Goal: Obtain resource: Obtain resource

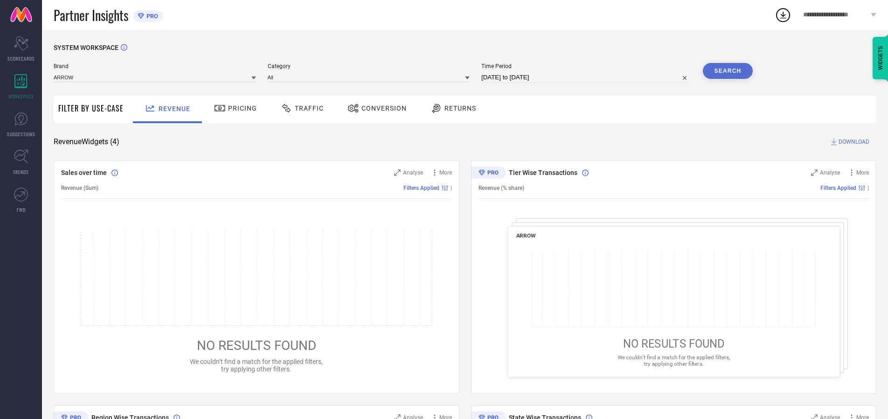
click at [300, 108] on span "Traffic" at bounding box center [309, 107] width 29 height 7
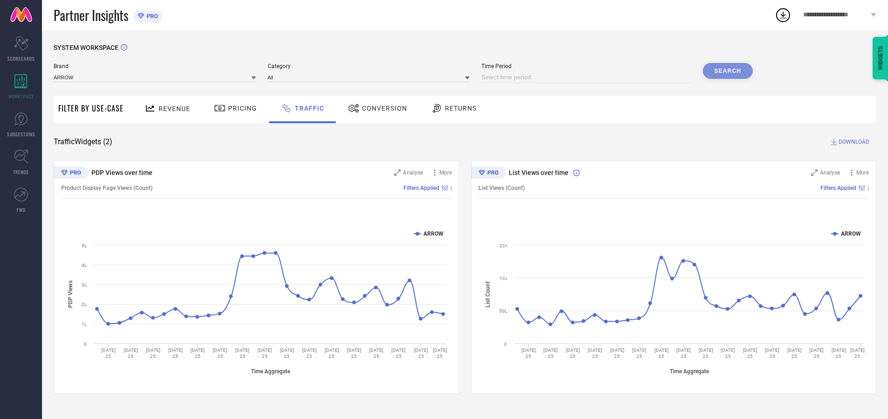
click at [588, 77] on input at bounding box center [586, 77] width 210 height 11
select select "9"
select select "2025"
select select "10"
select select "2025"
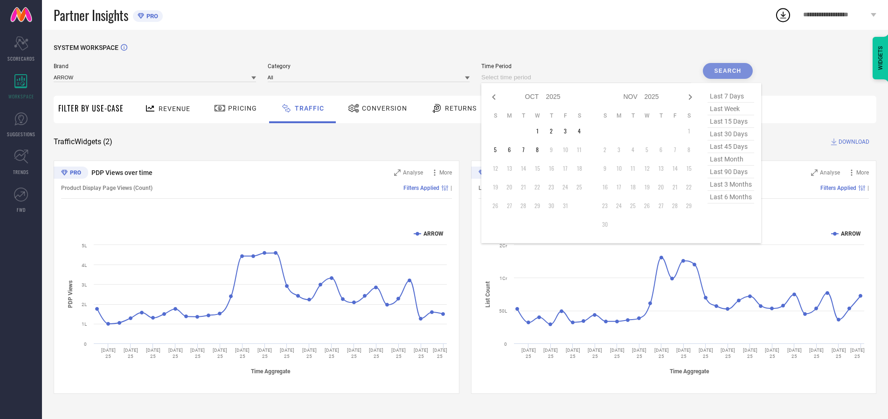
select select "8"
select select "2025"
select select "9"
select select "2025"
click at [582, 187] on td "27" at bounding box center [579, 187] width 14 height 14
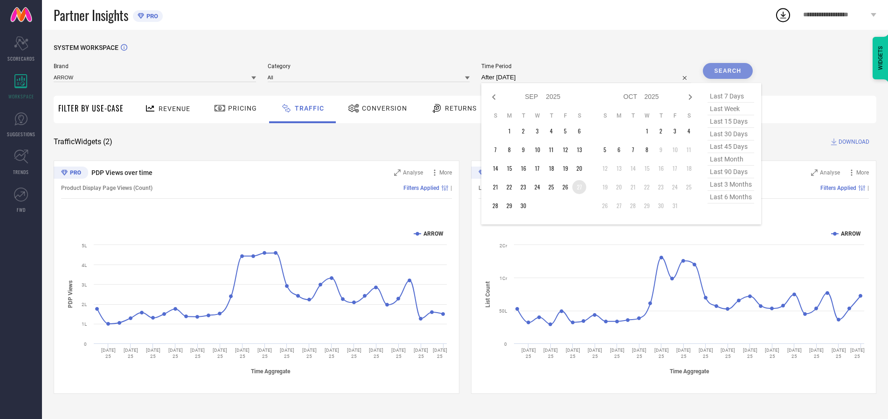
type input "[DATE] to [DATE]"
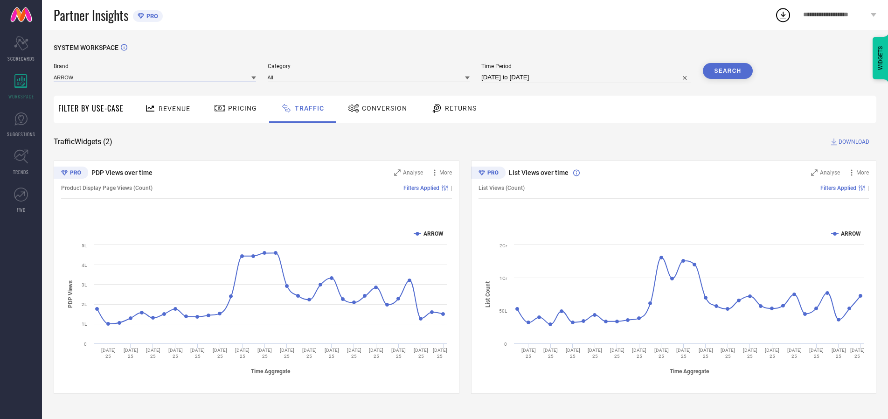
click at [155, 77] on input at bounding box center [155, 77] width 202 height 10
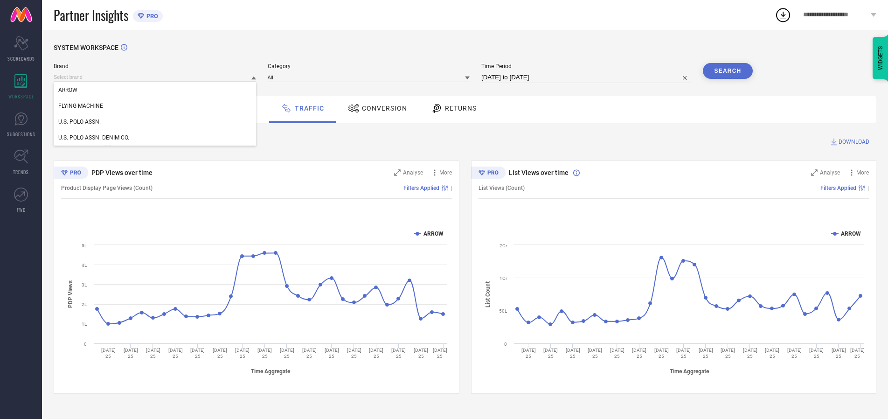
click at [155, 77] on input at bounding box center [155, 77] width 202 height 10
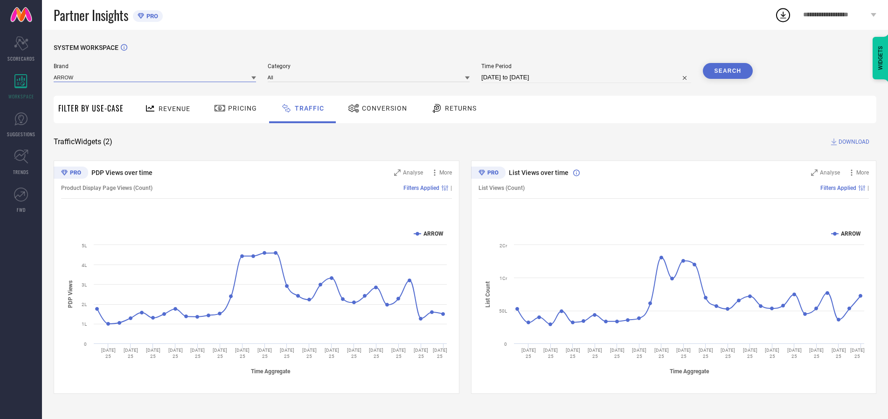
click at [155, 77] on input at bounding box center [155, 77] width 202 height 10
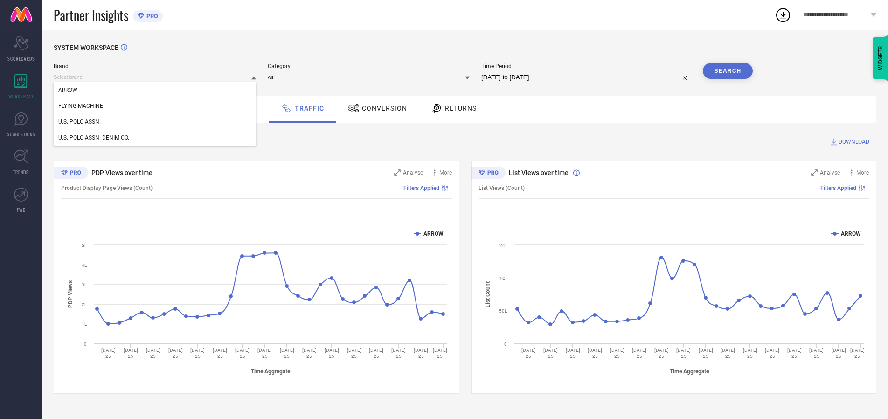
click at [155, 122] on div "U.S. POLO ASSN." at bounding box center [155, 122] width 202 height 16
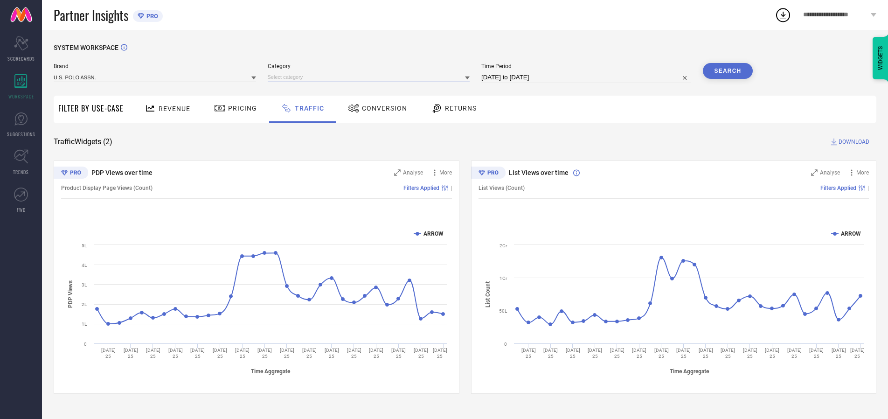
click at [371, 77] on input at bounding box center [369, 77] width 202 height 10
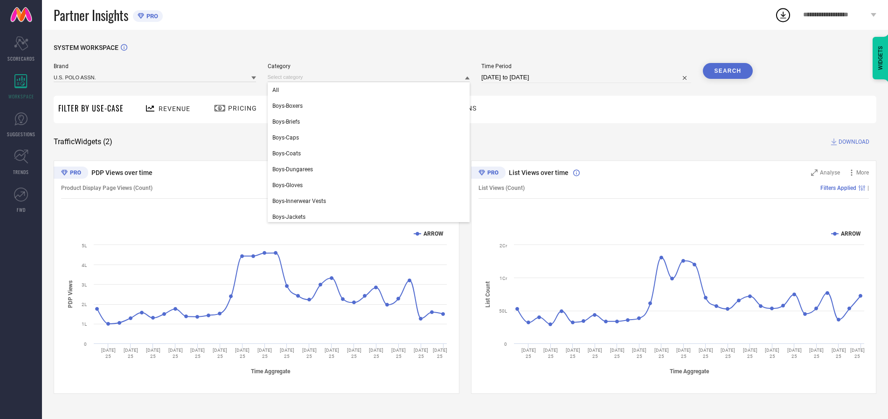
click at [371, 90] on div "All" at bounding box center [369, 90] width 202 height 16
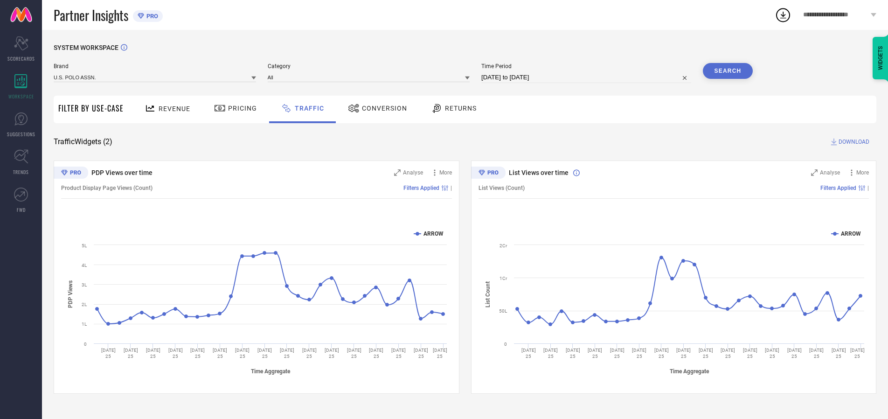
click at [728, 71] on button "Search" at bounding box center [728, 71] width 50 height 16
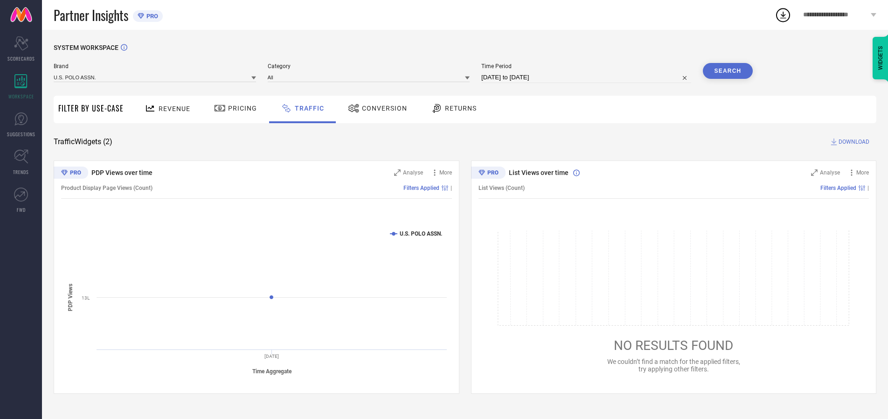
click at [853, 142] on span "DOWNLOAD" at bounding box center [854, 141] width 31 height 9
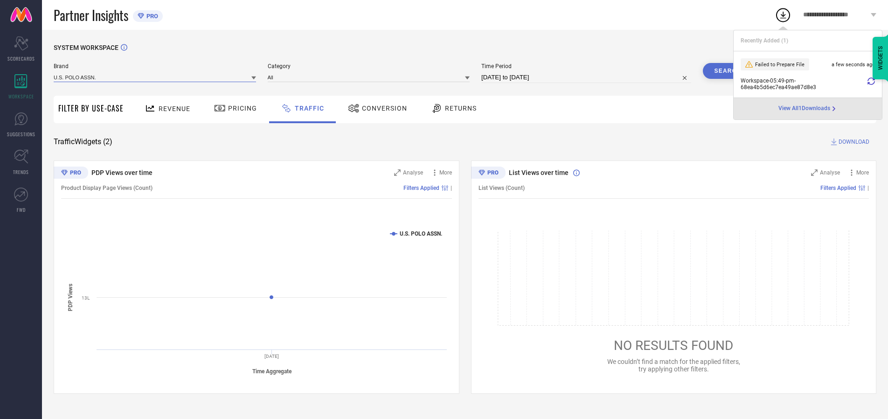
click at [155, 77] on input at bounding box center [155, 77] width 202 height 10
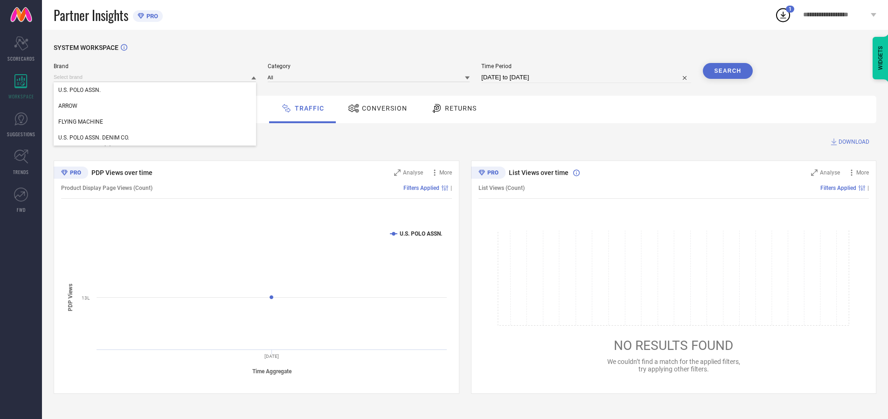
click at [155, 138] on div "U.S. POLO ASSN. DENIM CO." at bounding box center [155, 138] width 202 height 16
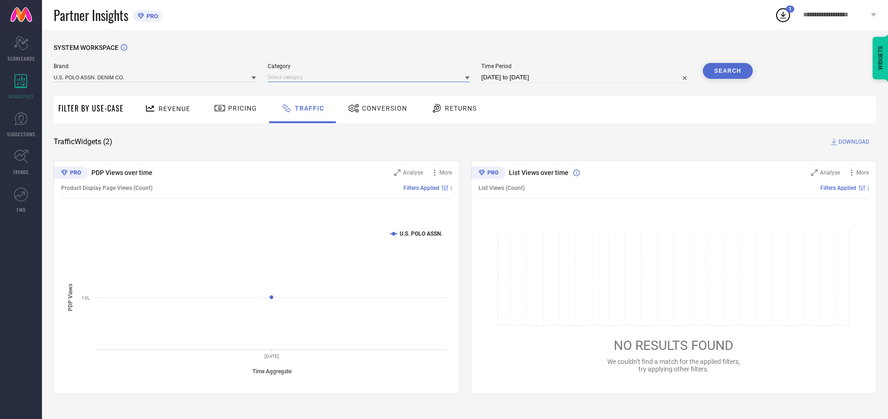
click at [371, 77] on input at bounding box center [369, 77] width 202 height 10
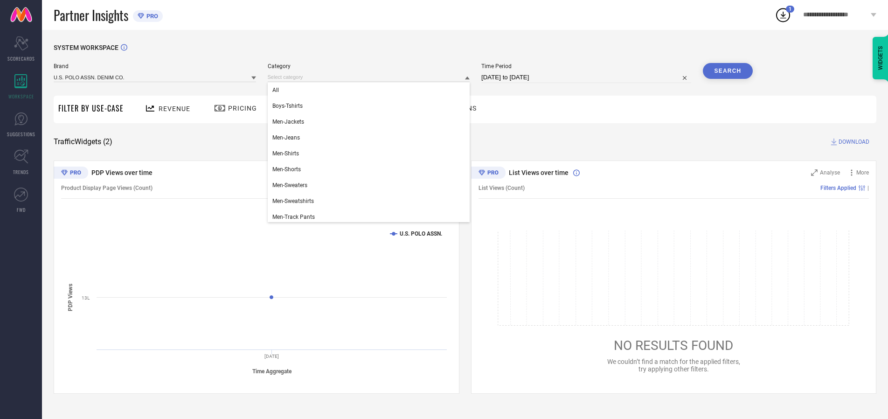
click at [371, 90] on div "All" at bounding box center [369, 90] width 202 height 16
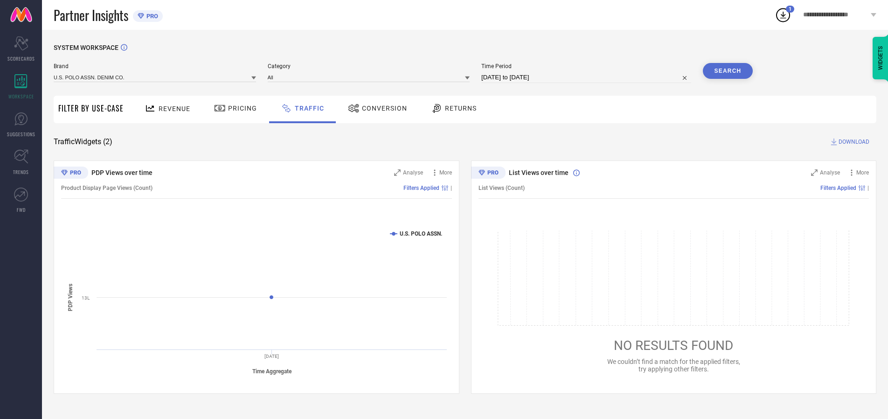
click at [728, 71] on button "Search" at bounding box center [728, 71] width 50 height 16
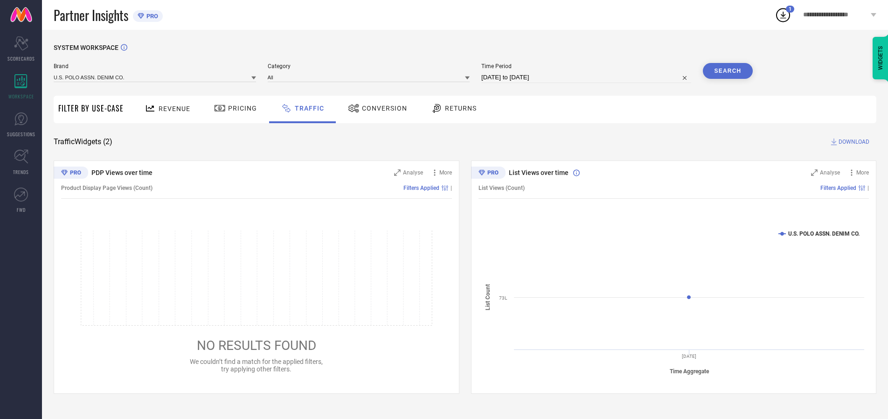
click at [853, 142] on span "DOWNLOAD" at bounding box center [854, 141] width 31 height 9
click at [588, 77] on input at bounding box center [586, 77] width 210 height 11
select select "9"
select select "2025"
select select "10"
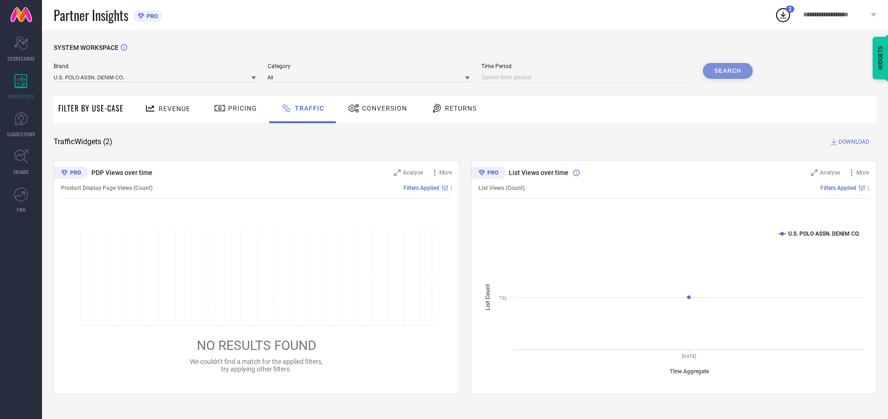
select select "2025"
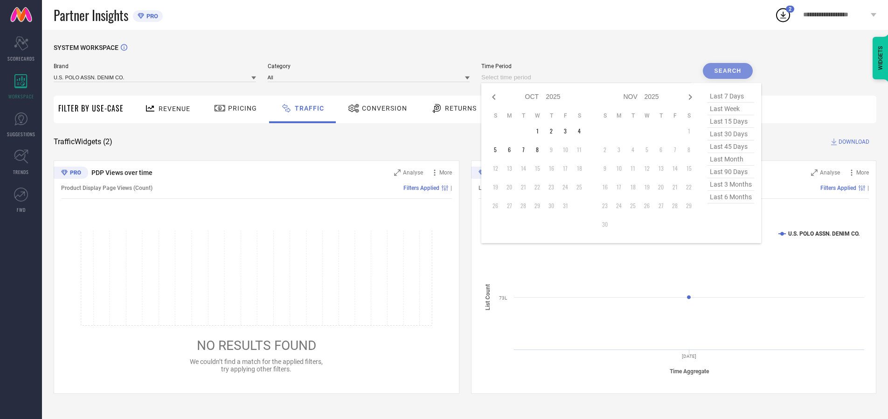
select select "8"
select select "2025"
select select "9"
select select "2025"
click at [498, 206] on td "28" at bounding box center [495, 206] width 14 height 14
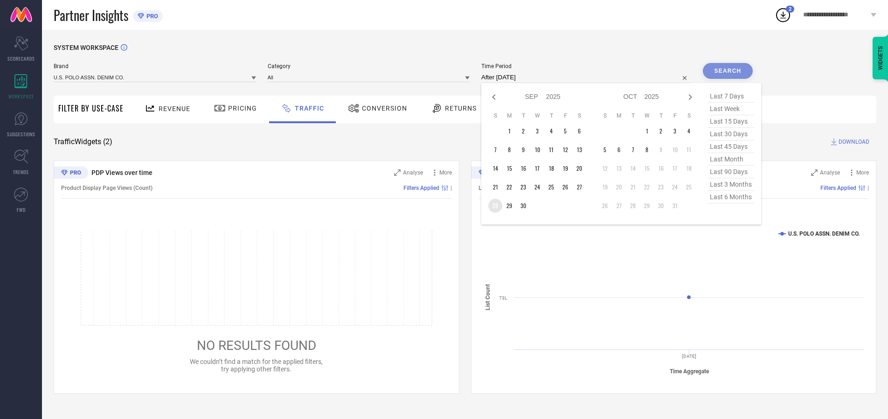
type input "[DATE] to [DATE]"
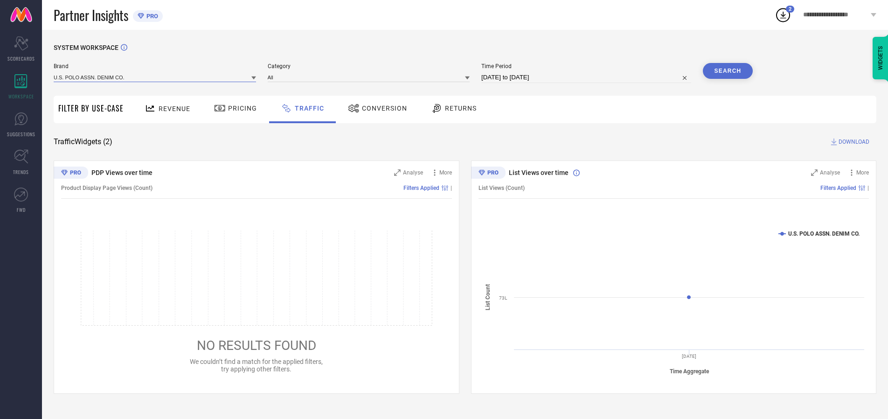
click at [155, 77] on input at bounding box center [155, 77] width 202 height 10
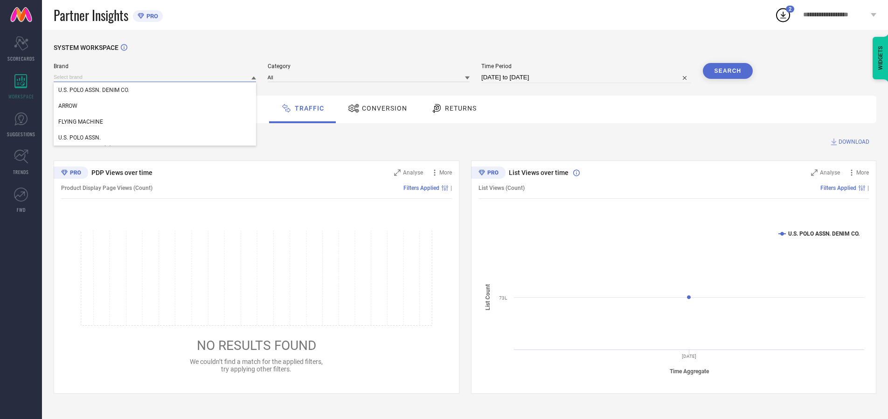
click at [155, 77] on input at bounding box center [155, 77] width 202 height 10
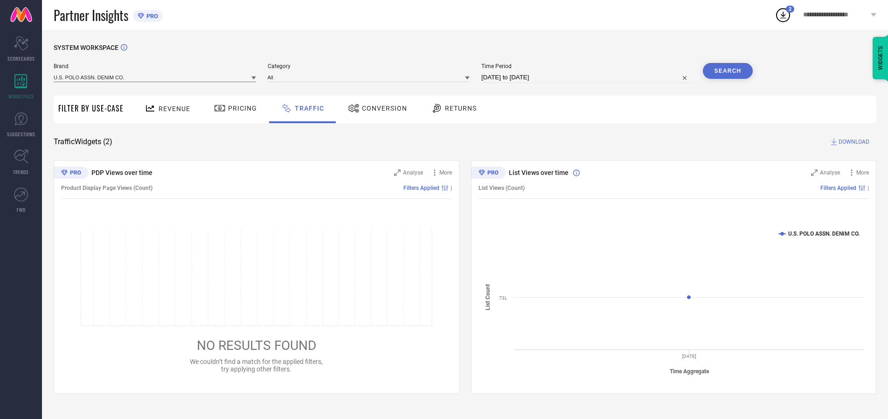
click at [155, 77] on input at bounding box center [155, 77] width 202 height 10
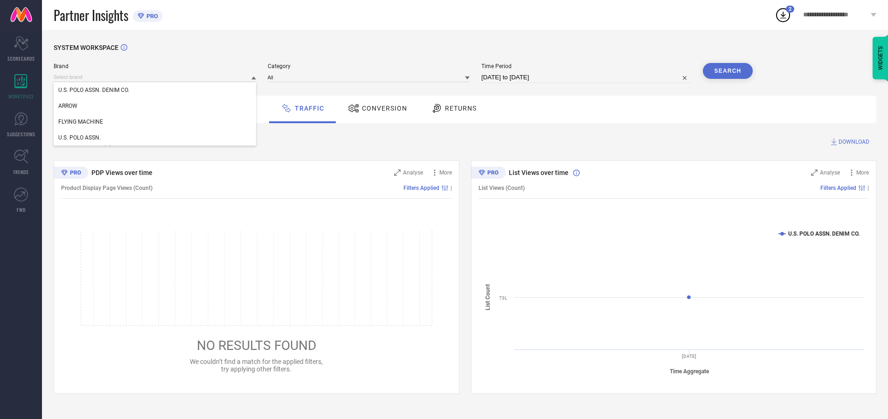
click at [155, 90] on div "U.S. POLO ASSN. DENIM CO." at bounding box center [155, 90] width 202 height 16
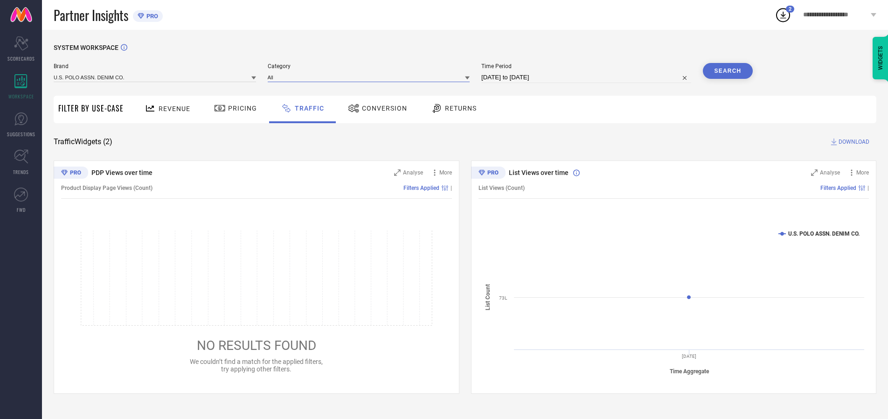
click at [371, 77] on input at bounding box center [369, 77] width 202 height 10
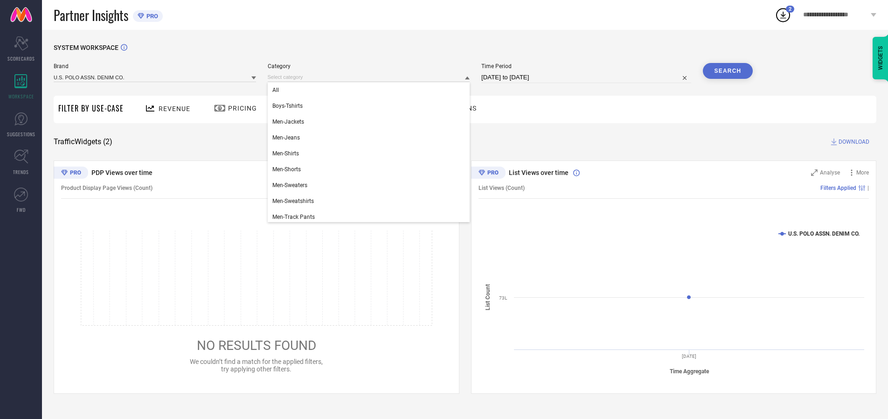
click at [371, 90] on div "All" at bounding box center [369, 90] width 202 height 16
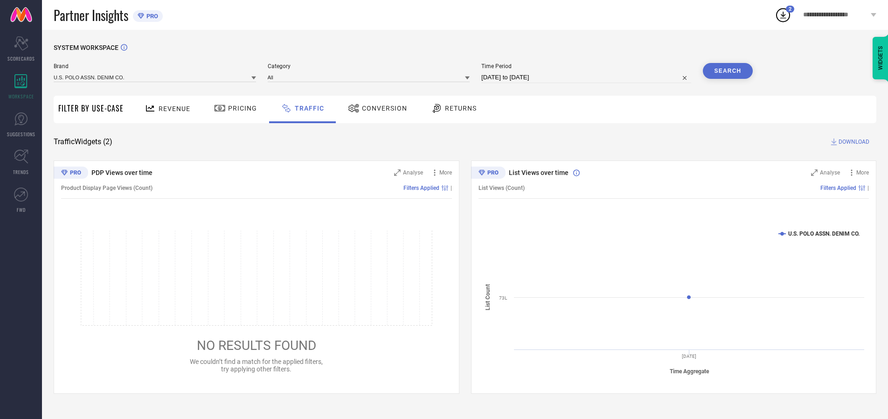
click at [728, 71] on button "Search" at bounding box center [728, 71] width 50 height 16
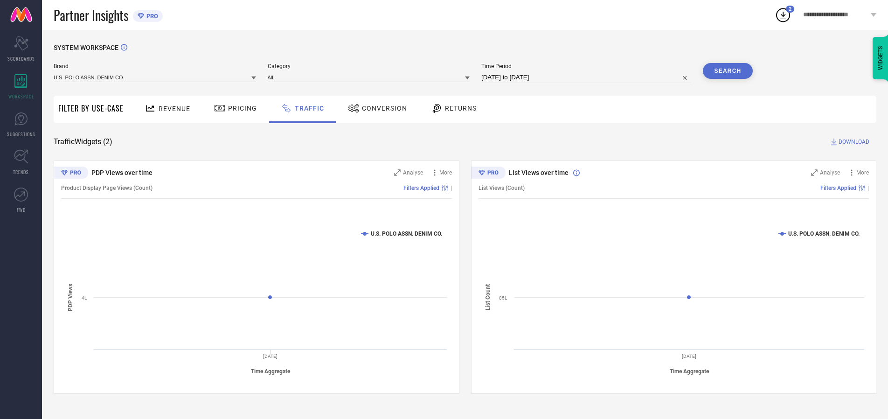
click at [853, 142] on span "DOWNLOAD" at bounding box center [854, 141] width 31 height 9
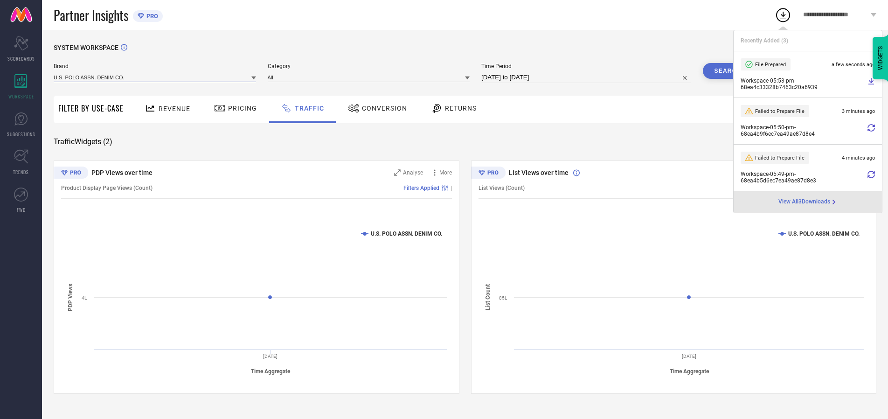
click at [155, 77] on input at bounding box center [155, 77] width 202 height 10
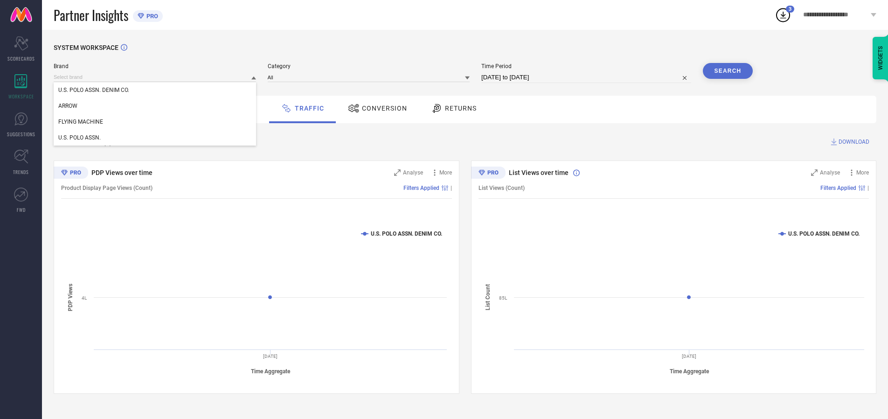
click at [155, 138] on div "U.S. POLO ASSN." at bounding box center [155, 138] width 202 height 16
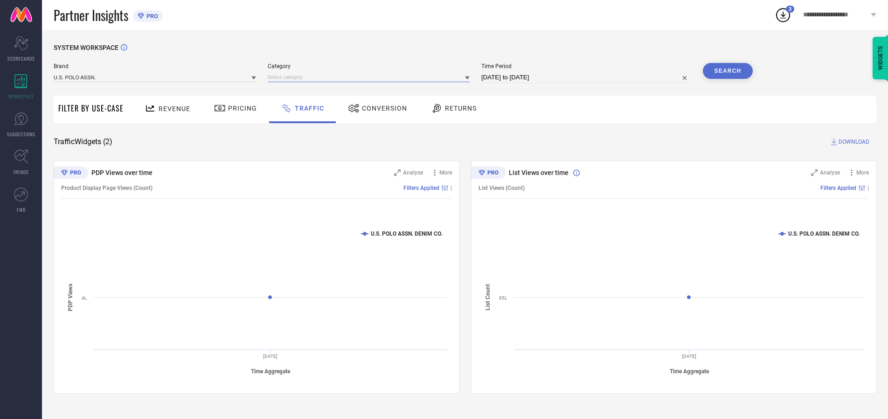
click at [371, 77] on input at bounding box center [369, 77] width 202 height 10
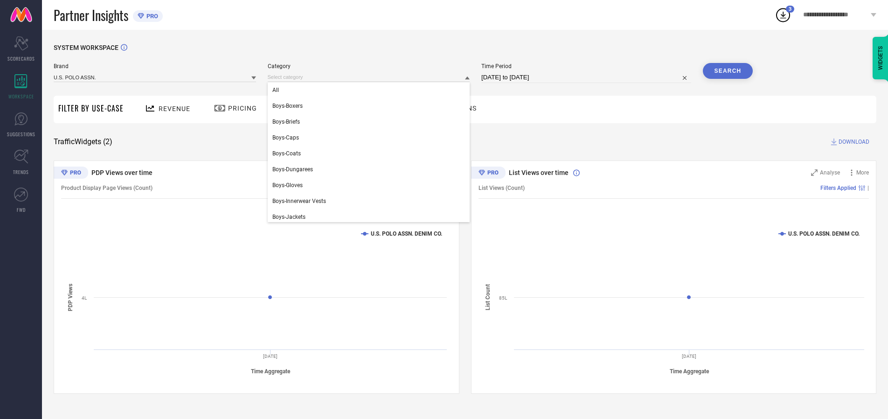
click at [371, 90] on div "All" at bounding box center [369, 90] width 202 height 16
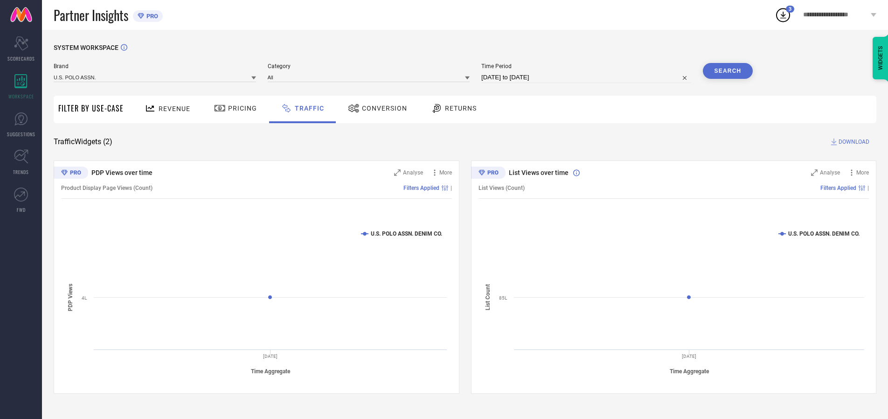
click at [728, 71] on button "Search" at bounding box center [728, 71] width 50 height 16
click at [853, 142] on span "DOWNLOAD" at bounding box center [854, 141] width 31 height 9
click at [588, 77] on input at bounding box center [586, 77] width 210 height 11
select select "9"
select select "2025"
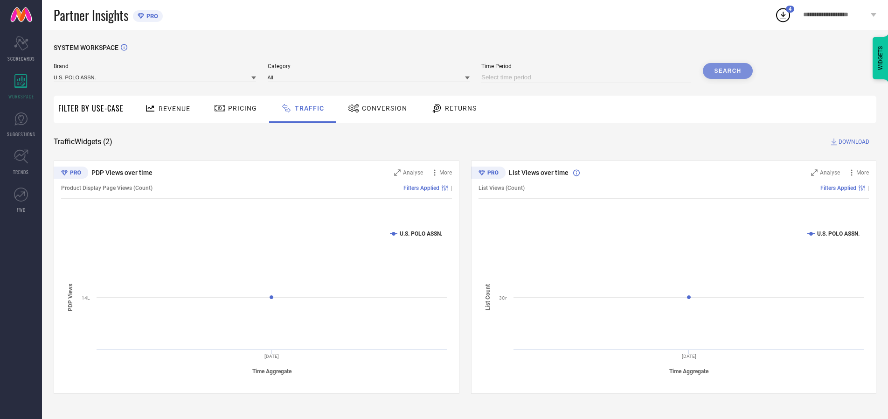
select select "10"
select select "2025"
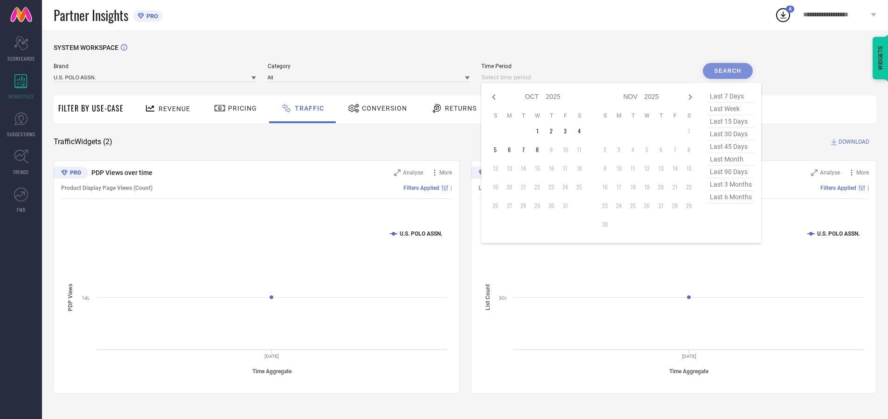
select select "8"
select select "2025"
select select "9"
select select "2025"
click at [512, 206] on td "29" at bounding box center [509, 206] width 14 height 14
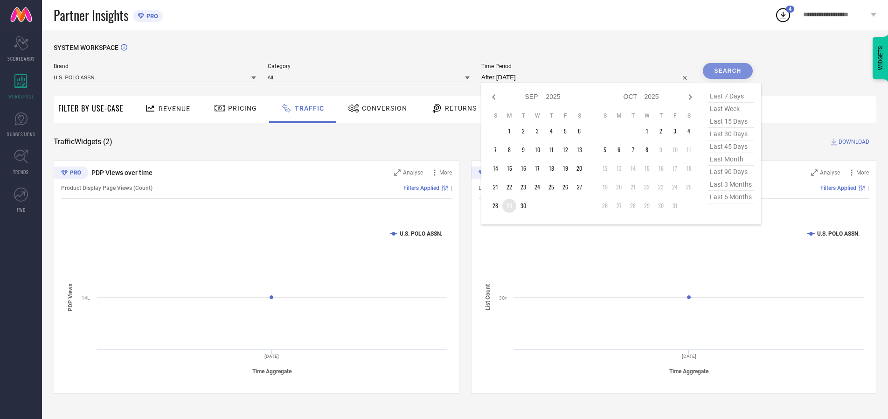
type input "[DATE] to [DATE]"
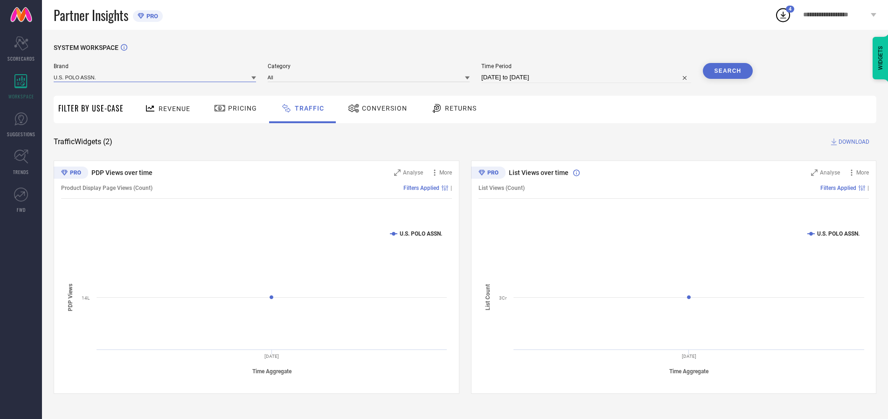
click at [155, 77] on input at bounding box center [155, 77] width 202 height 10
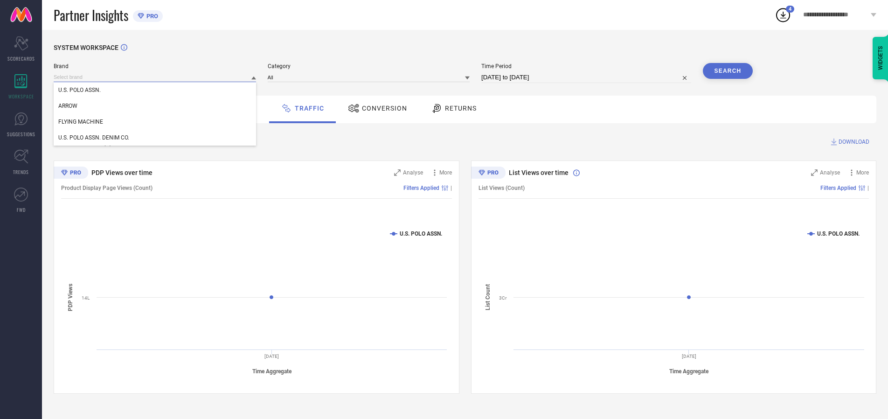
click at [155, 77] on input at bounding box center [155, 77] width 202 height 10
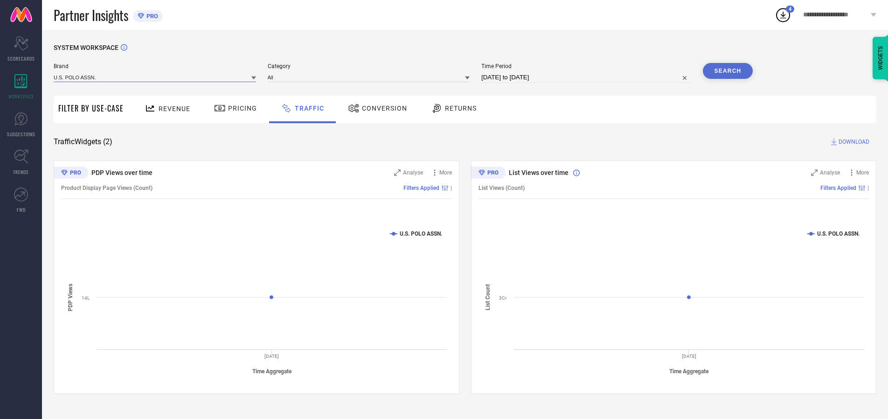
click at [155, 77] on input at bounding box center [155, 77] width 202 height 10
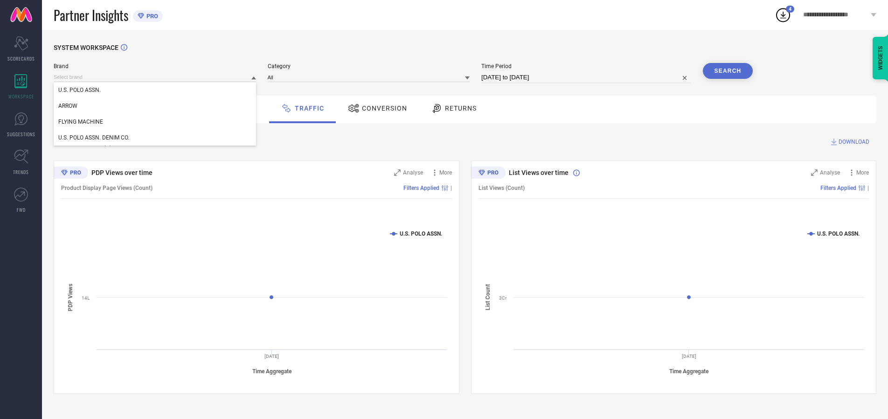
click at [155, 90] on div "U.S. POLO ASSN." at bounding box center [155, 90] width 202 height 16
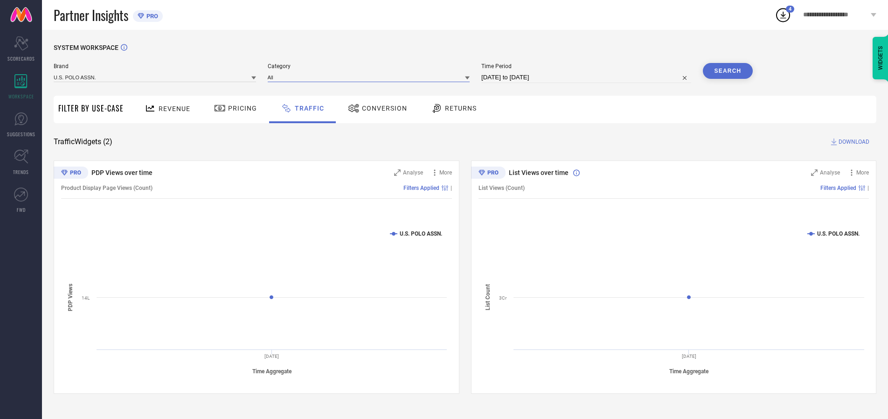
click at [371, 77] on input at bounding box center [369, 77] width 202 height 10
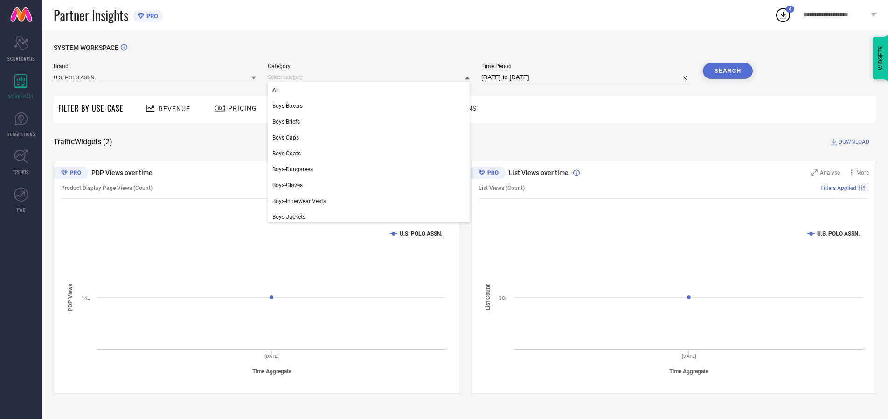
click at [371, 90] on div "All" at bounding box center [369, 90] width 202 height 16
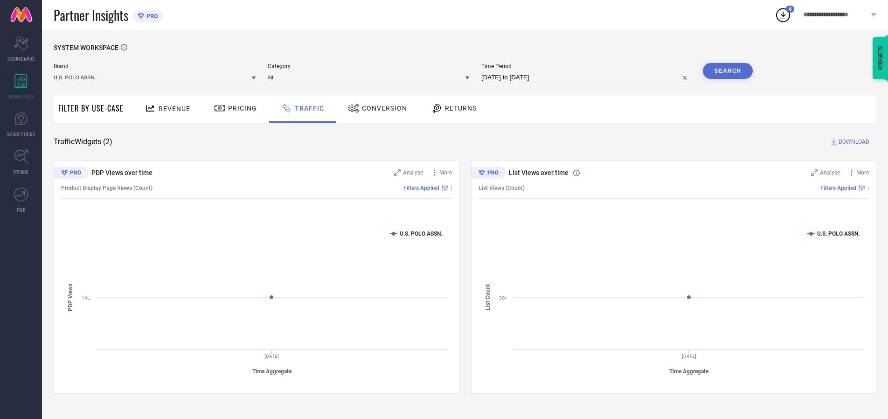
click at [728, 71] on button "Search" at bounding box center [728, 71] width 50 height 16
click at [853, 142] on span "DOWNLOAD" at bounding box center [854, 141] width 31 height 9
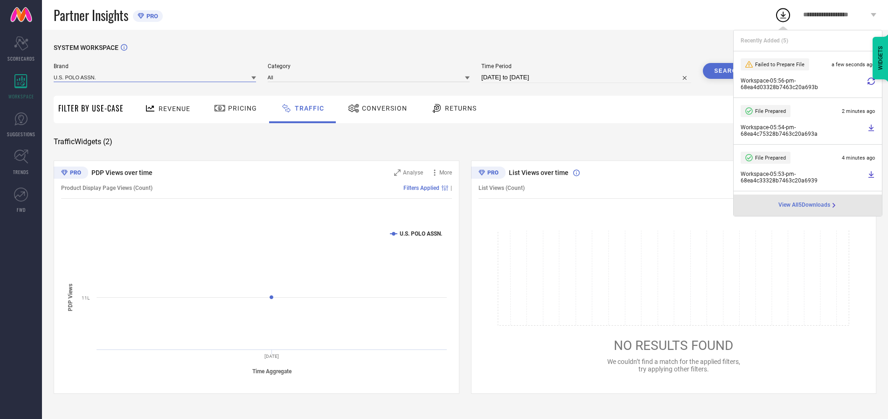
click at [155, 77] on input at bounding box center [155, 77] width 202 height 10
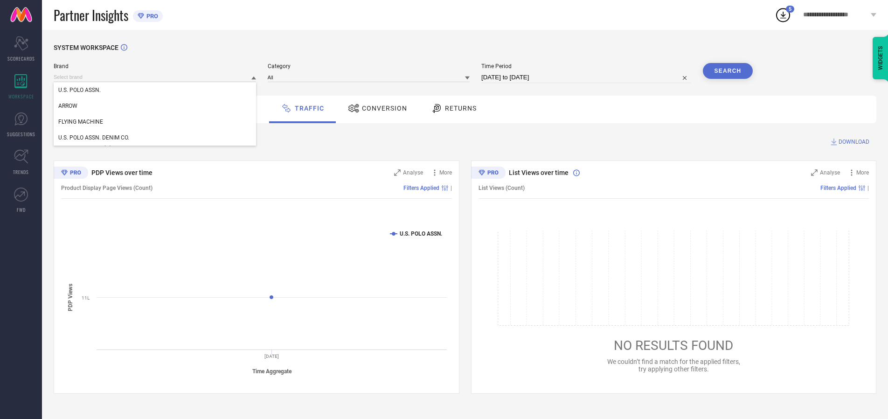
click at [155, 138] on div "U.S. POLO ASSN. DENIM CO." at bounding box center [155, 138] width 202 height 16
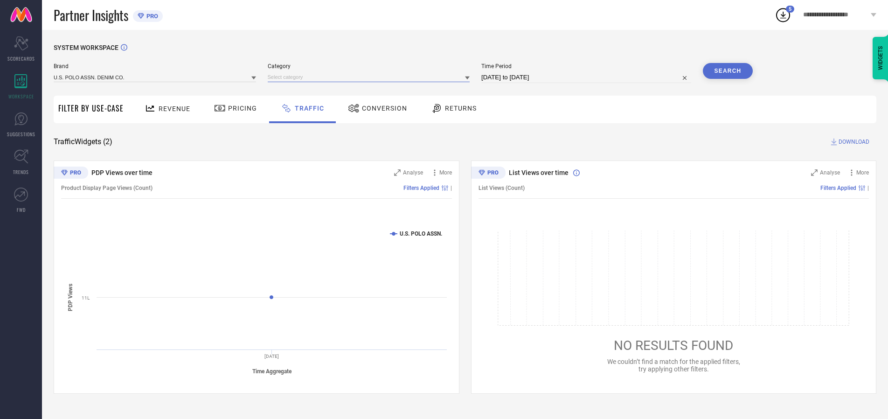
click at [371, 77] on input at bounding box center [369, 77] width 202 height 10
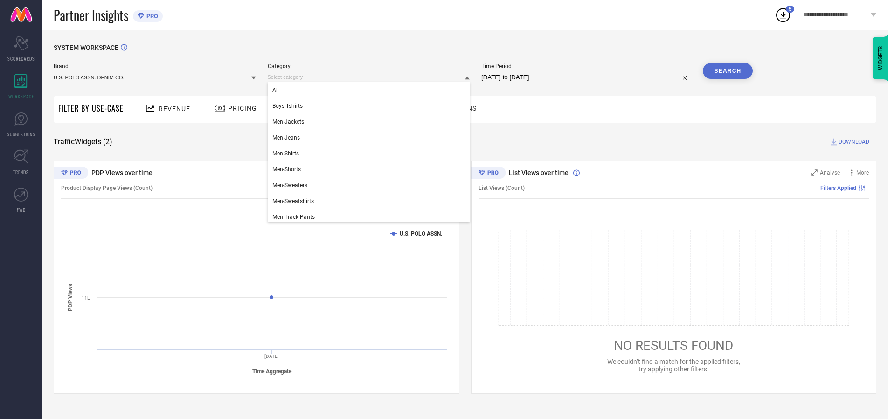
click at [371, 90] on div "All" at bounding box center [369, 90] width 202 height 16
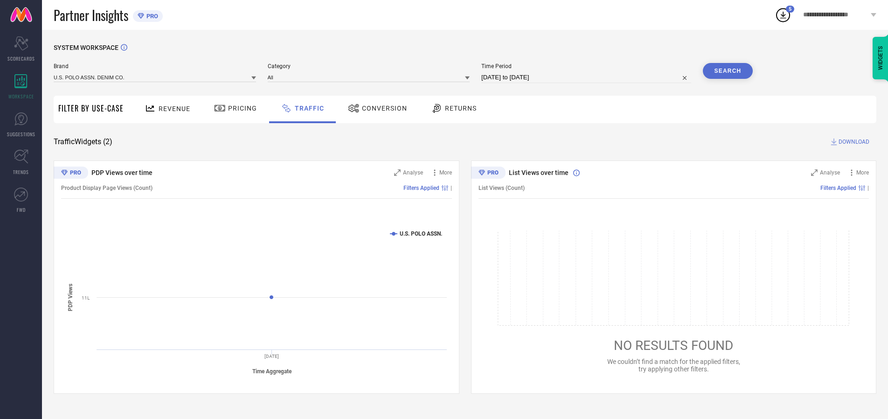
click at [728, 71] on button "Search" at bounding box center [728, 71] width 50 height 16
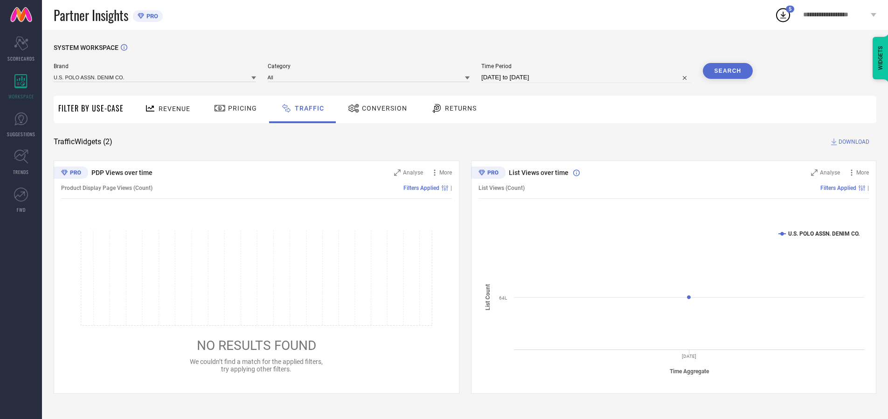
click at [853, 142] on span "DOWNLOAD" at bounding box center [854, 141] width 31 height 9
click at [588, 77] on input at bounding box center [586, 77] width 210 height 11
select select "9"
select select "2025"
select select "10"
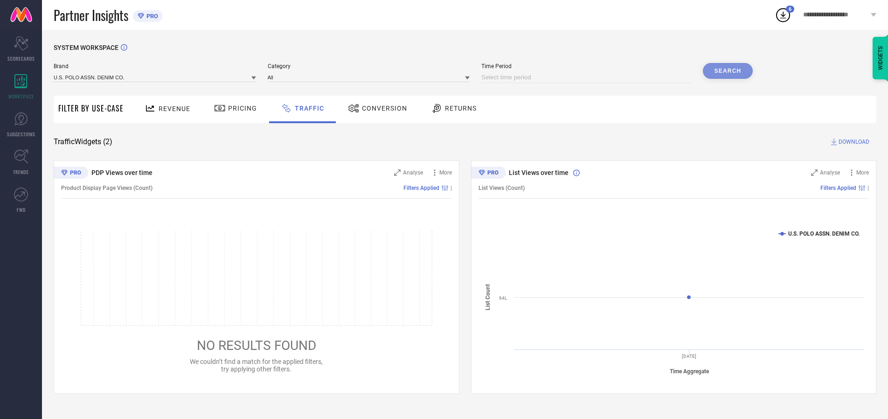
select select "2025"
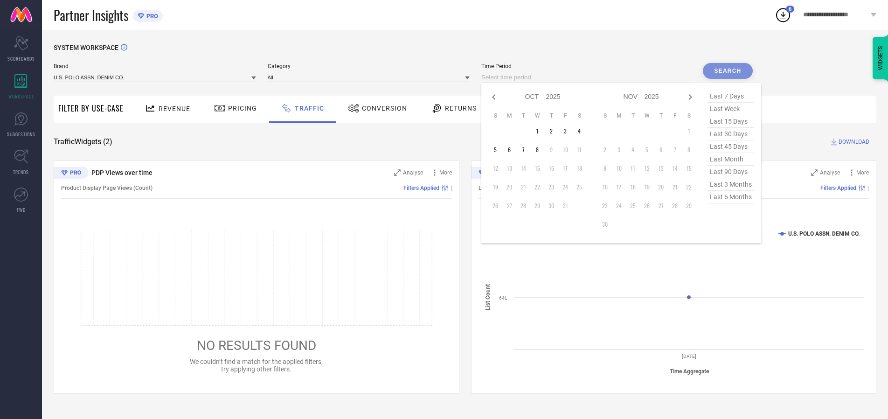
select select "8"
select select "2025"
select select "9"
select select "2025"
click at [526, 206] on td "30" at bounding box center [523, 206] width 14 height 14
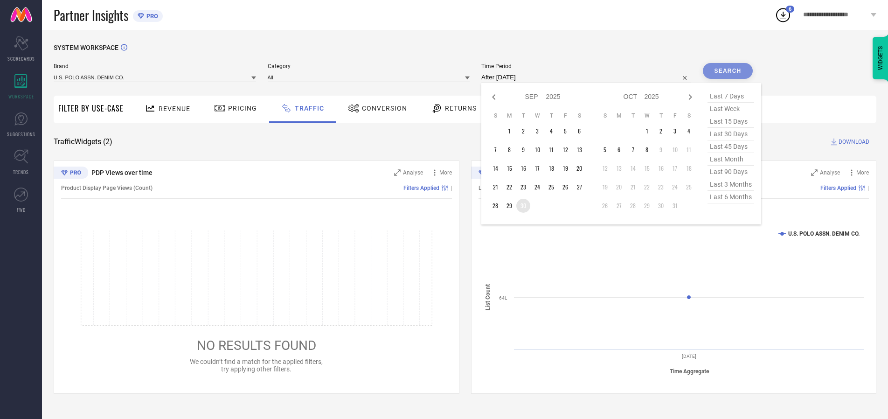
type input "[DATE] to [DATE]"
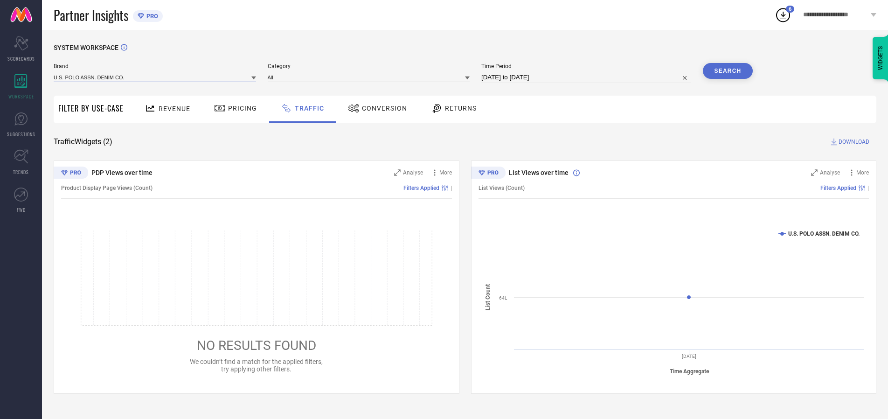
click at [155, 77] on input at bounding box center [155, 77] width 202 height 10
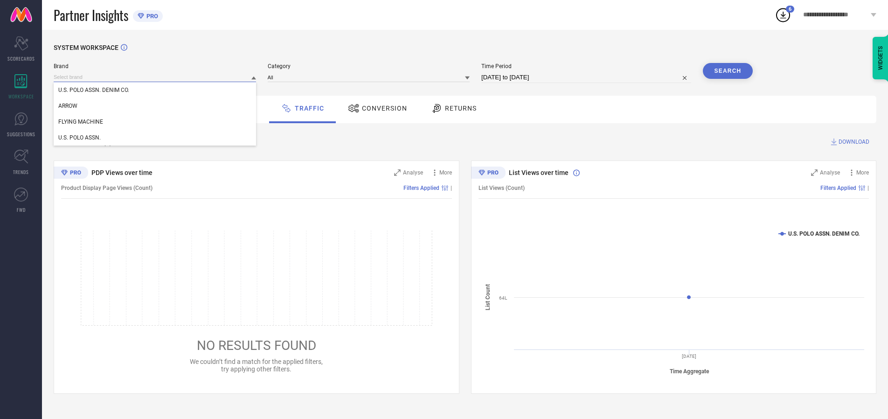
click at [155, 77] on input at bounding box center [155, 77] width 202 height 10
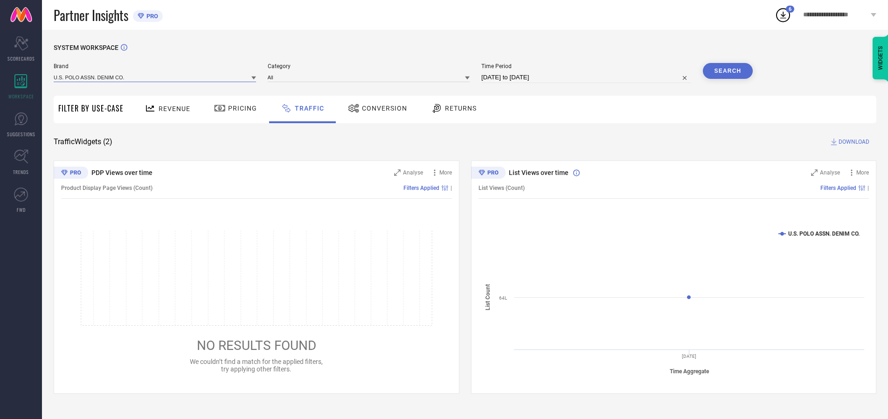
click at [155, 77] on input at bounding box center [155, 77] width 202 height 10
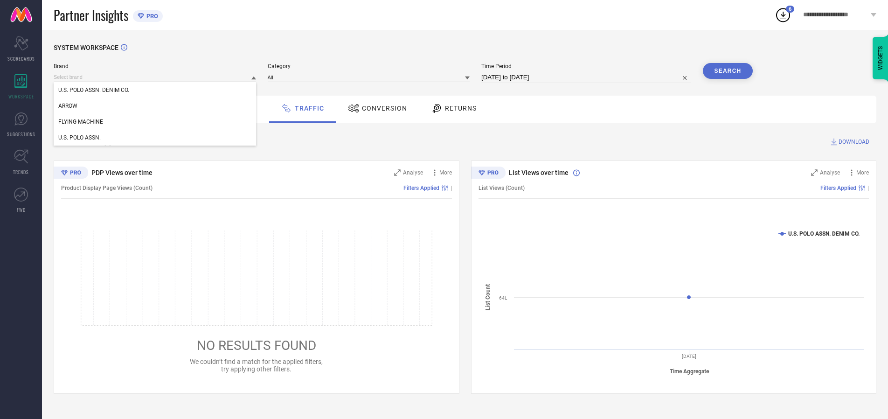
click at [155, 90] on div "U.S. POLO ASSN. DENIM CO." at bounding box center [155, 90] width 202 height 16
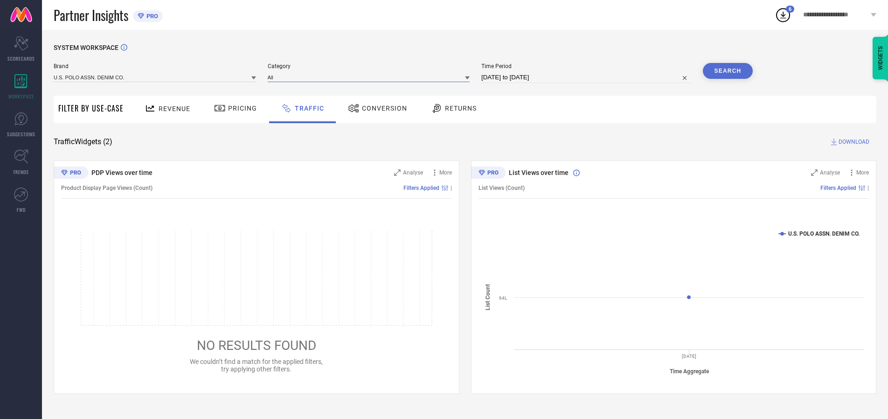
click at [371, 77] on input at bounding box center [369, 77] width 202 height 10
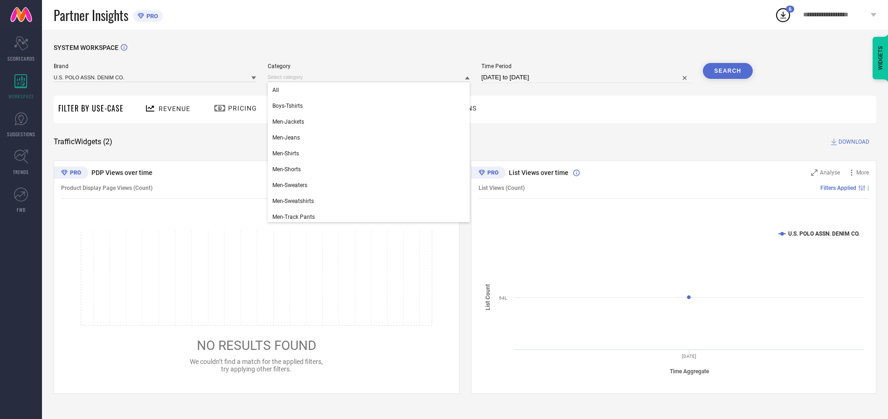
click at [371, 90] on div "All" at bounding box center [369, 90] width 202 height 16
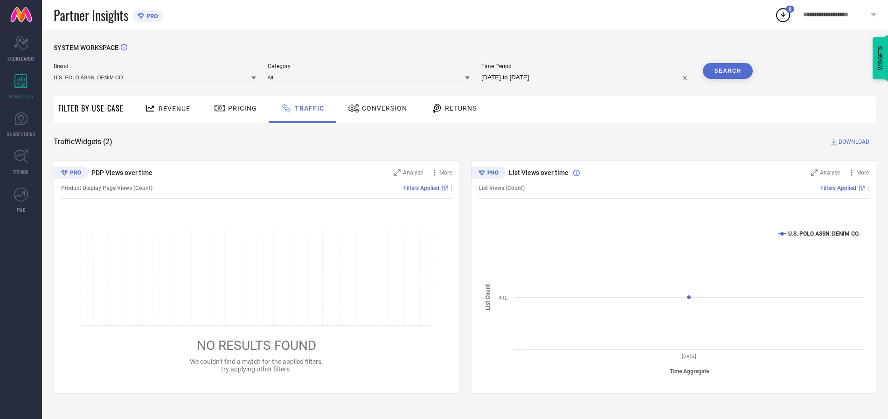
click at [728, 71] on button "Search" at bounding box center [728, 71] width 50 height 16
click at [853, 142] on span "DOWNLOAD" at bounding box center [854, 141] width 31 height 9
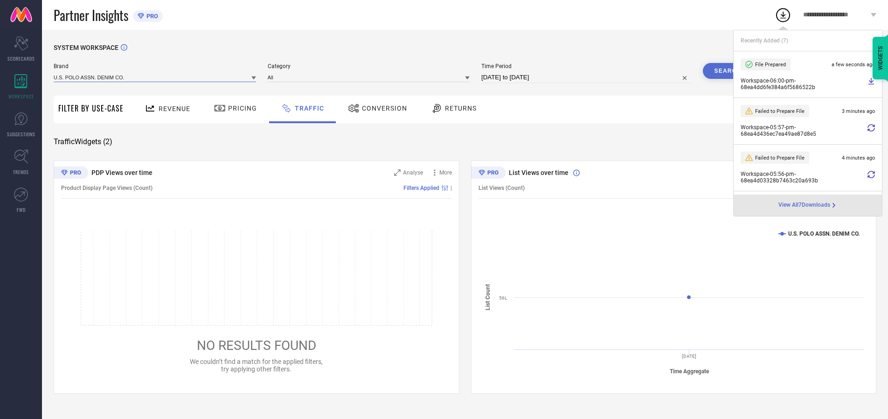
click at [155, 77] on input at bounding box center [155, 77] width 202 height 10
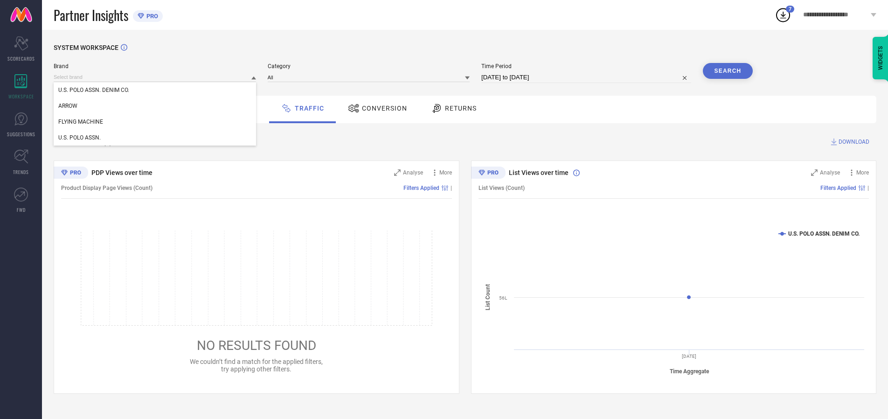
click at [155, 138] on div "U.S. POLO ASSN." at bounding box center [155, 138] width 202 height 16
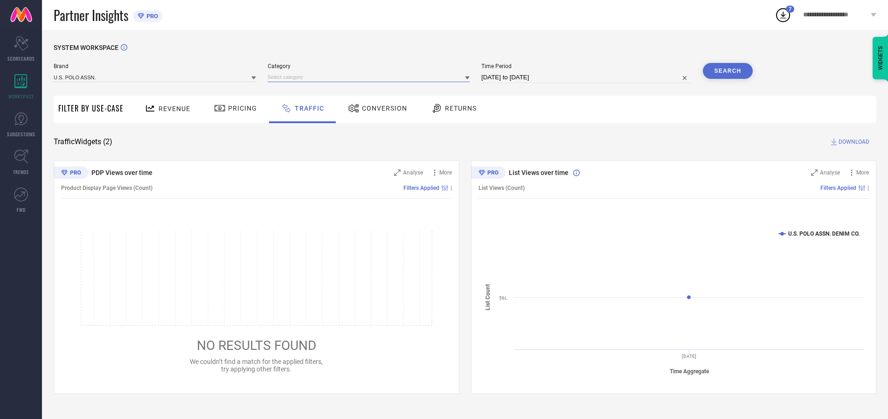
click at [371, 77] on input at bounding box center [369, 77] width 202 height 10
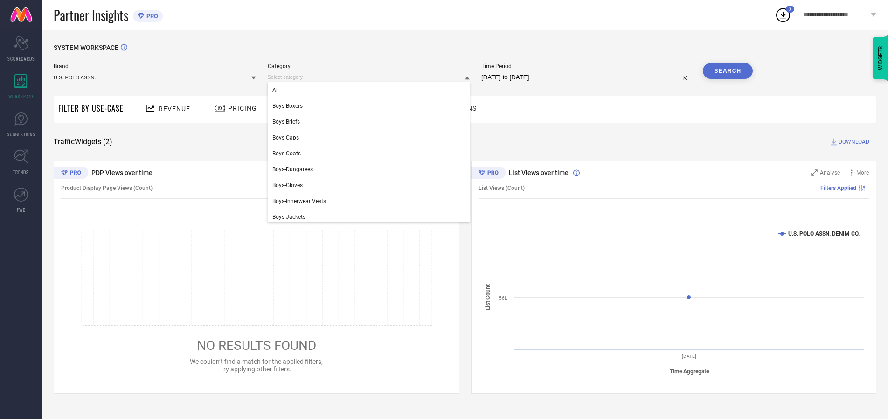
click at [371, 90] on div "All" at bounding box center [369, 90] width 202 height 16
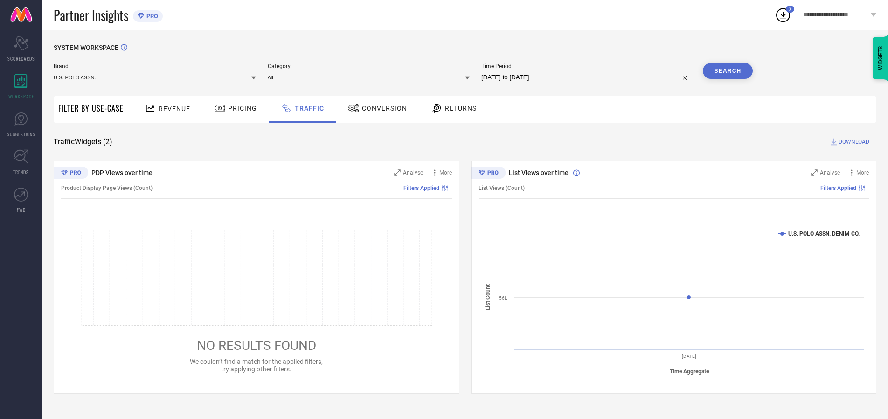
click at [728, 71] on button "Search" at bounding box center [728, 71] width 50 height 16
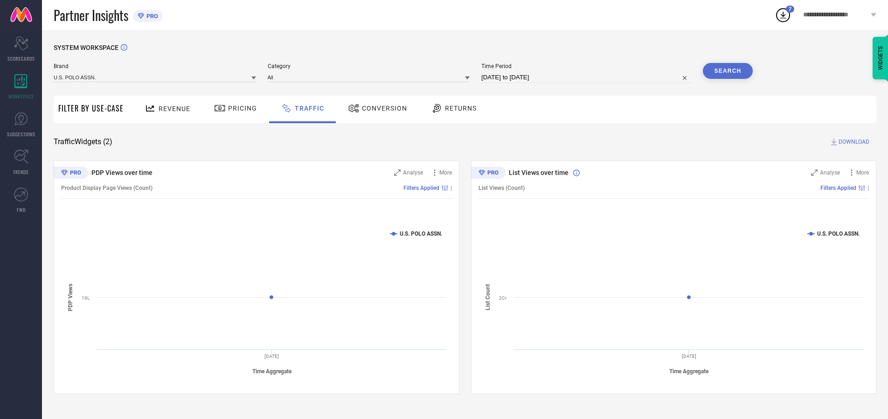
click at [853, 142] on span "DOWNLOAD" at bounding box center [854, 141] width 31 height 9
click at [588, 77] on input at bounding box center [586, 77] width 210 height 11
select select "9"
select select "2025"
select select "10"
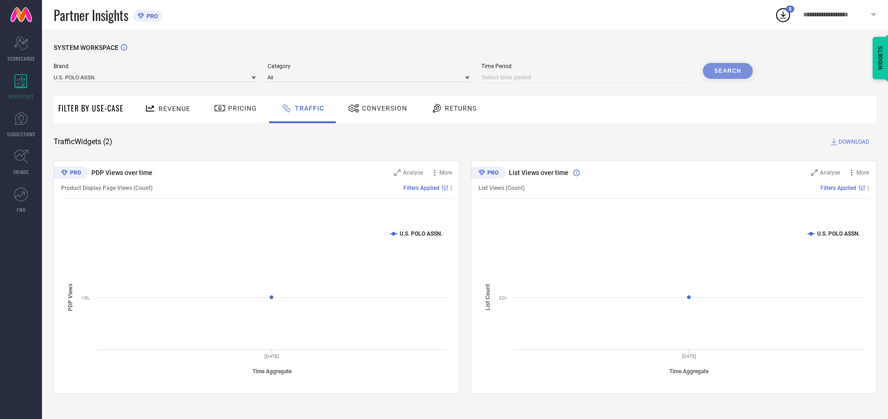
select select "2025"
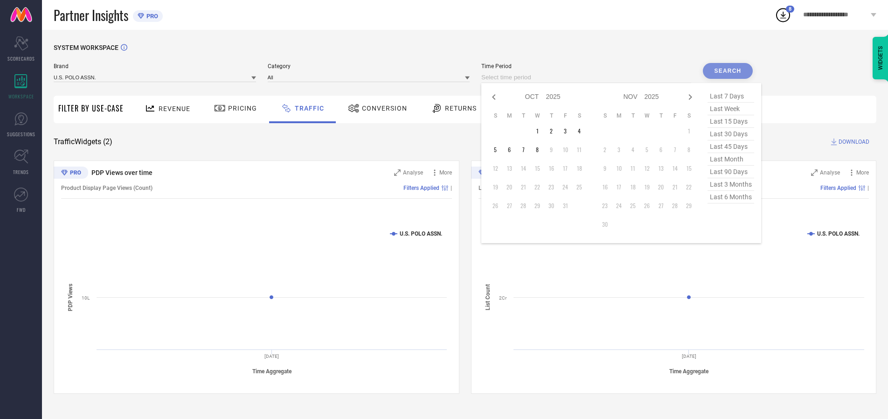
click at [540, 131] on td "1" at bounding box center [537, 131] width 14 height 14
type input "[DATE] to [DATE]"
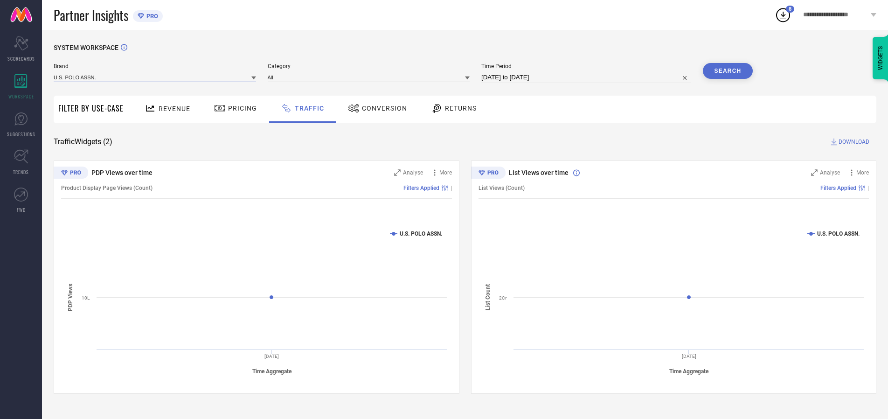
click at [155, 77] on input at bounding box center [155, 77] width 202 height 10
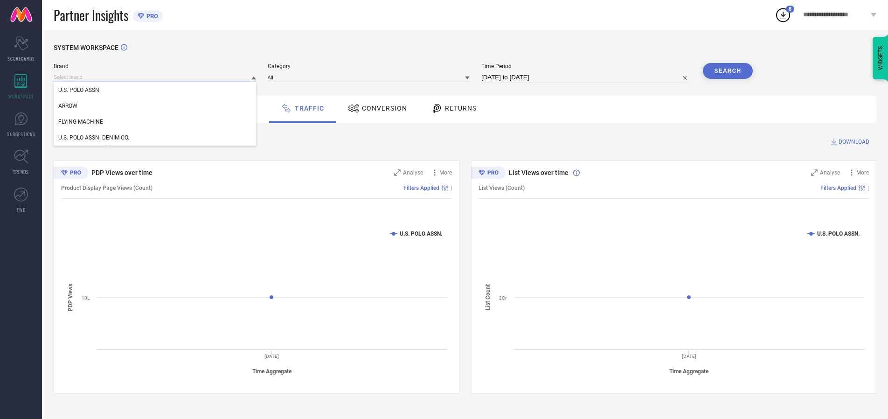
click at [155, 77] on input at bounding box center [155, 77] width 202 height 10
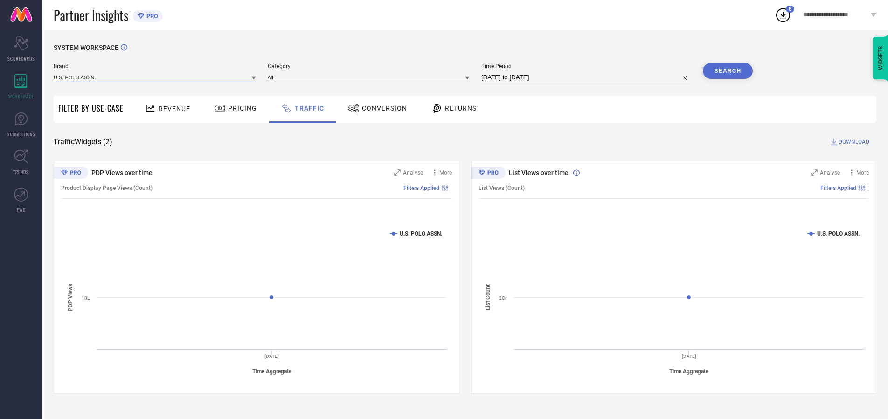
click at [155, 77] on input at bounding box center [155, 77] width 202 height 10
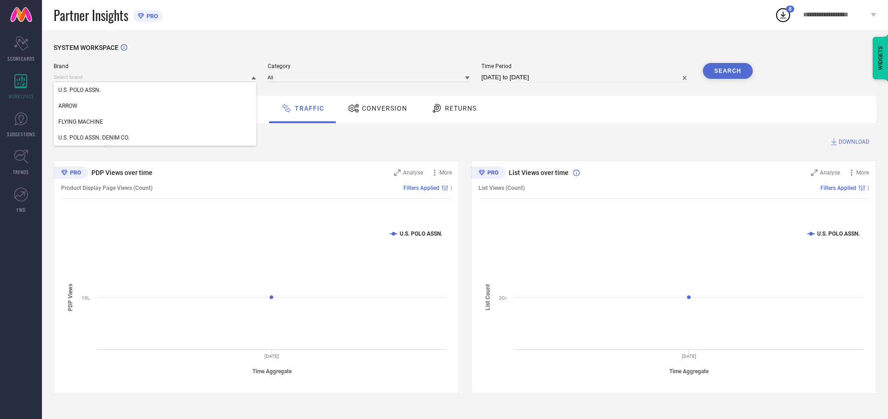
click at [155, 90] on div "U.S. POLO ASSN." at bounding box center [155, 90] width 202 height 16
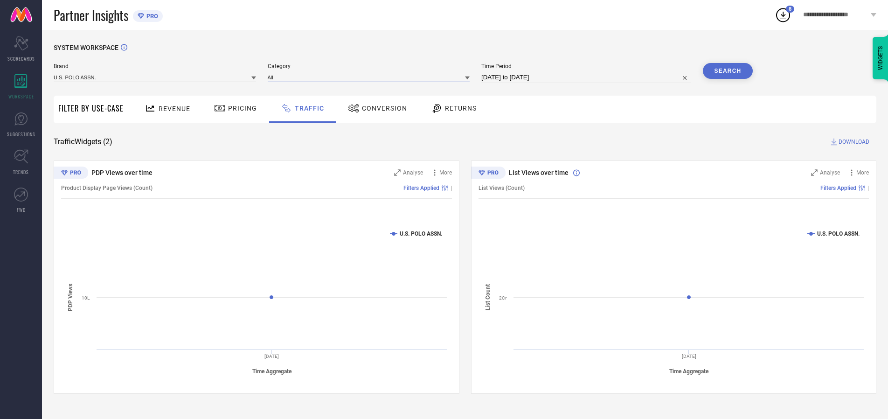
click at [371, 77] on input at bounding box center [369, 77] width 202 height 10
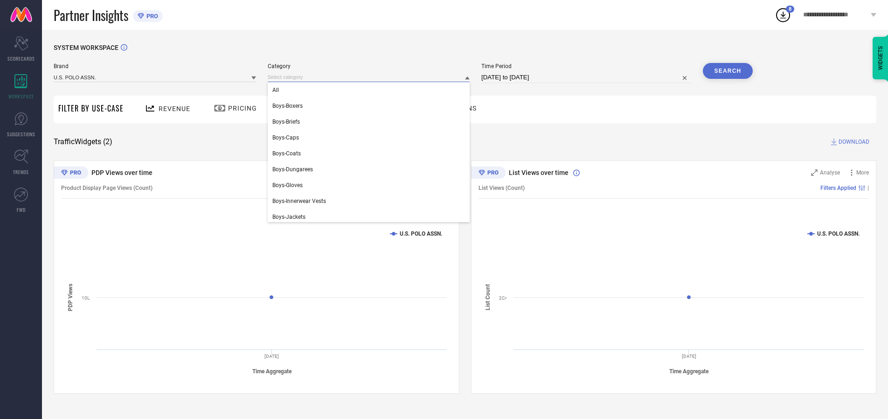
click at [371, 90] on div "All" at bounding box center [369, 90] width 202 height 16
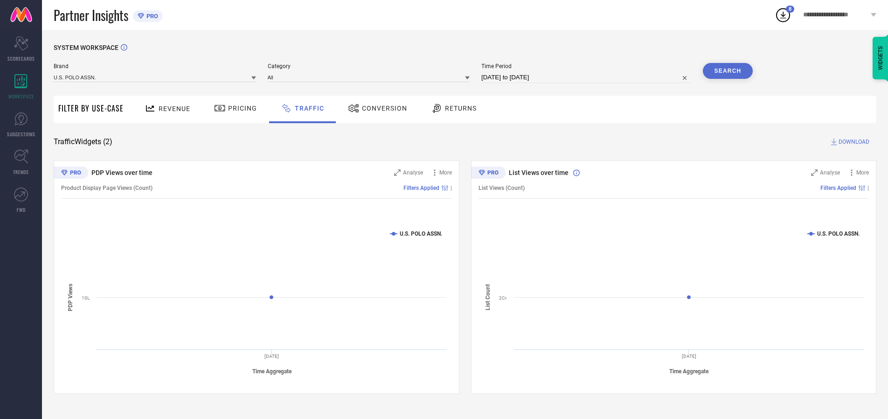
click at [728, 71] on button "Search" at bounding box center [728, 71] width 50 height 16
click at [853, 142] on span "DOWNLOAD" at bounding box center [854, 141] width 31 height 9
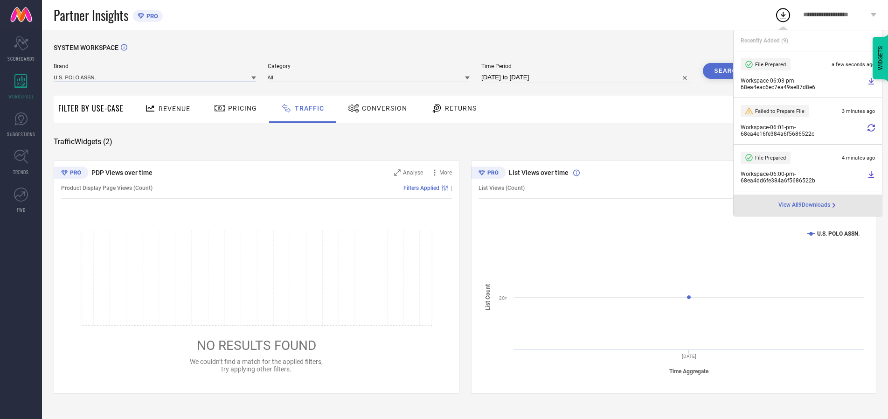
click at [155, 77] on input at bounding box center [155, 77] width 202 height 10
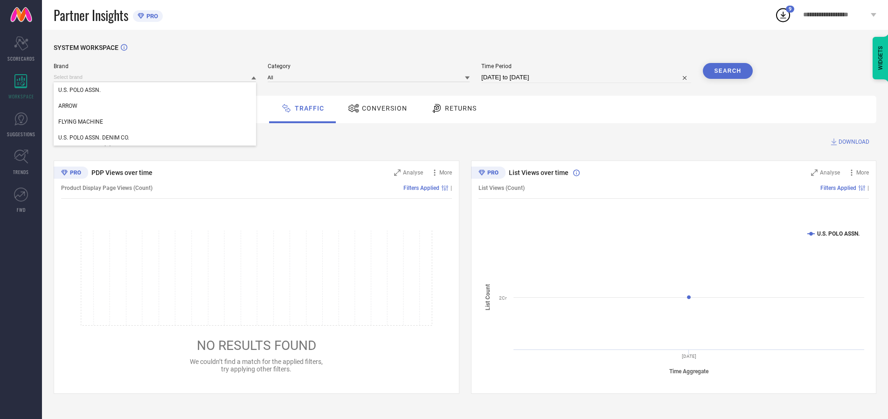
click at [155, 138] on div "U.S. POLO ASSN. DENIM CO." at bounding box center [155, 138] width 202 height 16
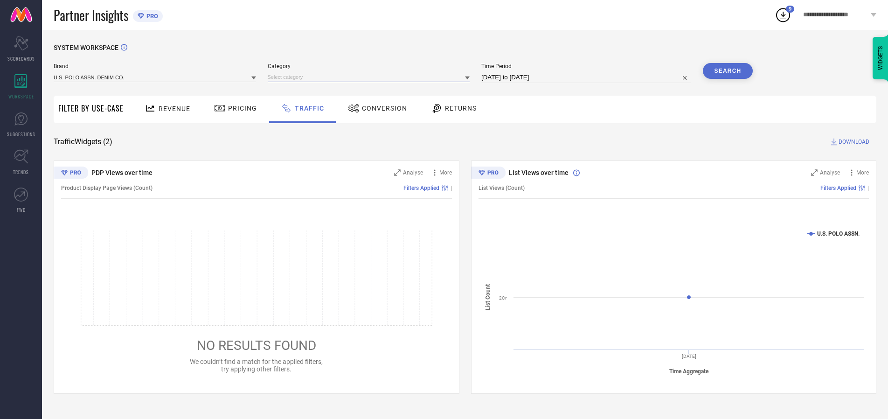
click at [371, 77] on input at bounding box center [369, 77] width 202 height 10
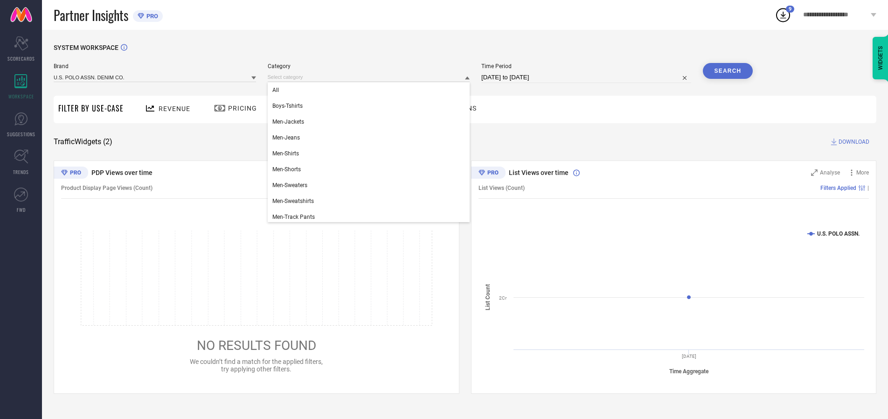
click at [371, 90] on div "All" at bounding box center [369, 90] width 202 height 16
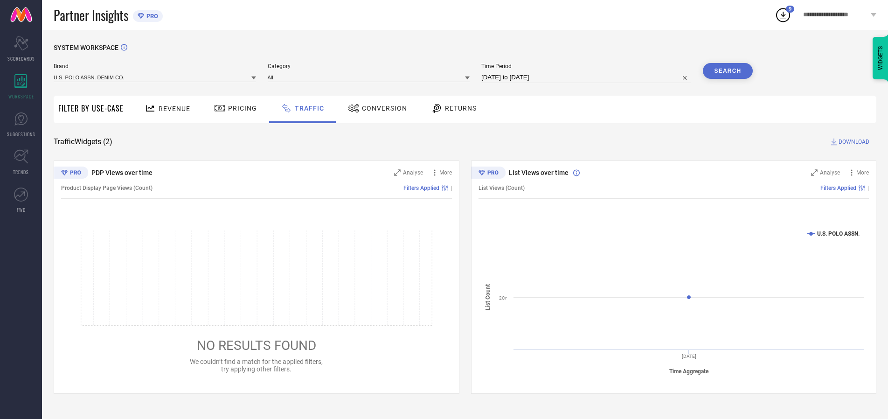
click at [728, 71] on button "Search" at bounding box center [728, 71] width 50 height 16
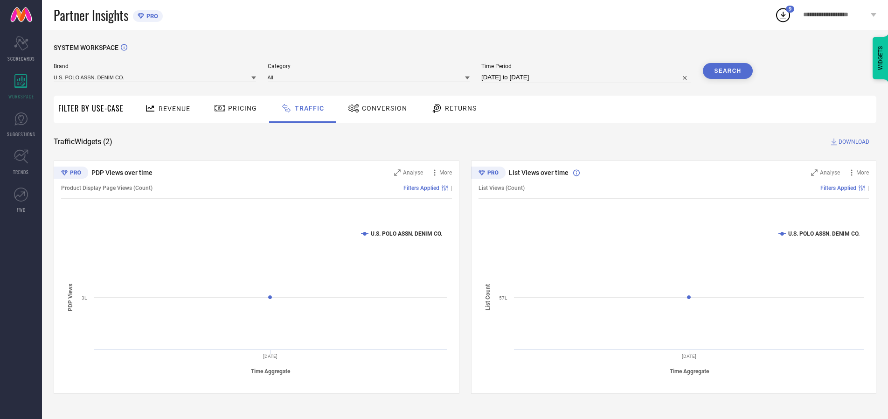
click at [853, 142] on span "DOWNLOAD" at bounding box center [854, 141] width 31 height 9
click at [588, 77] on input at bounding box center [586, 77] width 210 height 11
select select "9"
select select "2025"
select select "10"
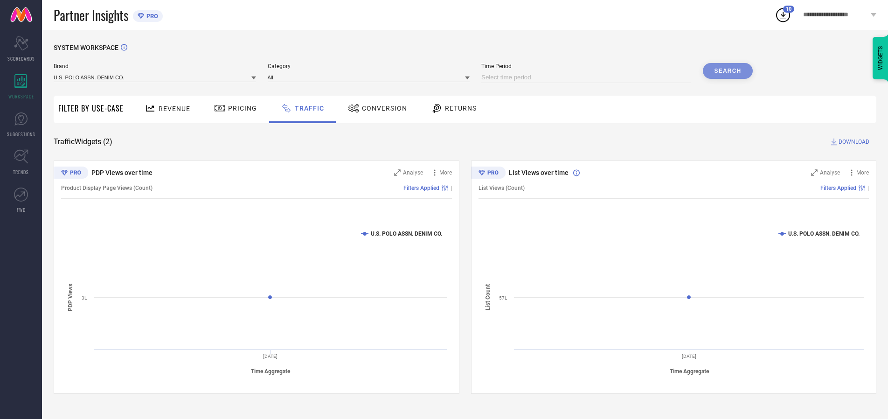
select select "2025"
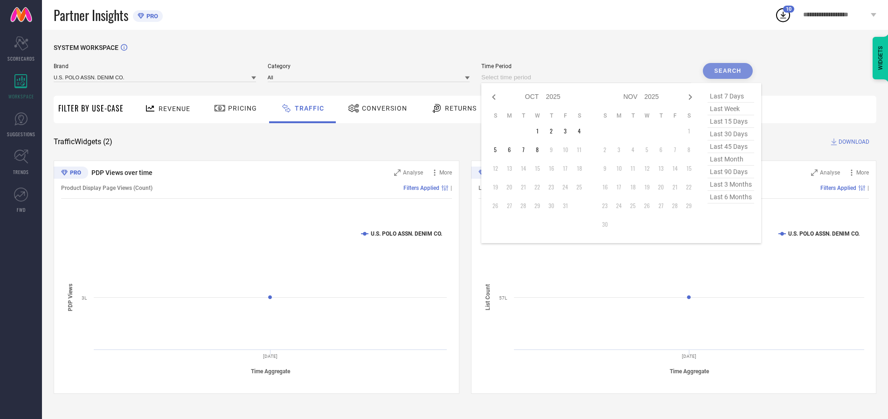
click at [554, 131] on td "2" at bounding box center [551, 131] width 14 height 14
type input "[DATE] to [DATE]"
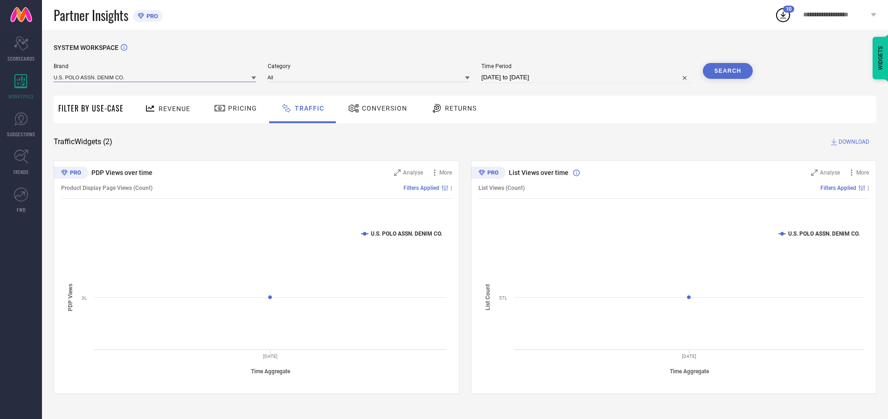
click at [155, 77] on input at bounding box center [155, 77] width 202 height 10
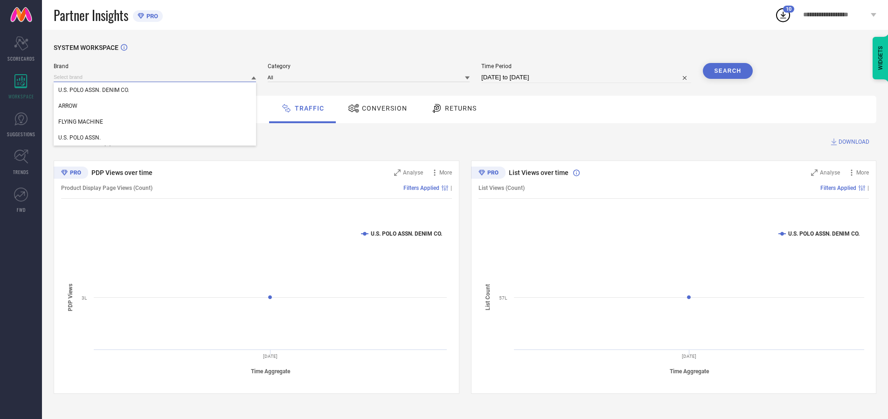
click at [155, 77] on input at bounding box center [155, 77] width 202 height 10
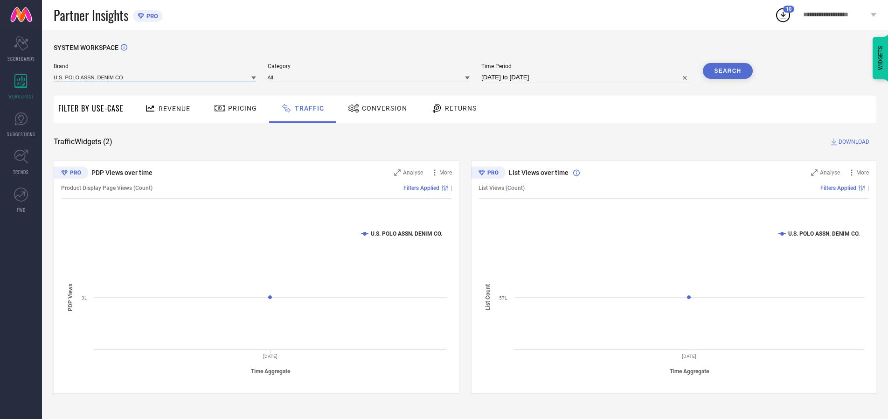
click at [155, 77] on input at bounding box center [155, 77] width 202 height 10
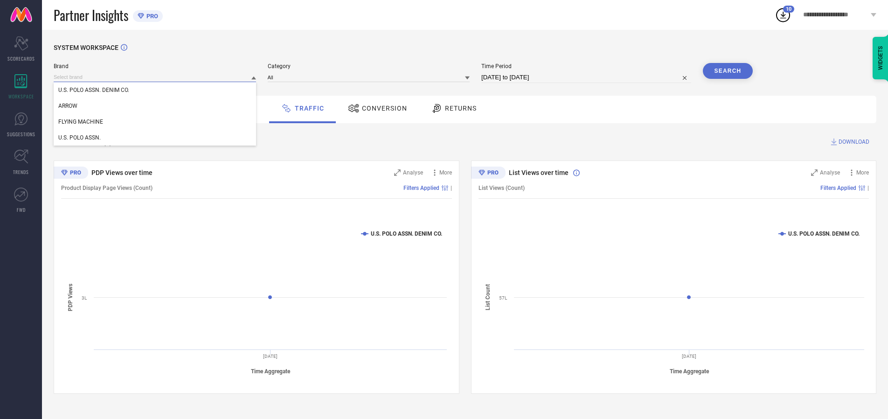
click at [155, 90] on div "U.S. POLO ASSN. DENIM CO." at bounding box center [155, 90] width 202 height 16
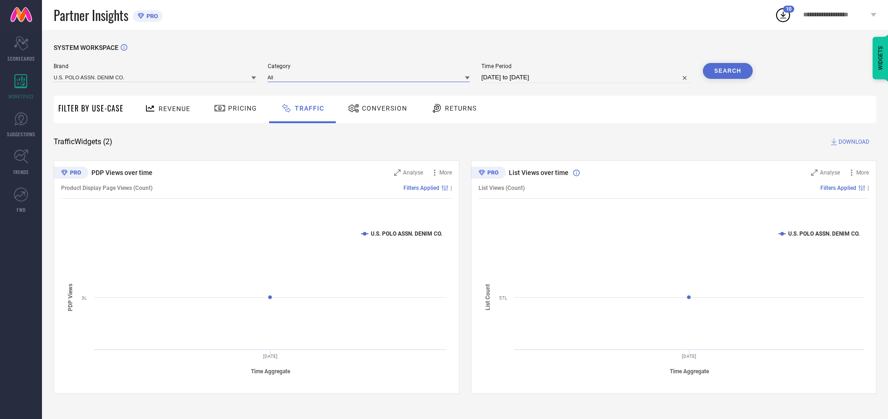
click at [371, 77] on input at bounding box center [369, 77] width 202 height 10
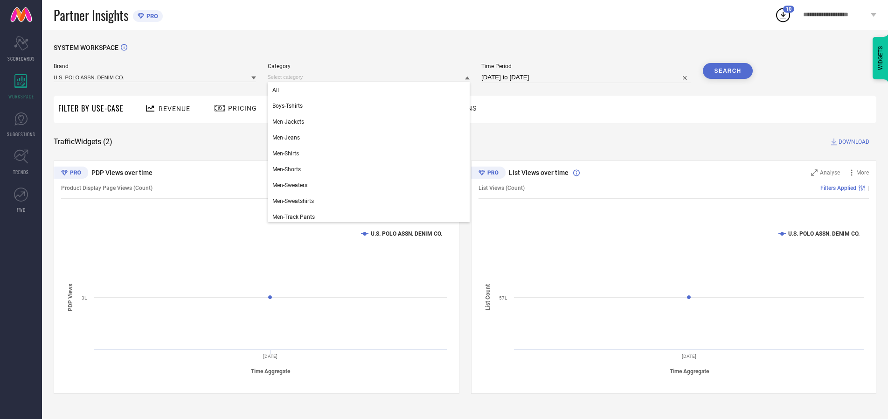
click at [371, 90] on div "All" at bounding box center [369, 90] width 202 height 16
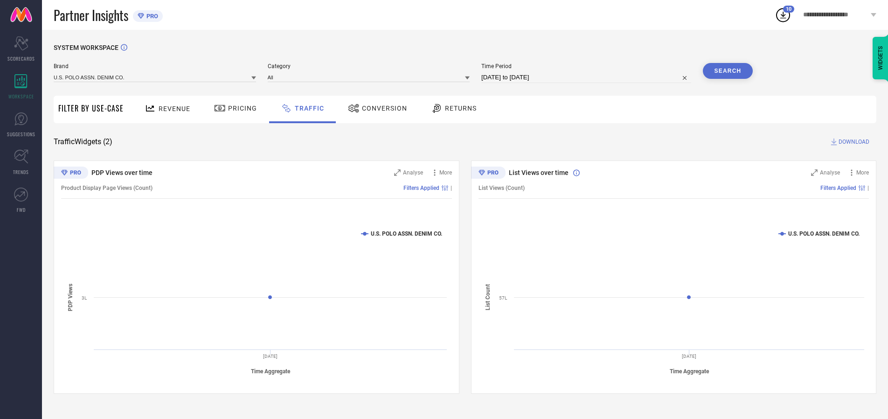
click at [728, 71] on button "Search" at bounding box center [728, 71] width 50 height 16
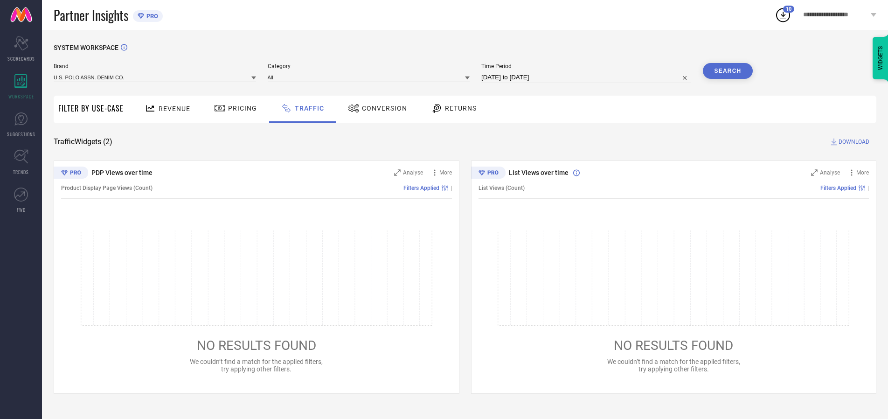
click at [853, 142] on span "DOWNLOAD" at bounding box center [854, 141] width 31 height 9
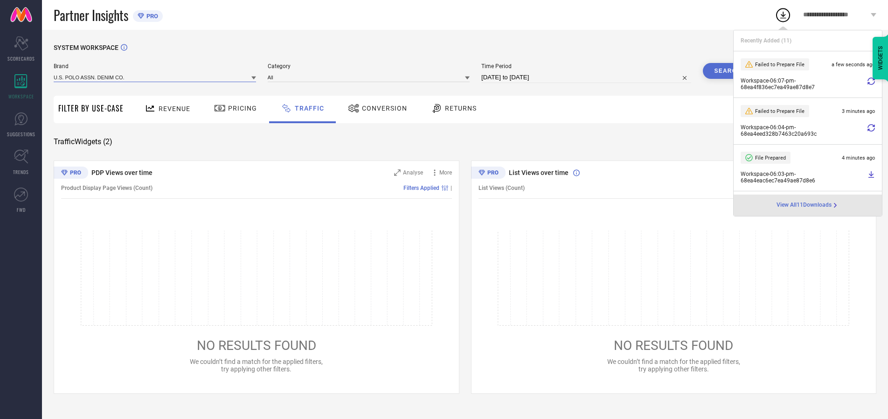
click at [155, 77] on input at bounding box center [155, 77] width 202 height 10
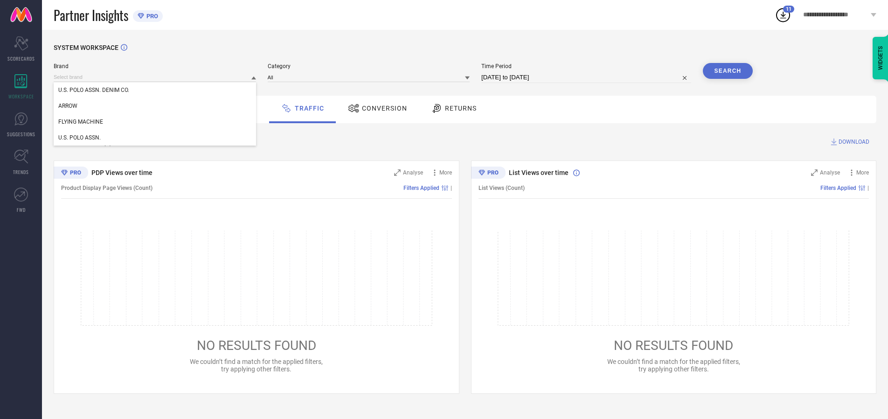
click at [155, 138] on div "U.S. POLO ASSN." at bounding box center [155, 138] width 202 height 16
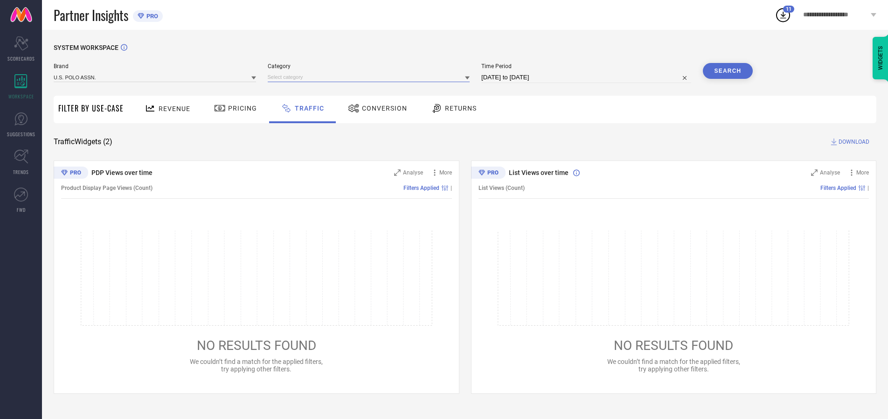
click at [371, 77] on input at bounding box center [369, 77] width 202 height 10
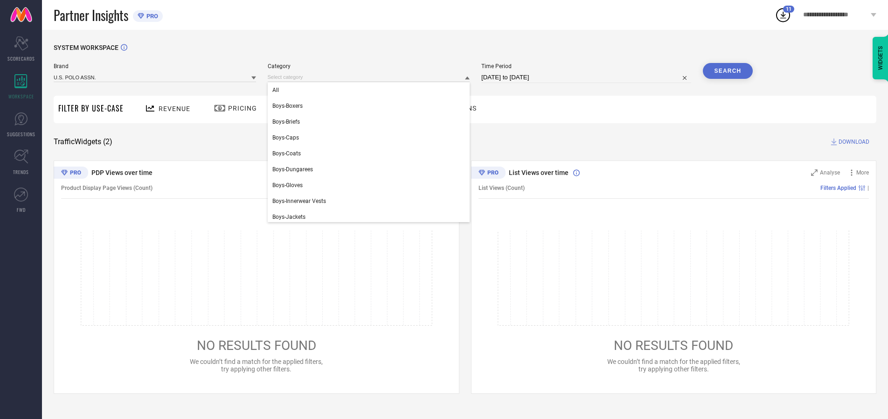
click at [371, 90] on div "All" at bounding box center [369, 90] width 202 height 16
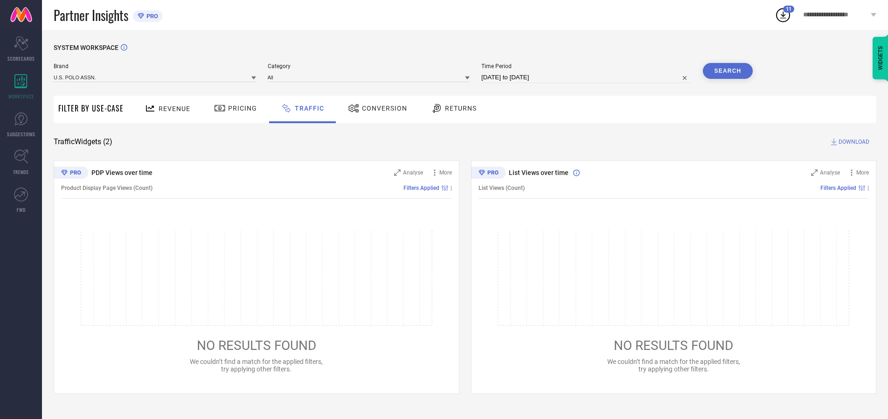
click at [728, 71] on button "Search" at bounding box center [728, 71] width 50 height 16
click at [853, 142] on span "DOWNLOAD" at bounding box center [854, 141] width 31 height 9
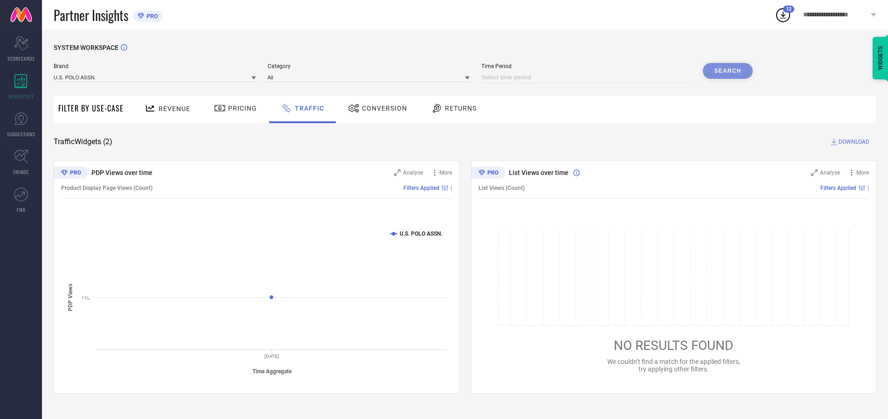
click at [588, 77] on input at bounding box center [586, 77] width 210 height 11
select select "9"
select select "2025"
select select "10"
select select "2025"
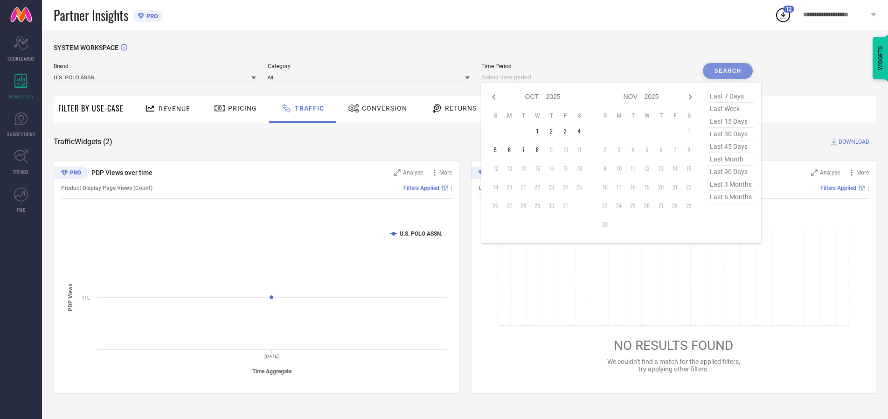
click at [568, 131] on td "3" at bounding box center [565, 131] width 14 height 14
type input "[DATE] to [DATE]"
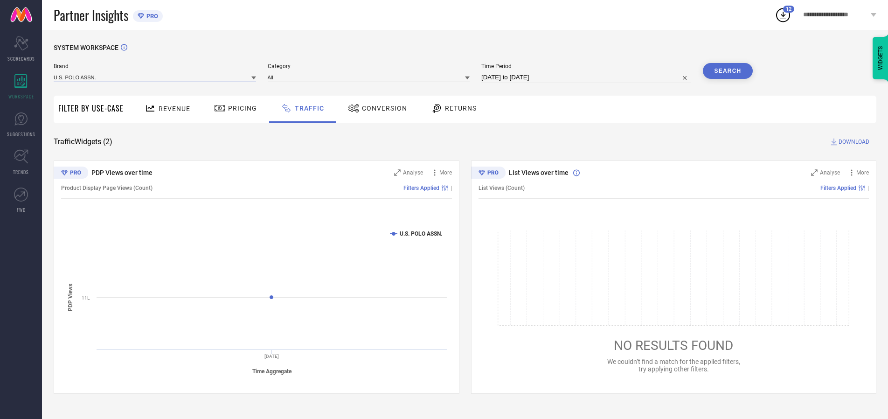
click at [155, 77] on input at bounding box center [155, 77] width 202 height 10
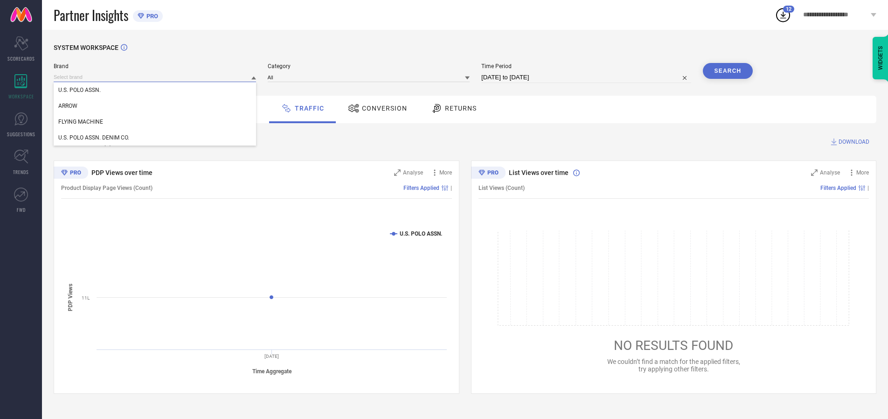
click at [155, 77] on input at bounding box center [155, 77] width 202 height 10
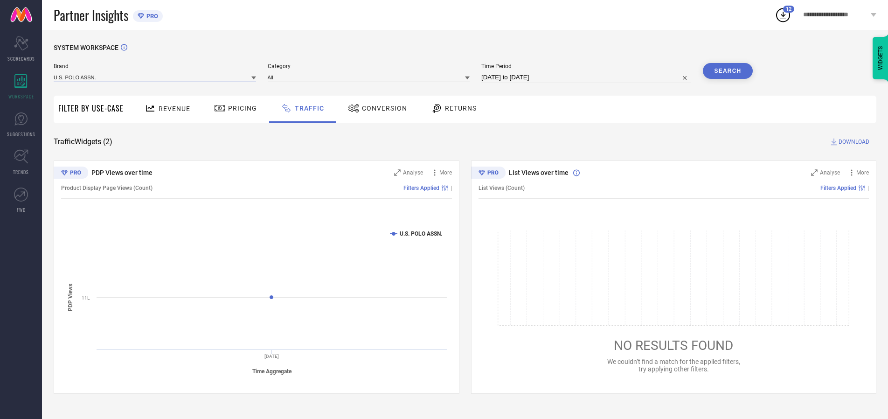
click at [155, 77] on input at bounding box center [155, 77] width 202 height 10
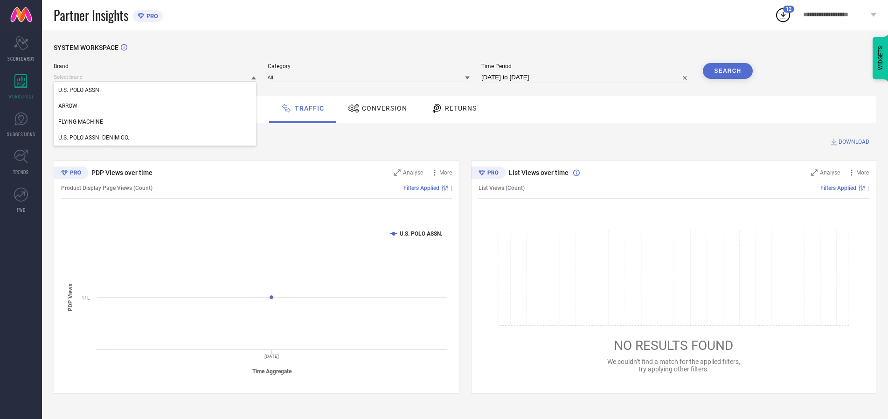
click at [155, 90] on div "U.S. POLO ASSN." at bounding box center [155, 90] width 202 height 16
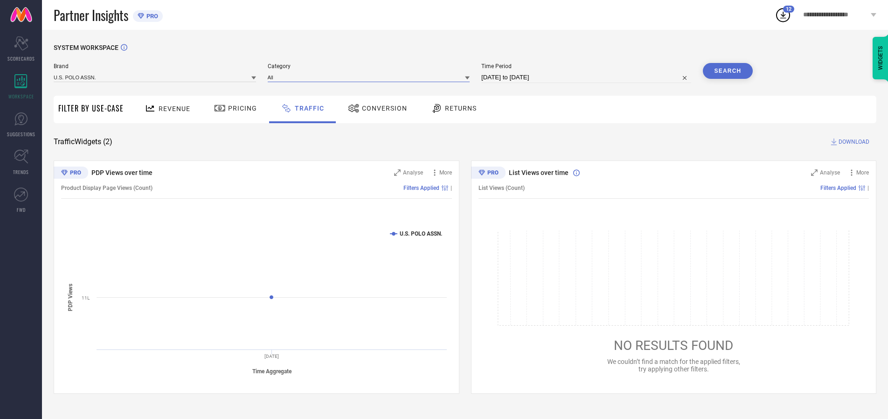
click at [371, 77] on input at bounding box center [369, 77] width 202 height 10
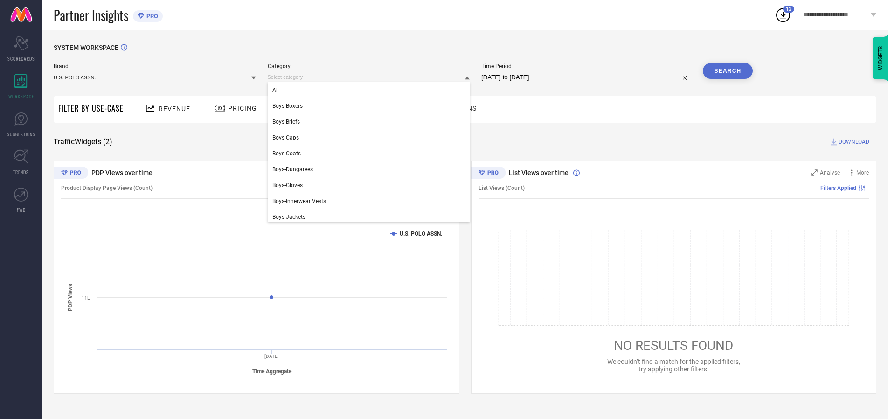
click at [371, 90] on div "All" at bounding box center [369, 90] width 202 height 16
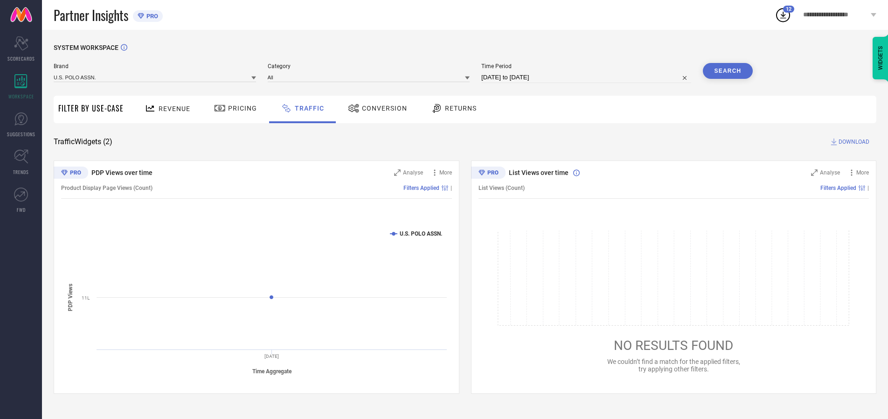
click at [728, 71] on button "Search" at bounding box center [728, 71] width 50 height 16
click at [853, 142] on span "DOWNLOAD" at bounding box center [854, 141] width 31 height 9
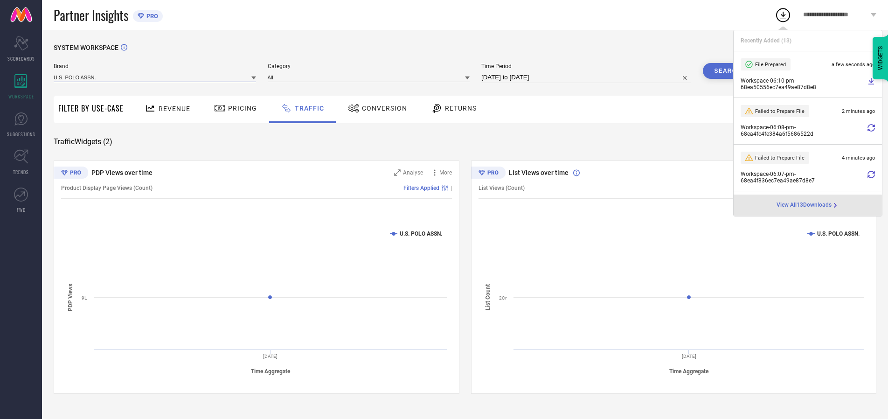
click at [155, 77] on input at bounding box center [155, 77] width 202 height 10
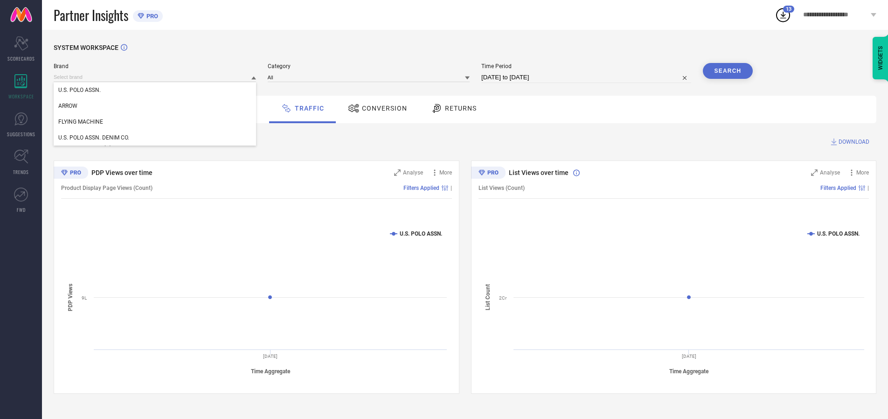
click at [155, 138] on div "U.S. POLO ASSN. DENIM CO." at bounding box center [155, 138] width 202 height 16
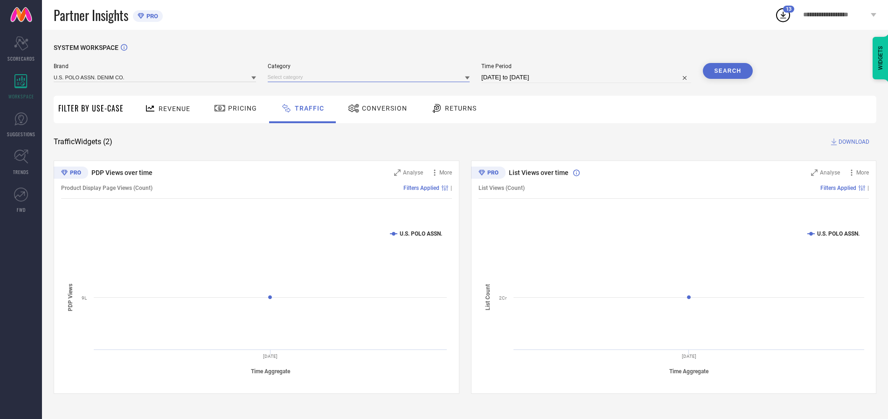
click at [371, 77] on input at bounding box center [369, 77] width 202 height 10
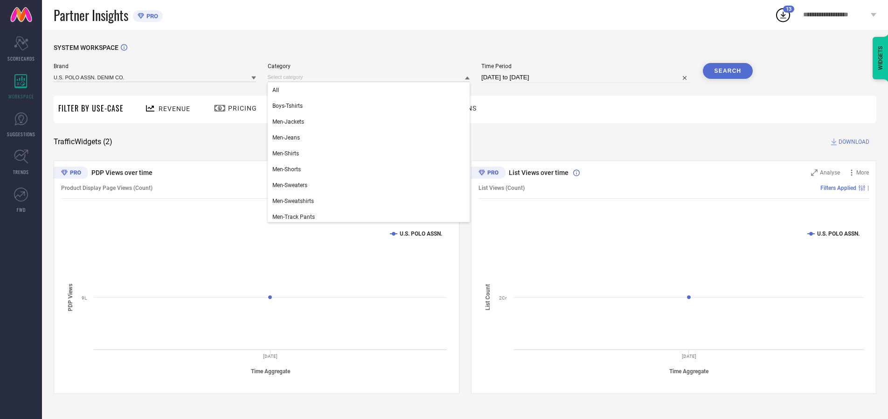
click at [371, 90] on div "All" at bounding box center [369, 90] width 202 height 16
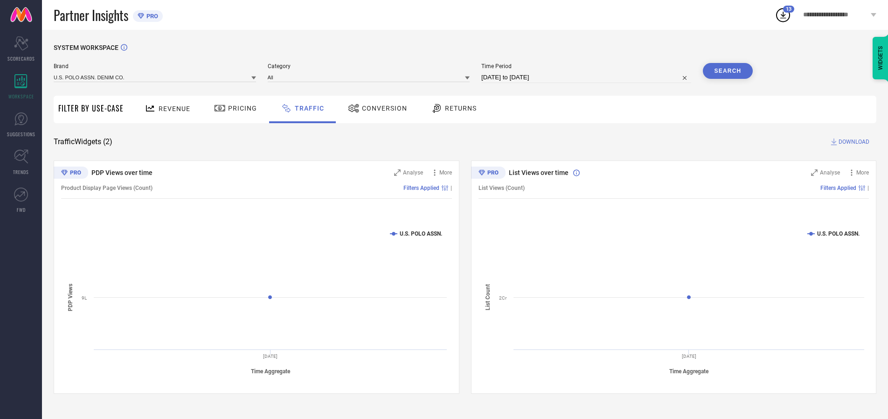
click at [728, 71] on button "Search" at bounding box center [728, 71] width 50 height 16
click at [853, 142] on span "DOWNLOAD" at bounding box center [854, 141] width 31 height 9
click at [588, 77] on input at bounding box center [586, 77] width 210 height 11
select select "9"
select select "2025"
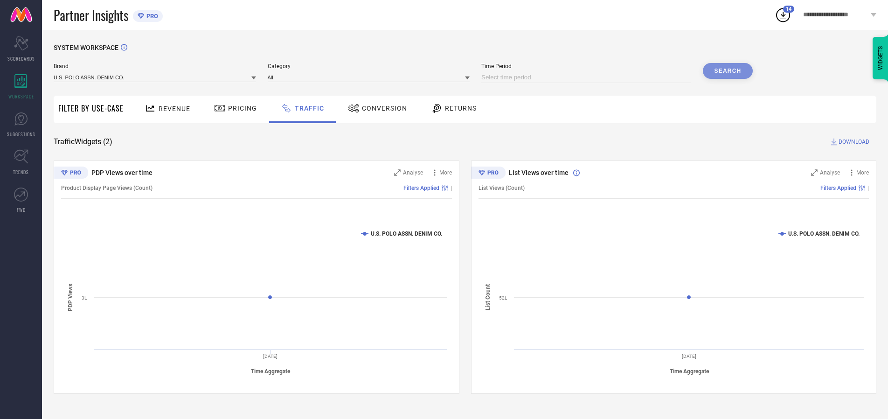
select select "10"
select select "2025"
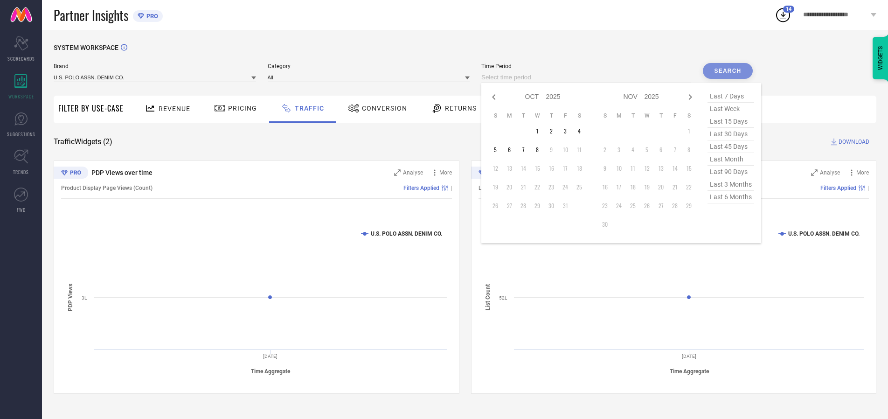
click at [582, 131] on td "4" at bounding box center [579, 131] width 14 height 14
type input "[DATE] to [DATE]"
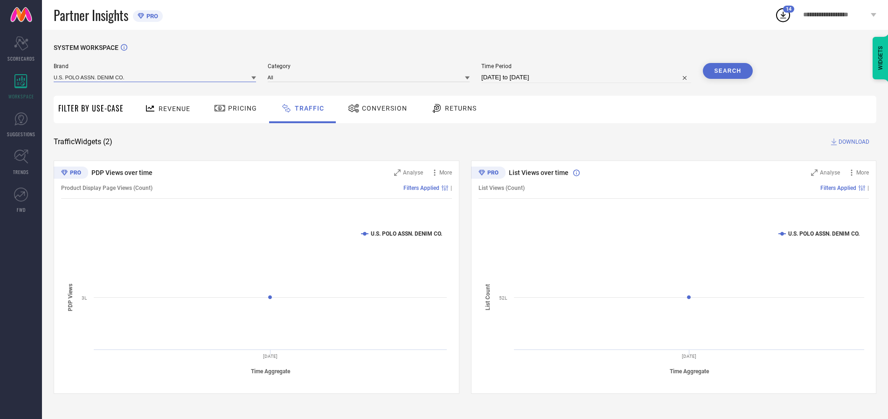
click at [155, 77] on input at bounding box center [155, 77] width 202 height 10
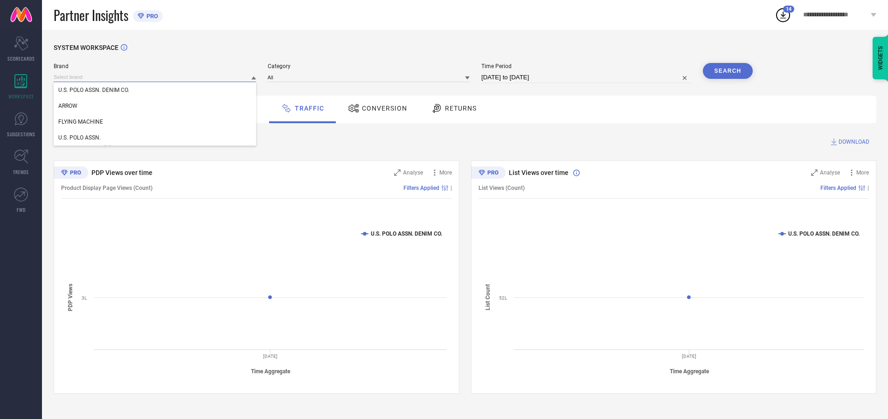
click at [155, 77] on input at bounding box center [155, 77] width 202 height 10
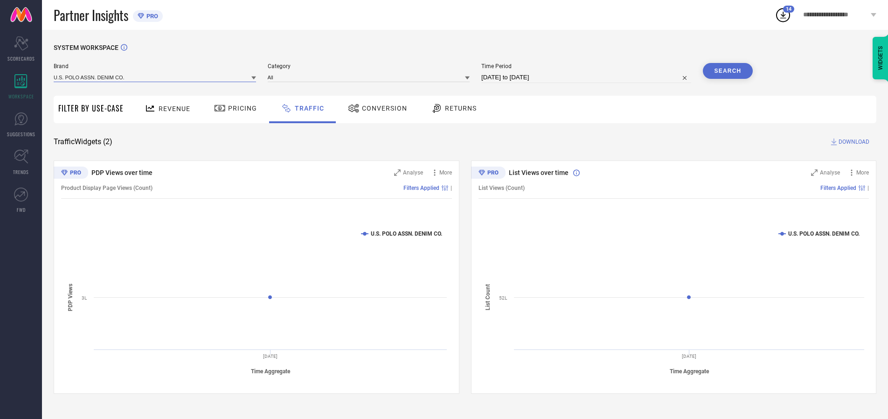
click at [155, 77] on input at bounding box center [155, 77] width 202 height 10
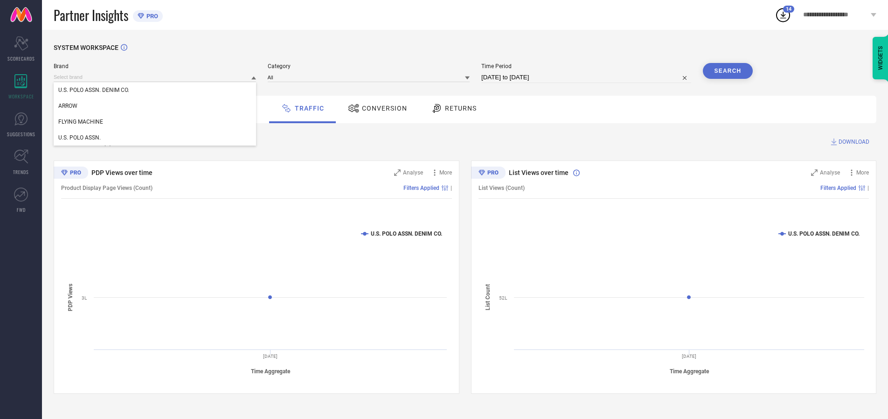
click at [155, 90] on div "U.S. POLO ASSN. DENIM CO." at bounding box center [155, 90] width 202 height 16
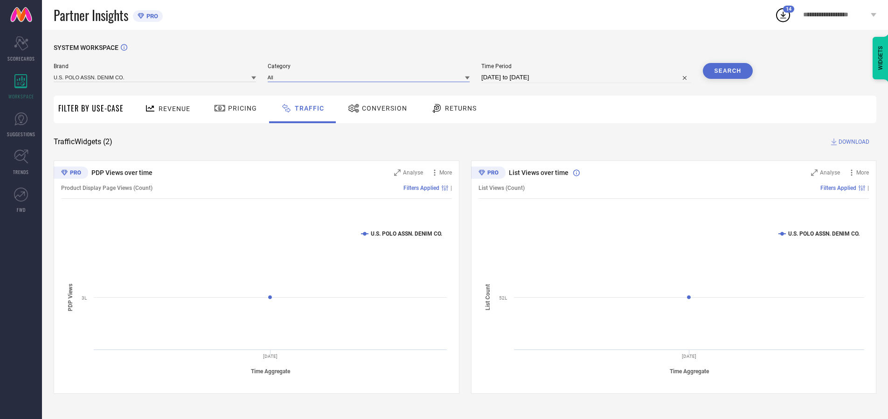
click at [371, 77] on input at bounding box center [369, 77] width 202 height 10
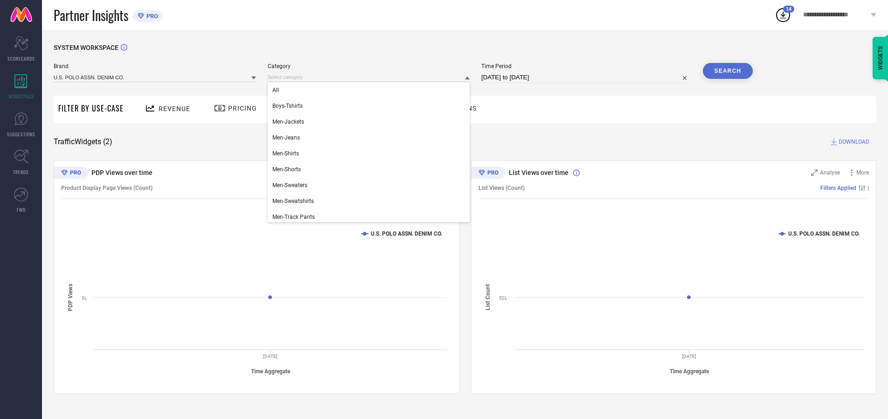
click at [371, 90] on div "All" at bounding box center [369, 90] width 202 height 16
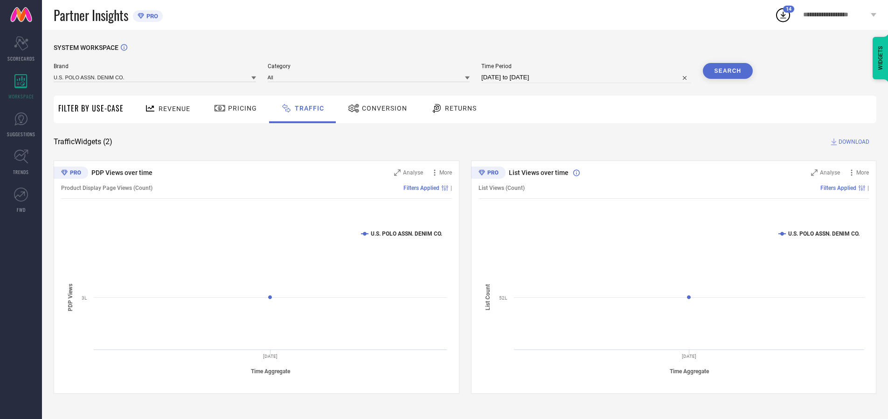
click at [728, 71] on button "Search" at bounding box center [728, 71] width 50 height 16
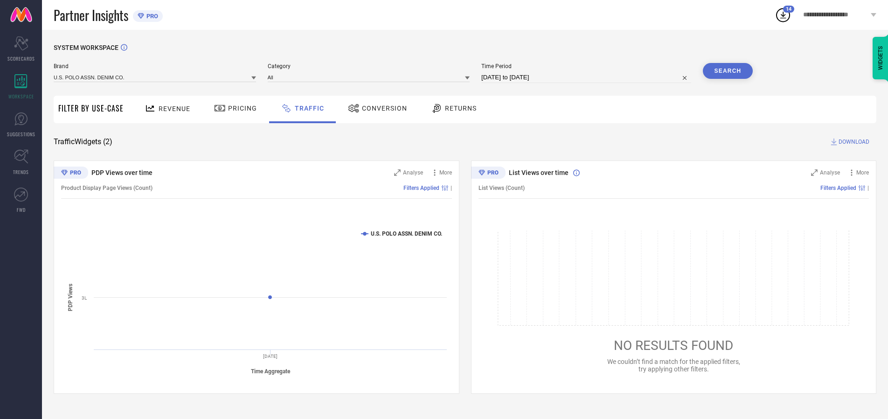
click at [853, 142] on span "DOWNLOAD" at bounding box center [854, 141] width 31 height 9
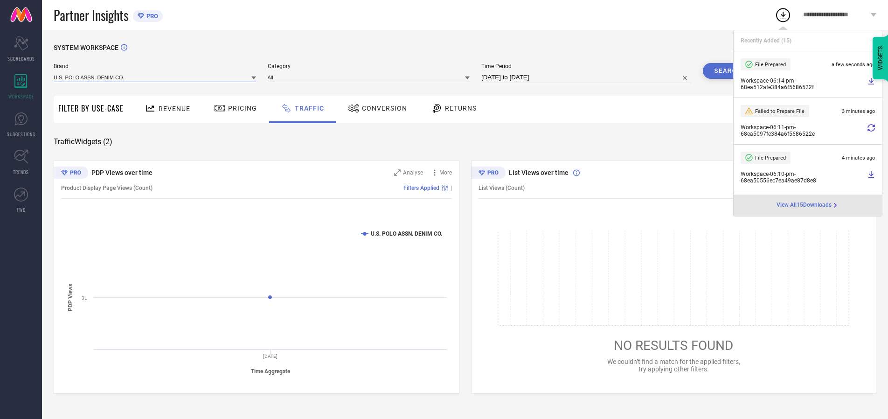
click at [155, 77] on input at bounding box center [155, 77] width 202 height 10
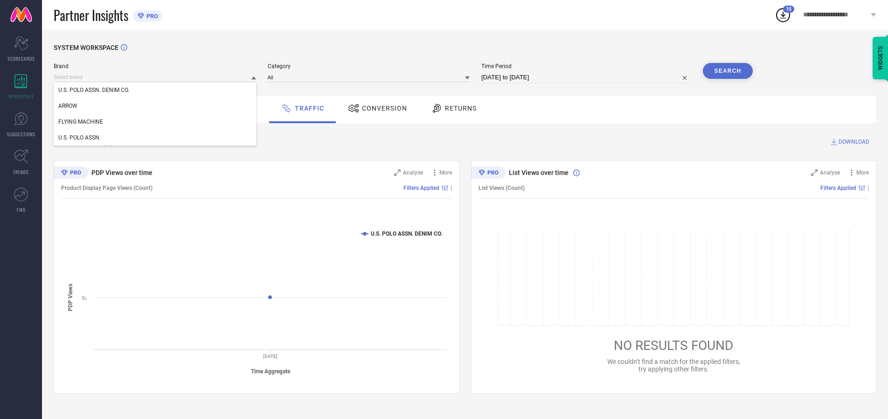
click at [155, 138] on div "U.S. POLO ASSN." at bounding box center [155, 138] width 202 height 16
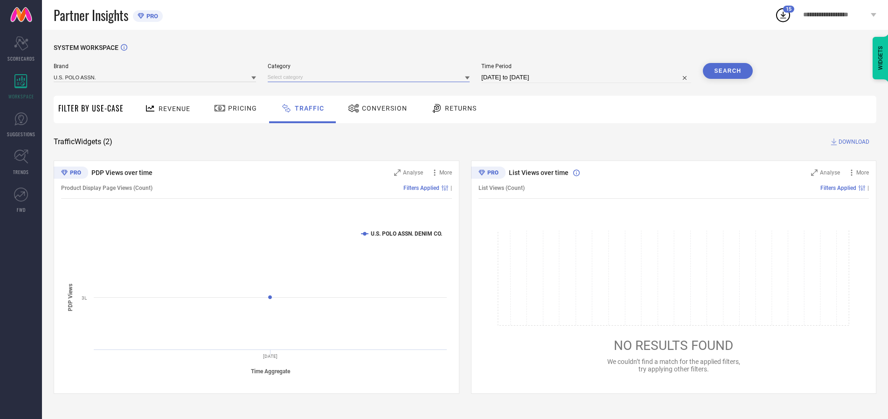
click at [371, 77] on input at bounding box center [369, 77] width 202 height 10
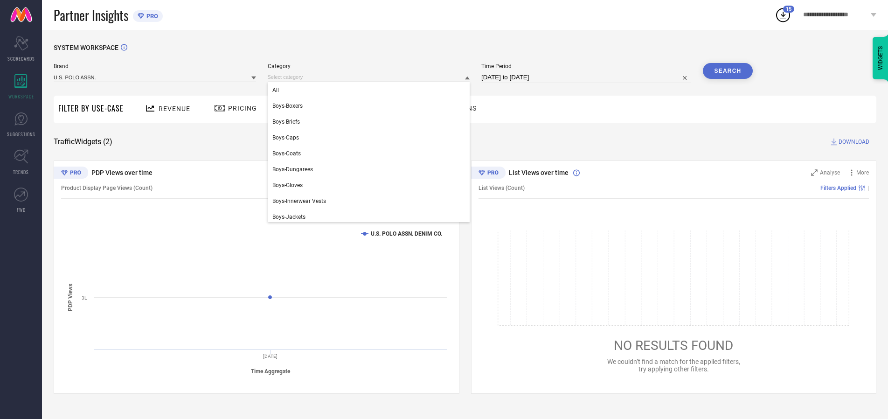
click at [371, 90] on div "All" at bounding box center [369, 90] width 202 height 16
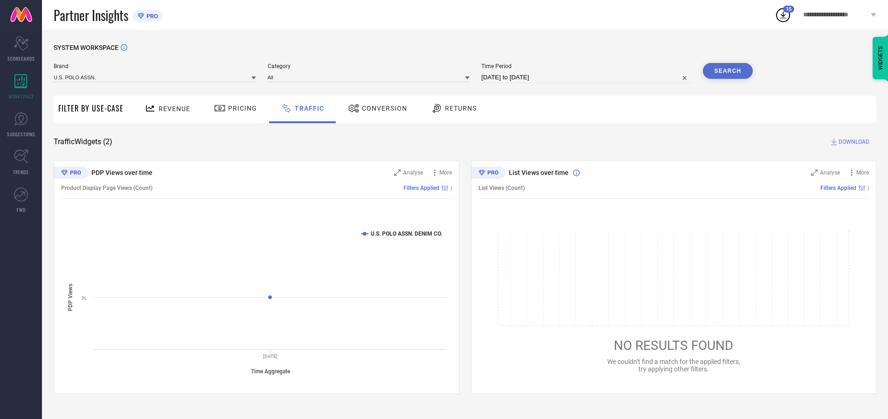
click at [728, 71] on button "Search" at bounding box center [728, 71] width 50 height 16
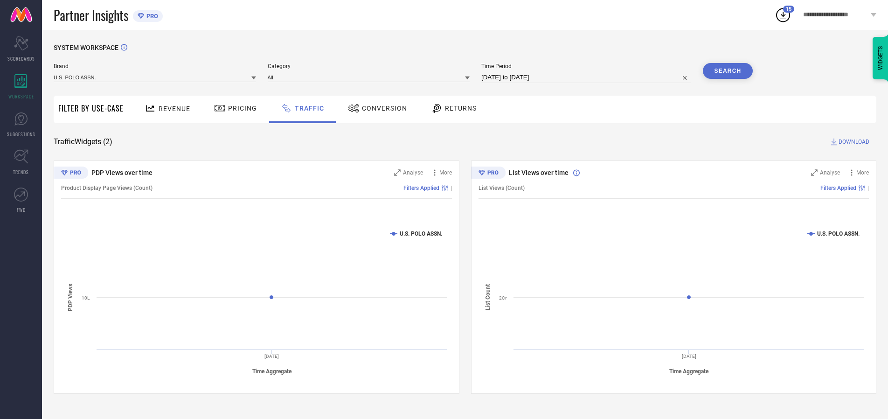
click at [853, 142] on span "DOWNLOAD" at bounding box center [854, 141] width 31 height 9
click at [588, 77] on input at bounding box center [586, 77] width 210 height 11
select select "9"
select select "2025"
select select "10"
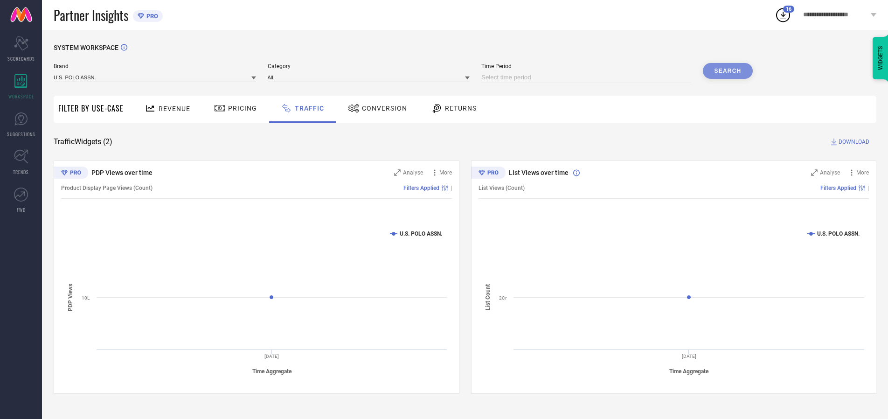
select select "2025"
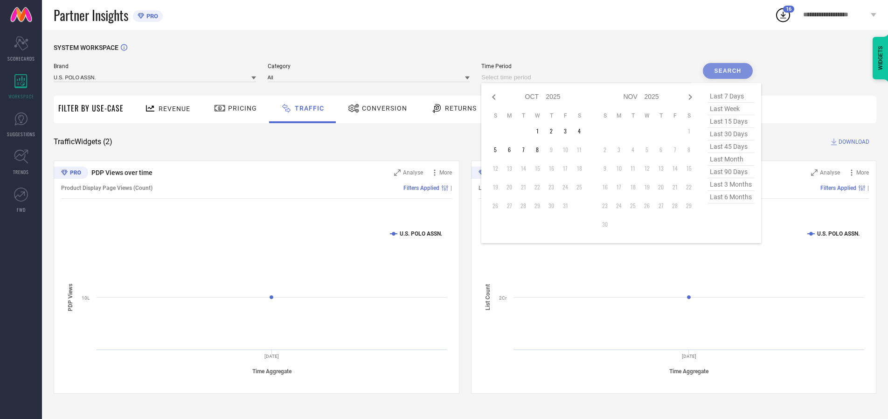
click at [498, 150] on td "5" at bounding box center [495, 150] width 14 height 14
type input "[DATE] to [DATE]"
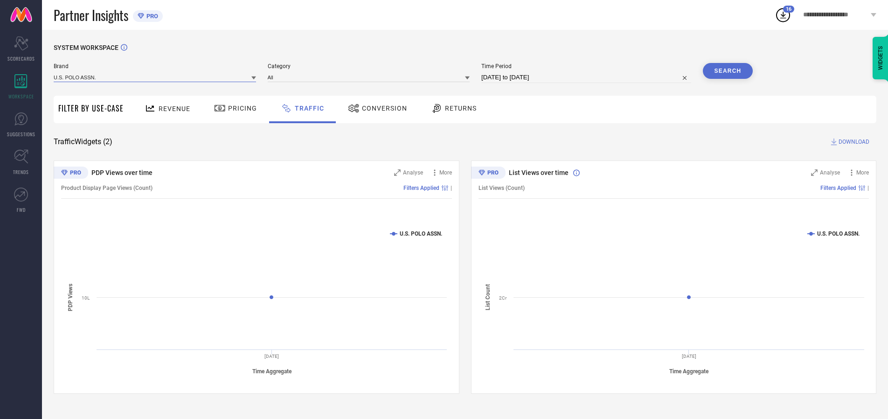
click at [155, 77] on input at bounding box center [155, 77] width 202 height 10
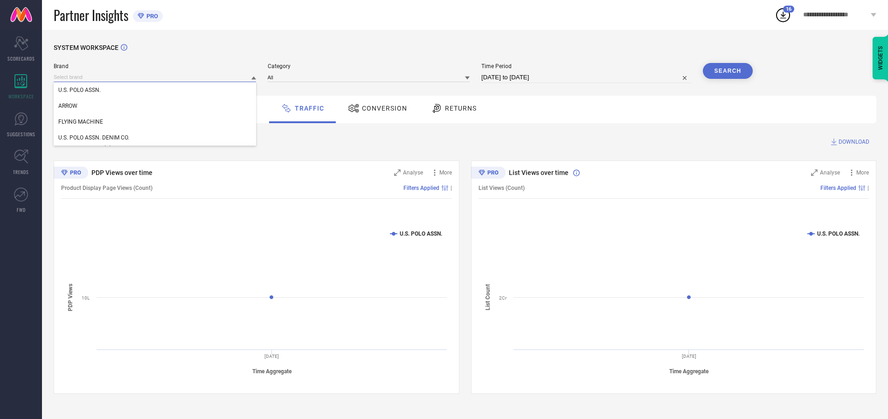
click at [155, 77] on input at bounding box center [155, 77] width 202 height 10
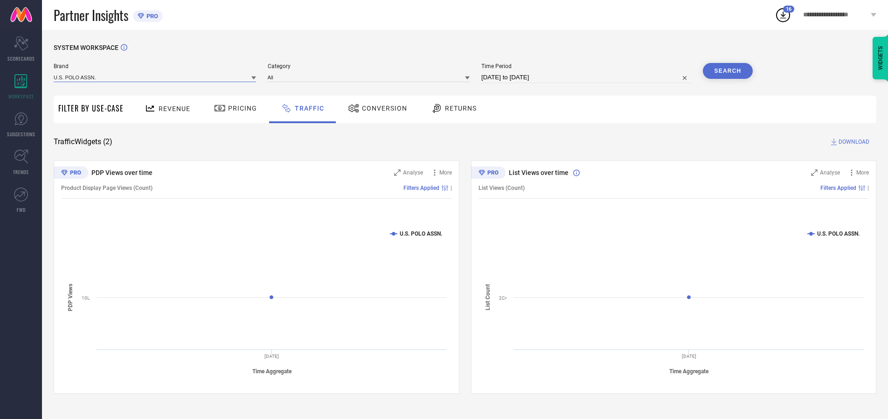
click at [155, 77] on input at bounding box center [155, 77] width 202 height 10
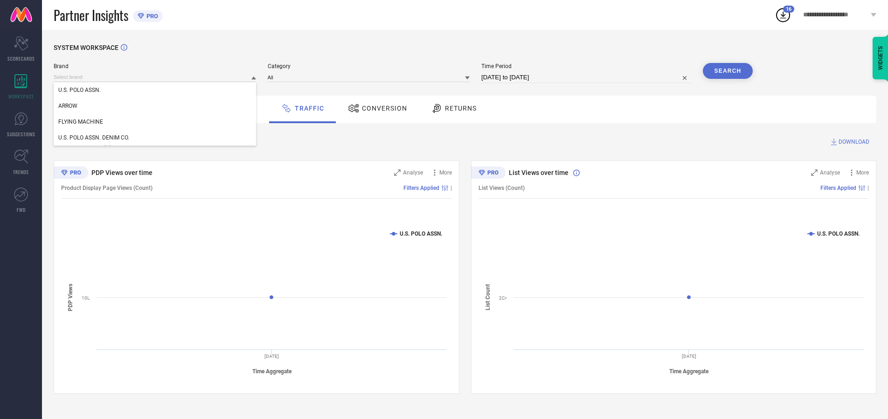
click at [155, 90] on div "U.S. POLO ASSN." at bounding box center [155, 90] width 202 height 16
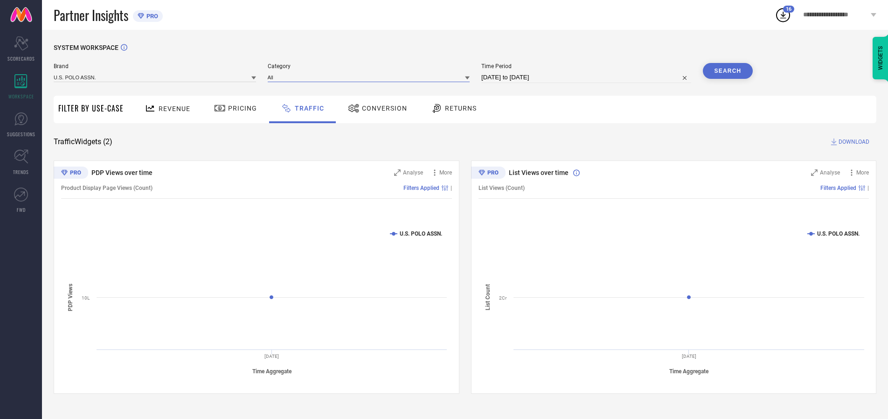
click at [371, 77] on input at bounding box center [369, 77] width 202 height 10
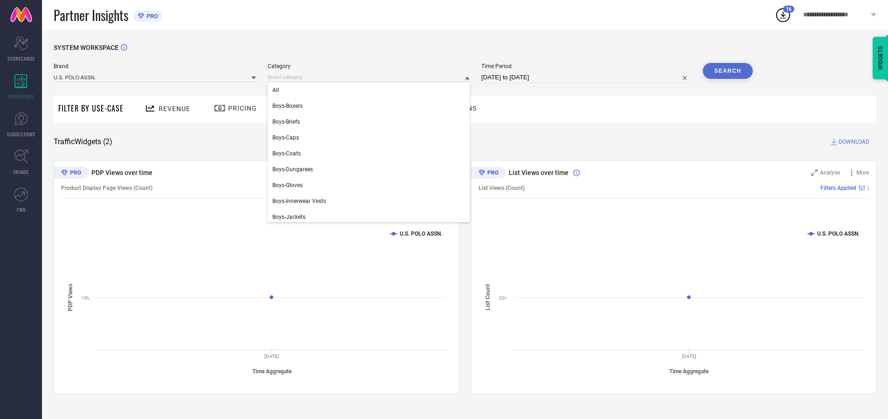
click at [371, 90] on div "All" at bounding box center [369, 90] width 202 height 16
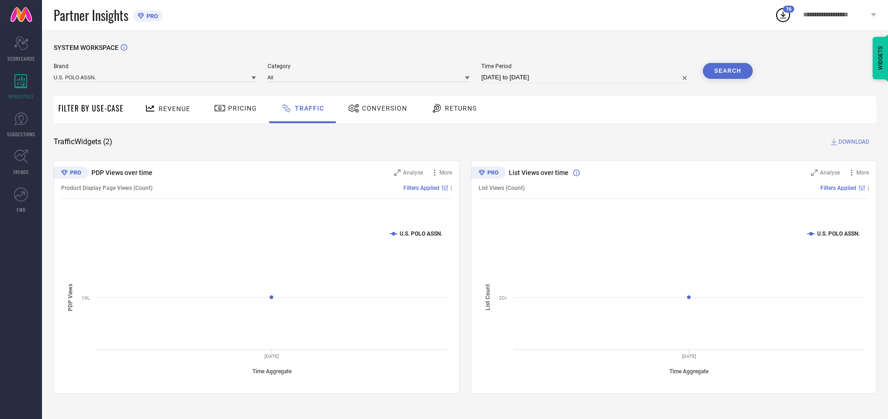
click at [728, 71] on button "Search" at bounding box center [728, 71] width 50 height 16
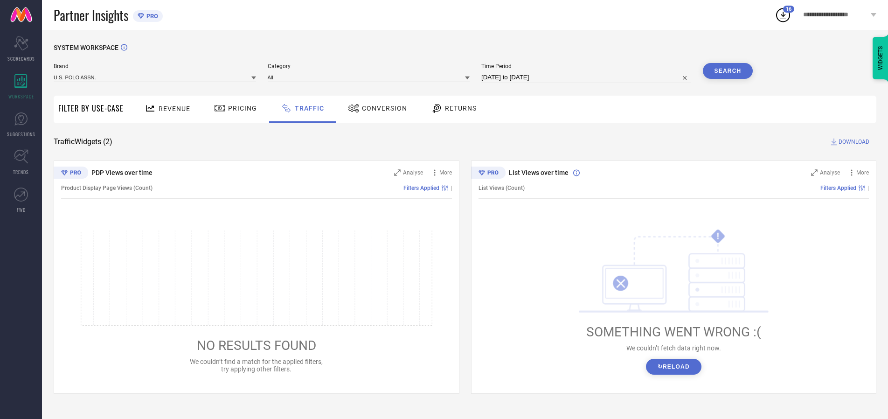
click at [853, 142] on span "DOWNLOAD" at bounding box center [854, 141] width 31 height 9
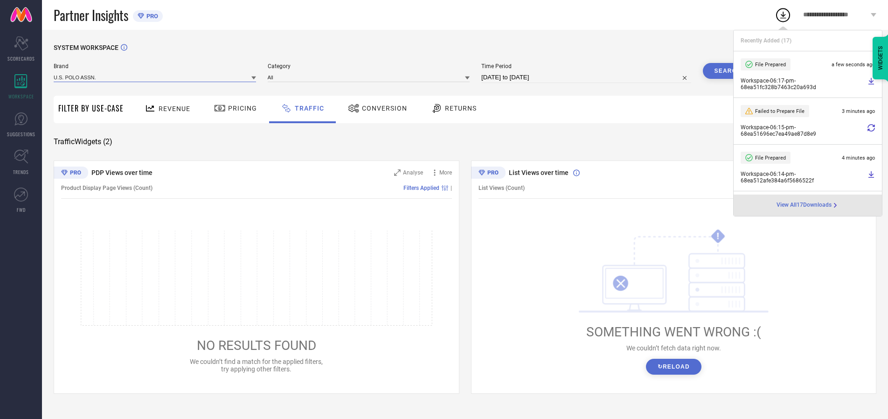
click at [155, 77] on input at bounding box center [155, 77] width 202 height 10
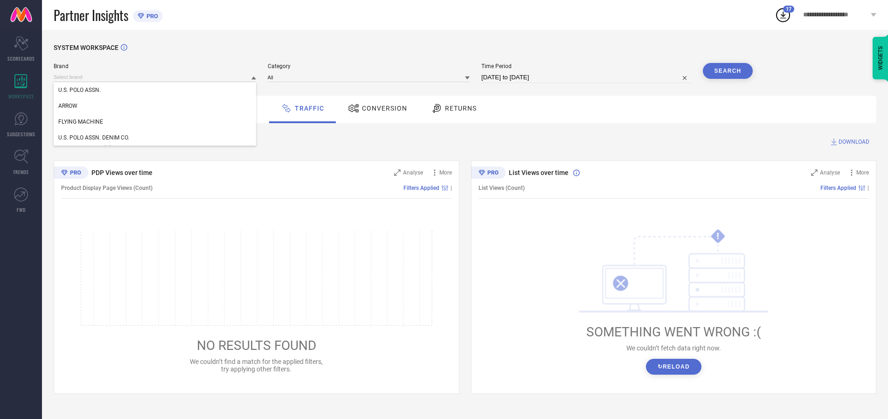
click at [155, 138] on div "U.S. POLO ASSN. DENIM CO." at bounding box center [155, 138] width 202 height 16
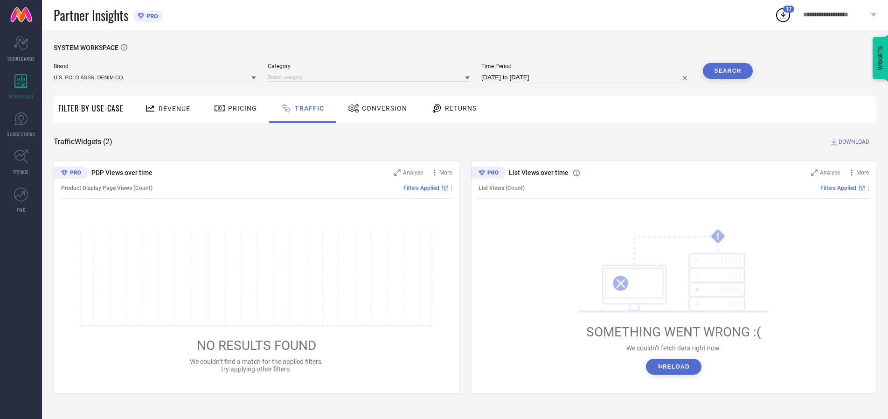
click at [371, 77] on input at bounding box center [369, 77] width 202 height 10
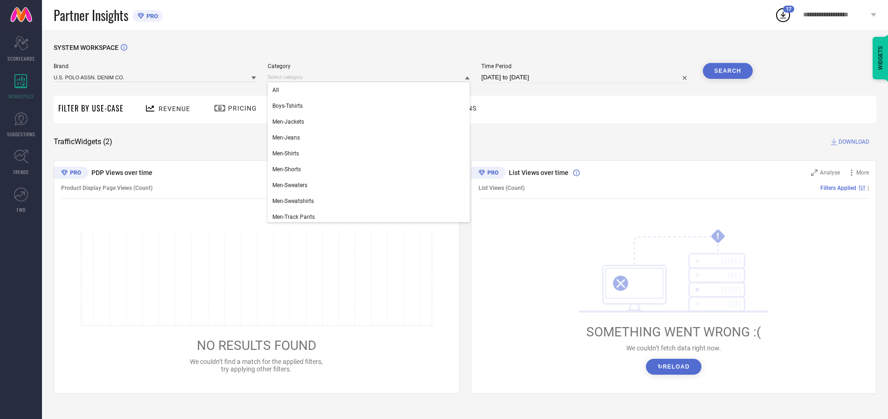
click at [371, 90] on div "All" at bounding box center [369, 90] width 202 height 16
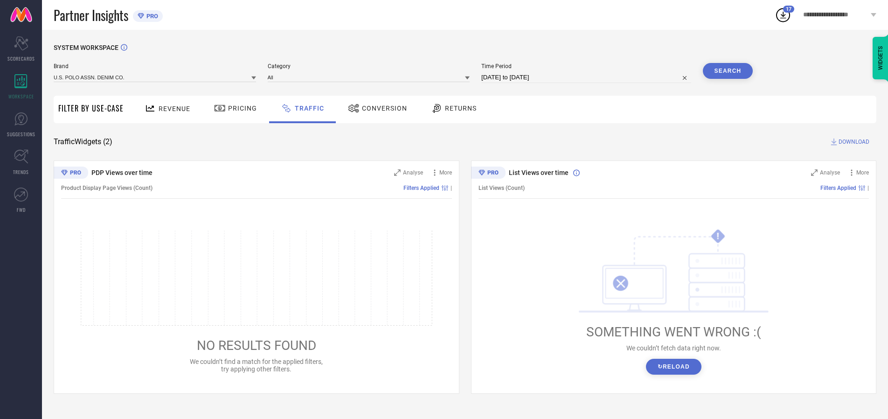
click at [728, 71] on button "Search" at bounding box center [728, 71] width 50 height 16
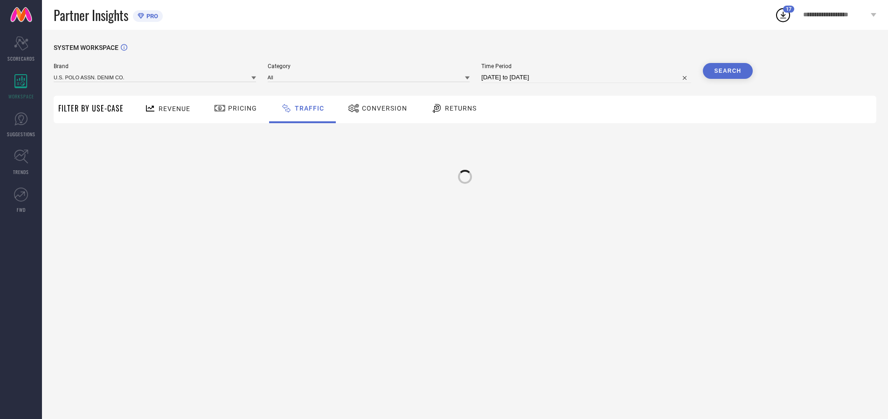
click at [465, 172] on div at bounding box center [465, 176] width 17 height 17
click at [588, 77] on input at bounding box center [586, 77] width 210 height 11
select select "9"
select select "2025"
select select "10"
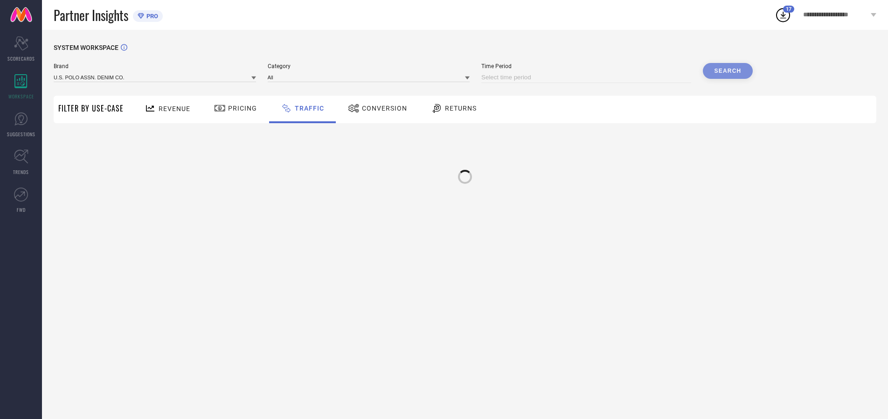
select select "2025"
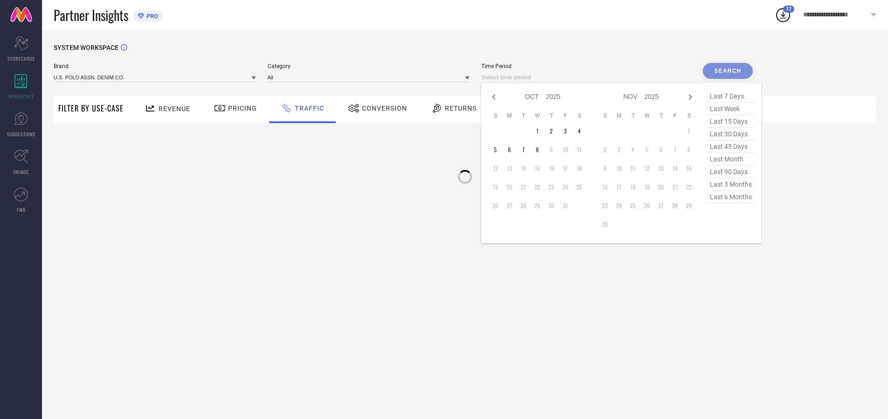
click at [512, 150] on td "6" at bounding box center [509, 150] width 14 height 14
type input "[DATE] to [DATE]"
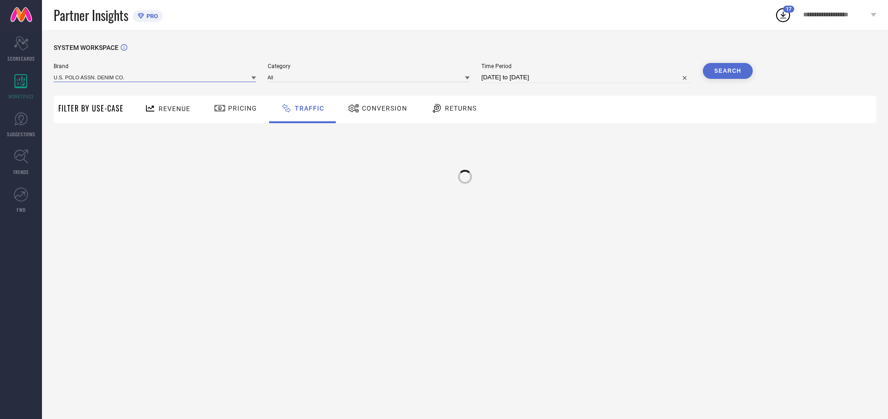
click at [155, 77] on input at bounding box center [155, 77] width 202 height 10
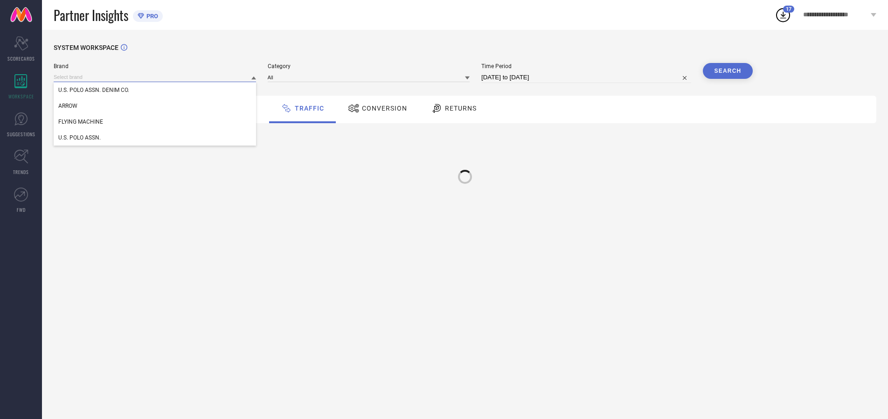
click at [155, 77] on input at bounding box center [155, 77] width 202 height 10
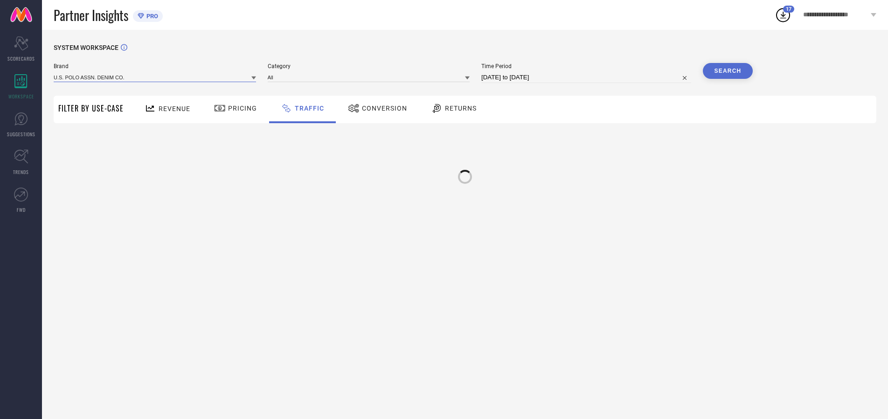
click at [155, 77] on input at bounding box center [155, 77] width 202 height 10
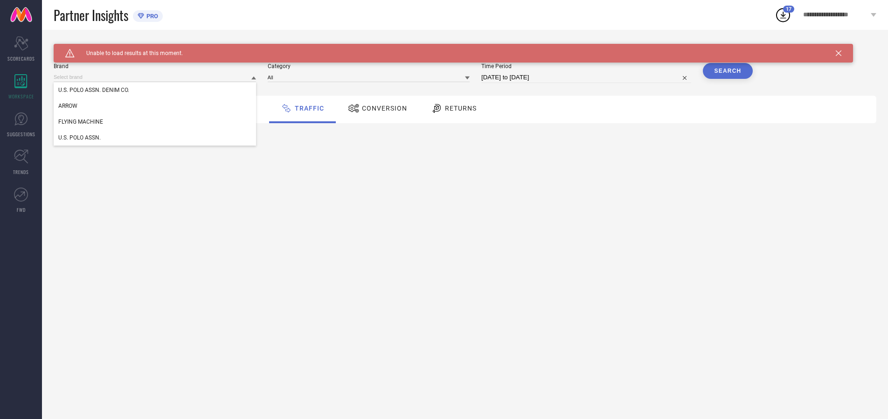
click at [155, 90] on div "U.S. POLO ASSN. DENIM CO." at bounding box center [155, 90] width 202 height 16
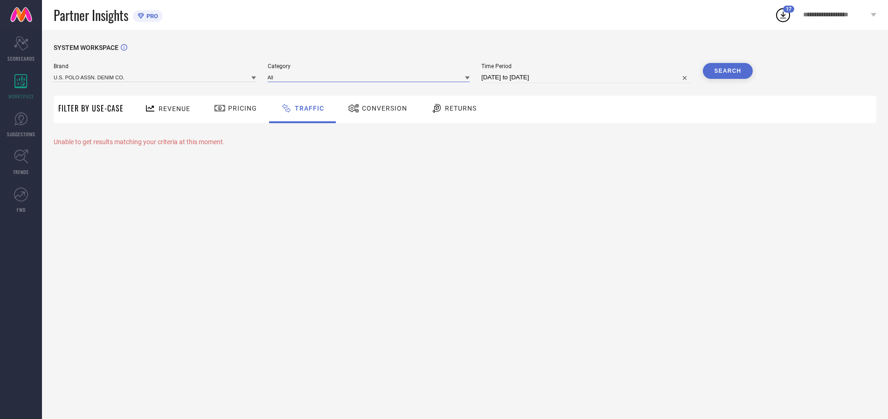
click at [371, 77] on input at bounding box center [369, 77] width 202 height 10
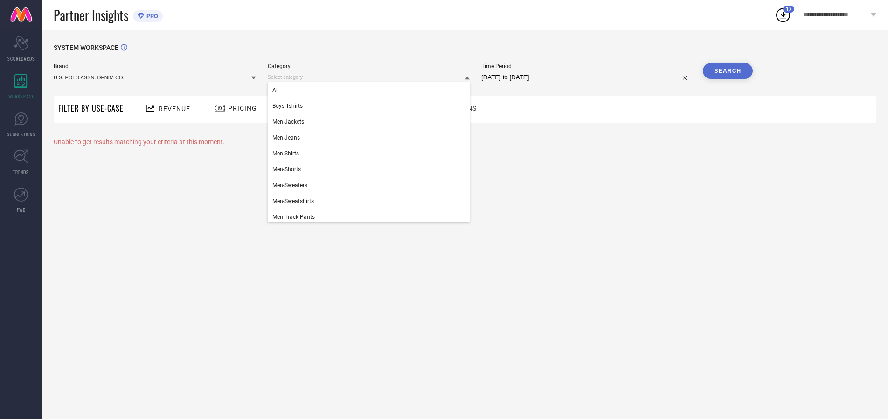
click at [371, 90] on div "All" at bounding box center [369, 90] width 202 height 16
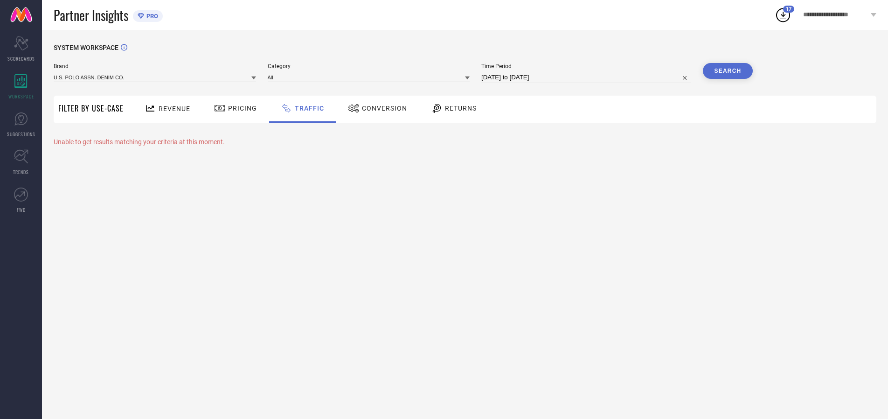
click at [728, 71] on button "Search" at bounding box center [728, 71] width 50 height 16
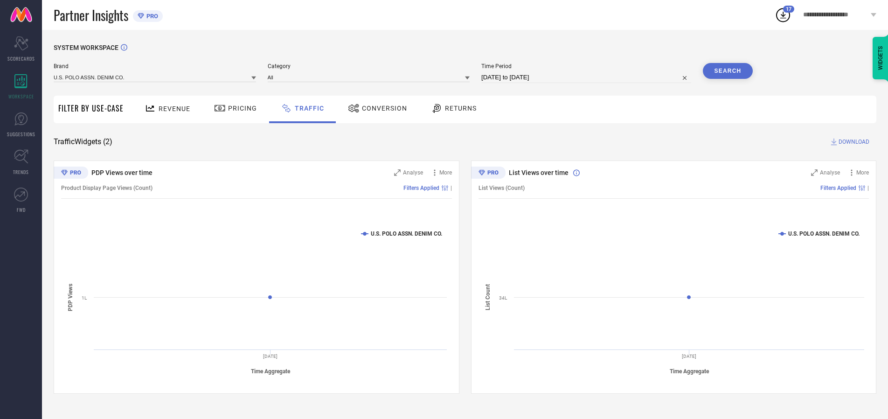
click at [853, 142] on span "DOWNLOAD" at bounding box center [854, 141] width 31 height 9
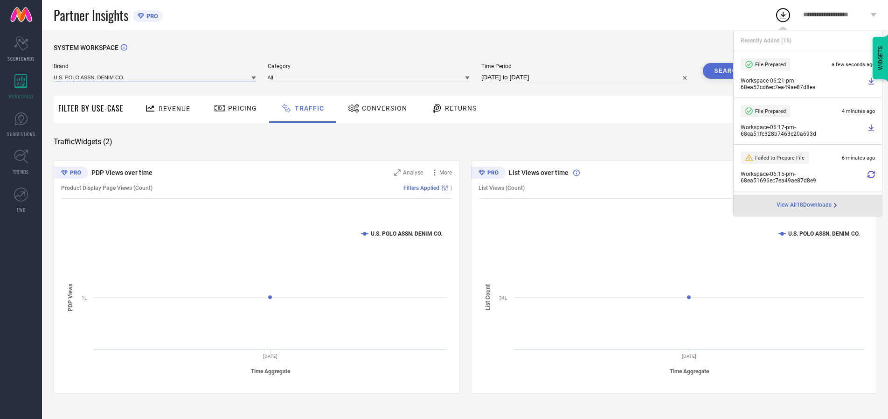
click at [155, 77] on input at bounding box center [155, 77] width 202 height 10
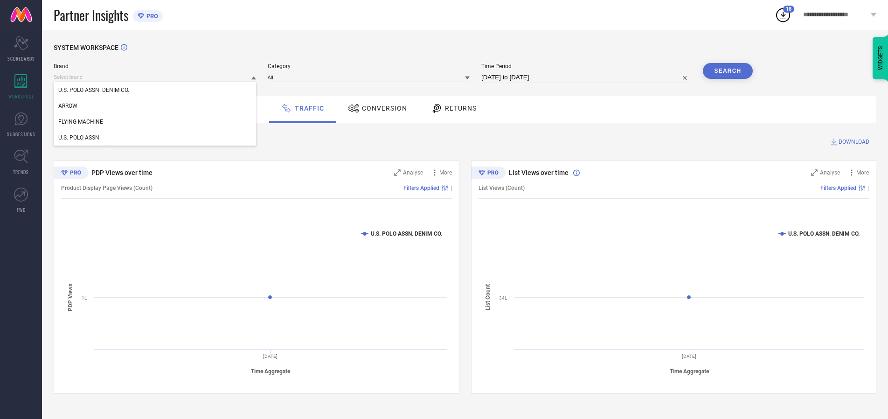
click at [155, 138] on div "U.S. POLO ASSN." at bounding box center [155, 138] width 202 height 16
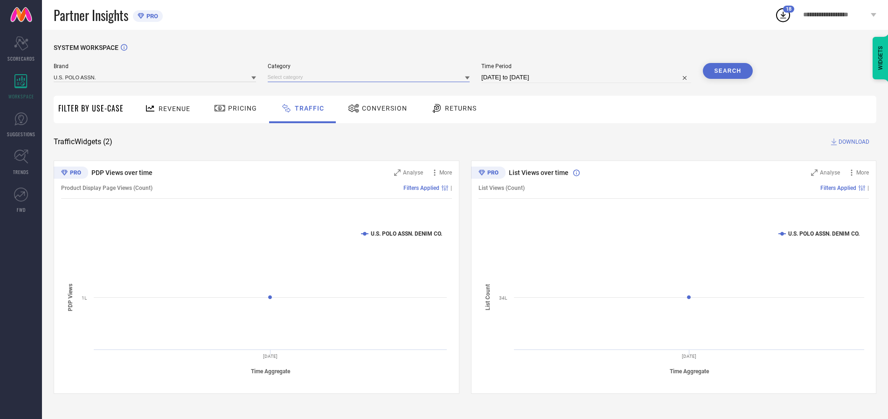
click at [371, 77] on input at bounding box center [369, 77] width 202 height 10
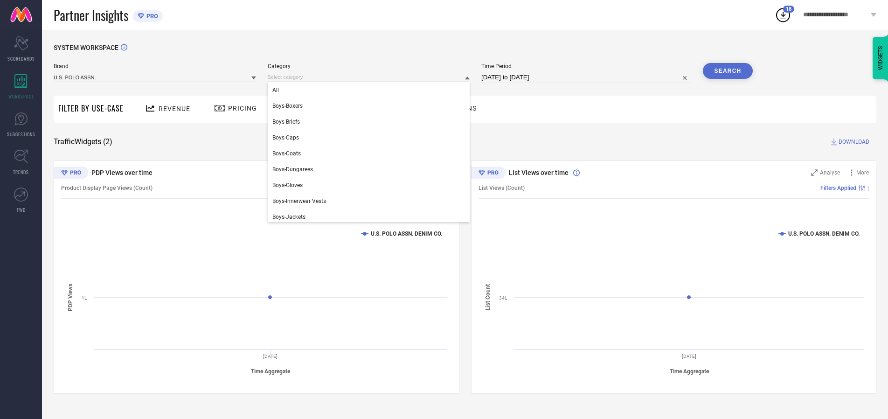
click at [371, 90] on div "All" at bounding box center [369, 90] width 202 height 16
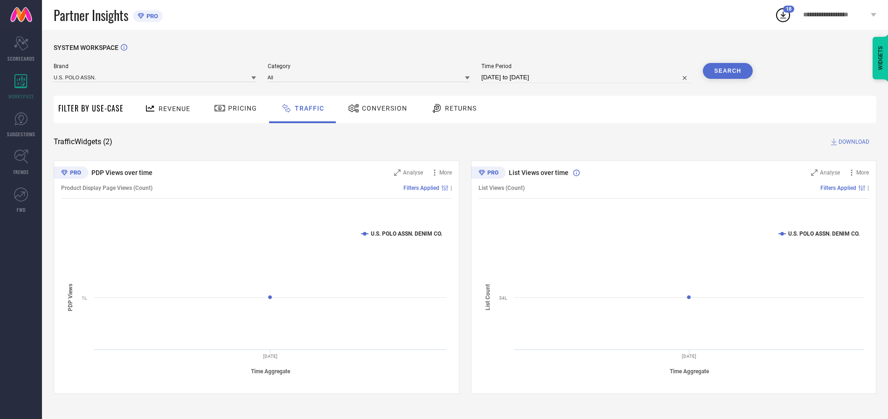
click at [728, 71] on button "Search" at bounding box center [728, 71] width 50 height 16
click at [853, 142] on span "DOWNLOAD" at bounding box center [854, 141] width 31 height 9
click at [588, 77] on input at bounding box center [586, 77] width 210 height 11
select select "9"
select select "2025"
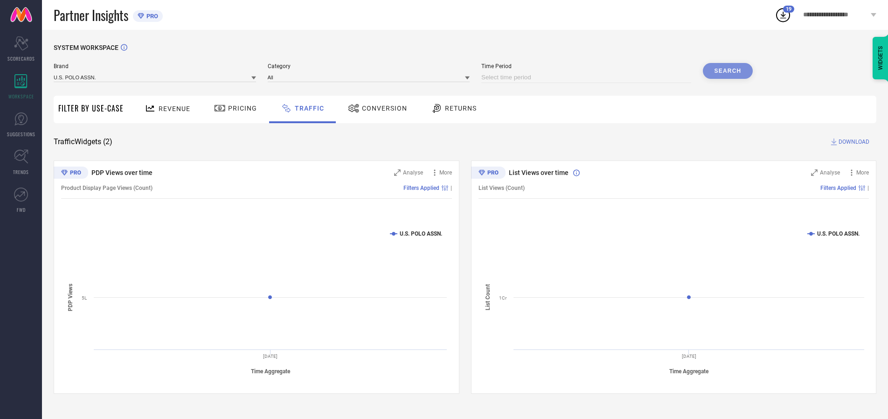
select select "10"
select select "2025"
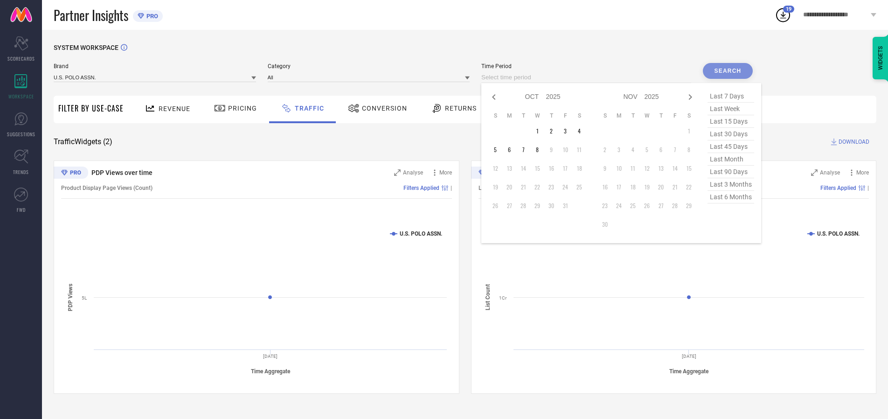
click at [526, 150] on td "7" at bounding box center [523, 150] width 14 height 14
type input "[DATE] to [DATE]"
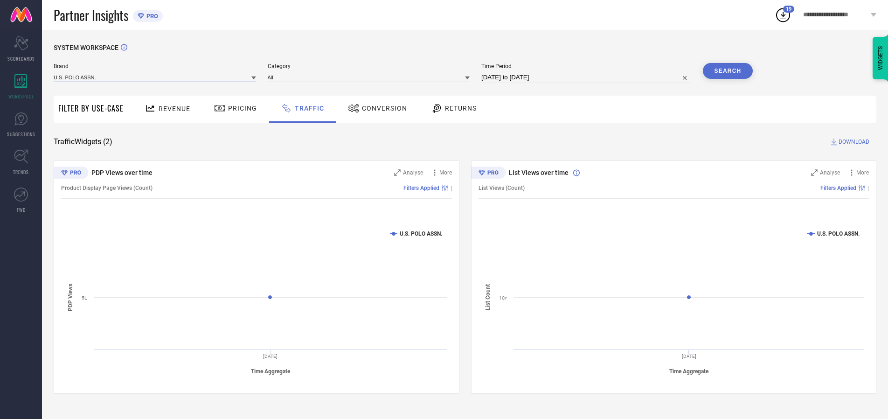
click at [155, 77] on input at bounding box center [155, 77] width 202 height 10
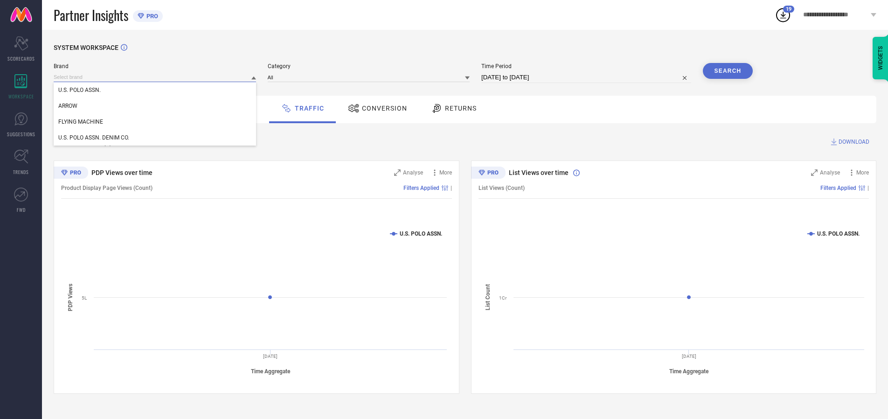
click at [155, 77] on input at bounding box center [155, 77] width 202 height 10
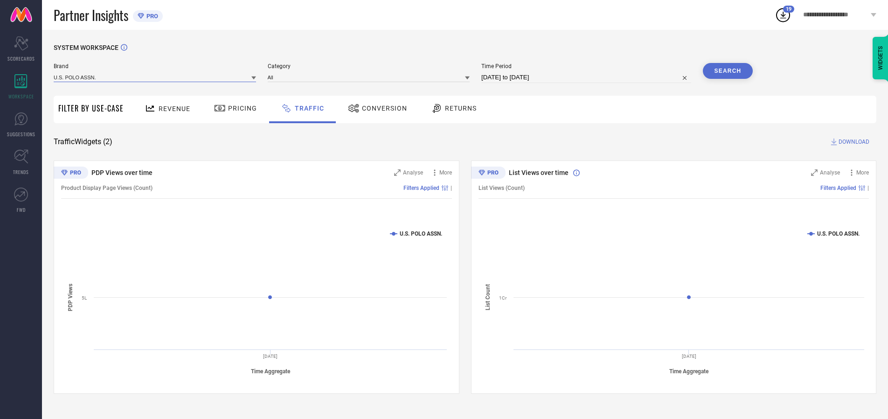
click at [155, 77] on input at bounding box center [155, 77] width 202 height 10
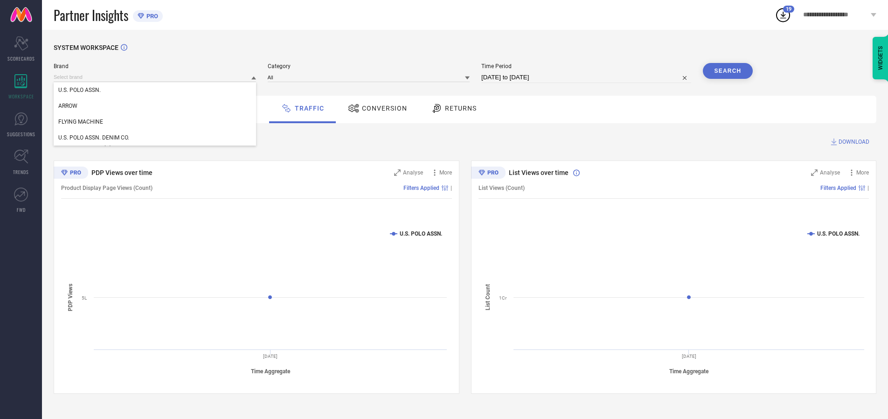
click at [155, 90] on div "U.S. POLO ASSN." at bounding box center [155, 90] width 202 height 16
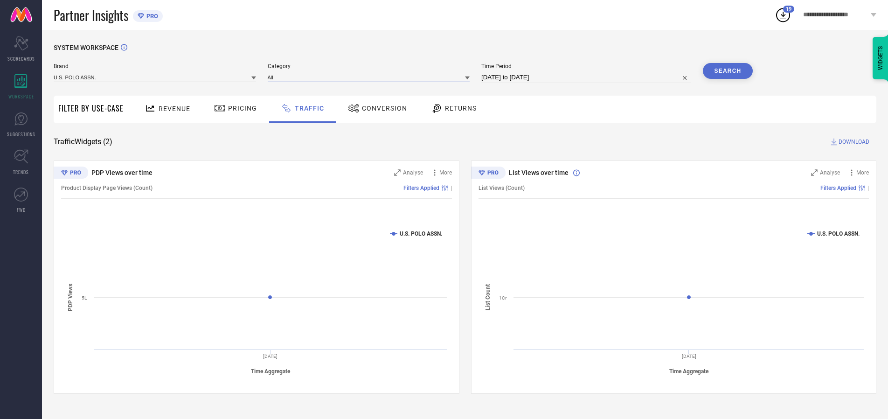
click at [371, 77] on input at bounding box center [369, 77] width 202 height 10
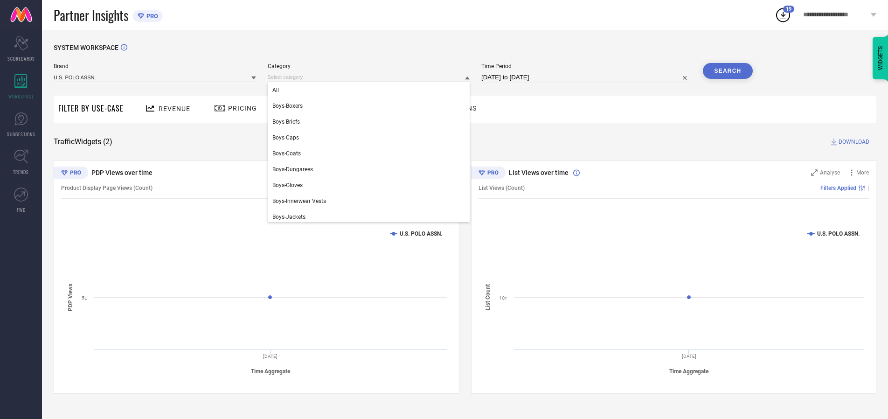
click at [371, 90] on div "All" at bounding box center [369, 90] width 202 height 16
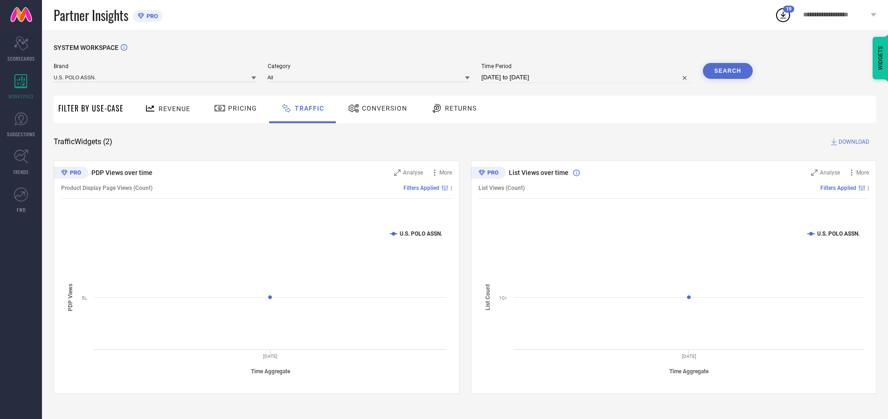
click at [728, 71] on button "Search" at bounding box center [728, 71] width 50 height 16
click at [853, 142] on span "DOWNLOAD" at bounding box center [854, 141] width 31 height 9
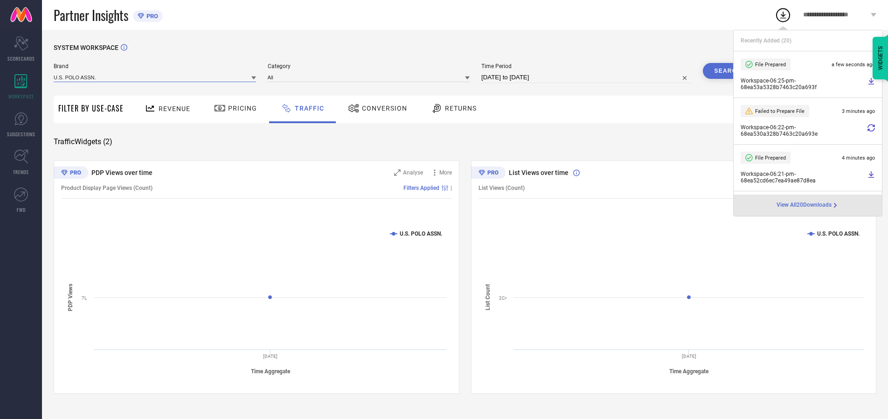
click at [155, 77] on input at bounding box center [155, 77] width 202 height 10
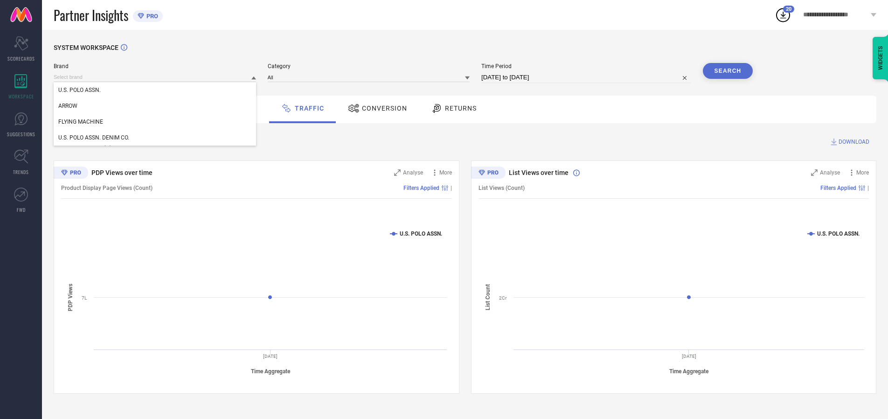
click at [155, 138] on div "U.S. POLO ASSN. DENIM CO." at bounding box center [155, 138] width 202 height 16
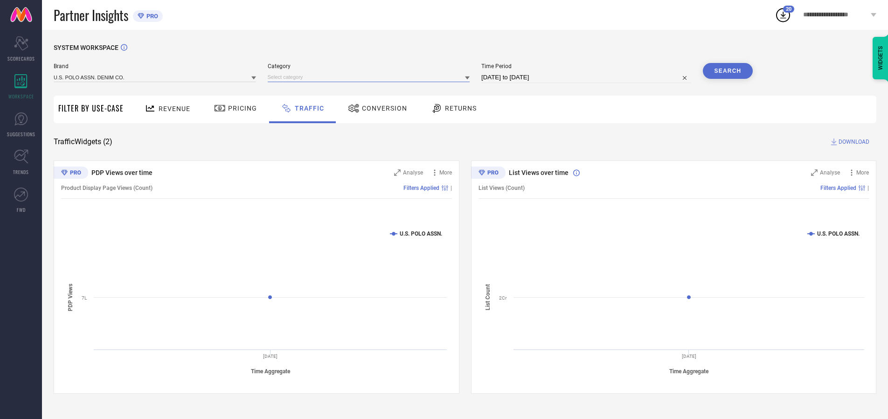
click at [371, 77] on input at bounding box center [369, 77] width 202 height 10
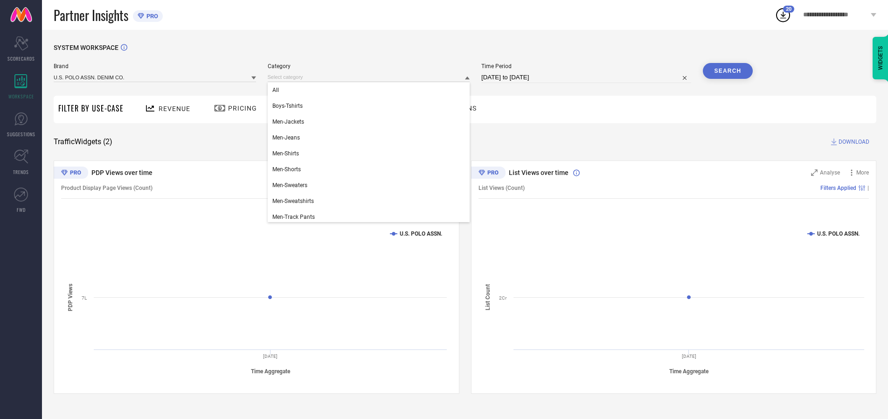
click at [371, 90] on div "All" at bounding box center [369, 90] width 202 height 16
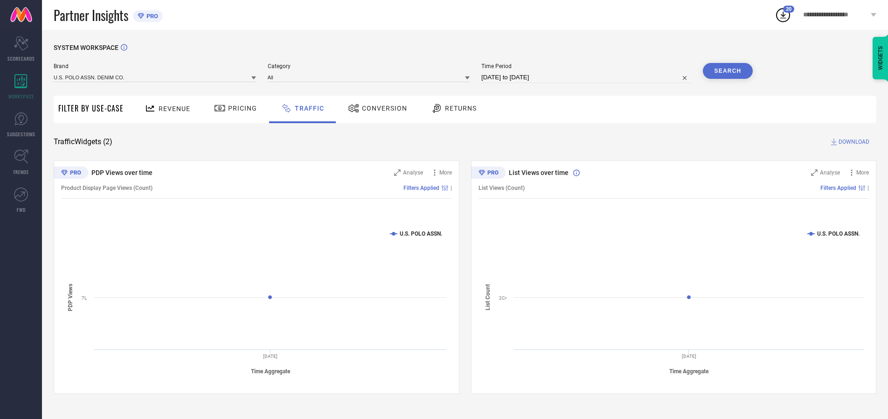
click at [728, 71] on button "Search" at bounding box center [728, 71] width 50 height 16
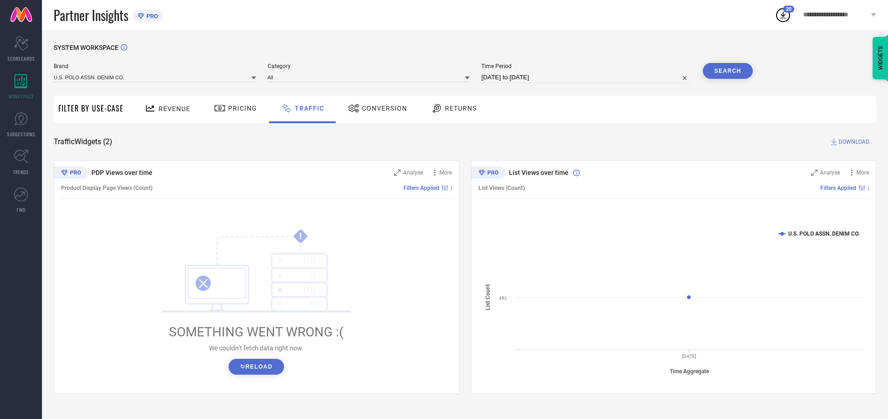
click at [853, 142] on span "DOWNLOAD" at bounding box center [854, 141] width 31 height 9
click at [588, 77] on input at bounding box center [586, 77] width 210 height 11
select select "9"
select select "2025"
select select "10"
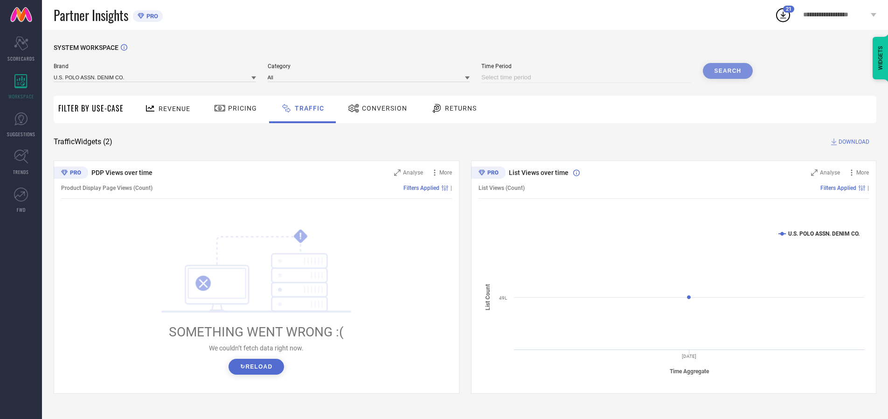
select select "2025"
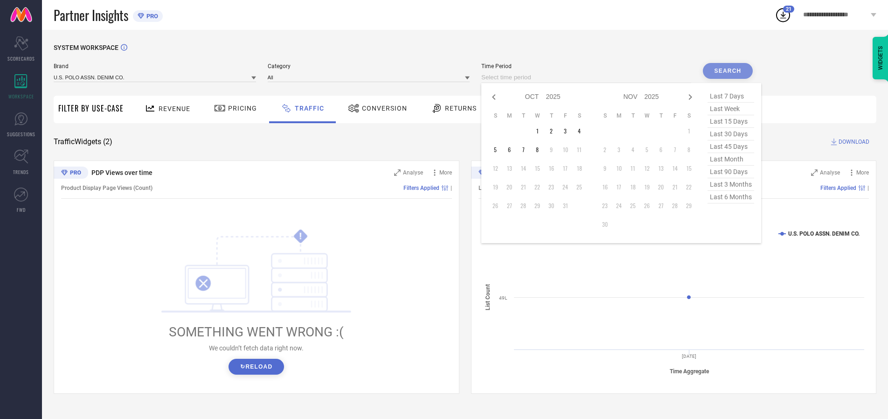
click at [540, 150] on td "8" at bounding box center [537, 150] width 14 height 14
type input "[DATE] to [DATE]"
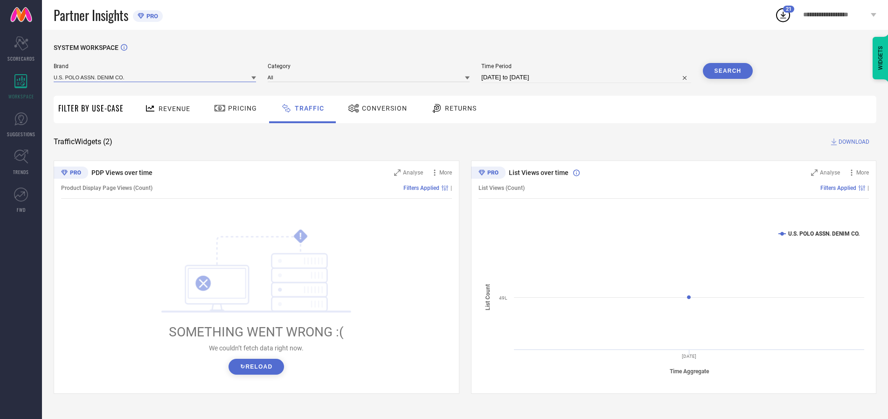
click at [155, 77] on input at bounding box center [155, 77] width 202 height 10
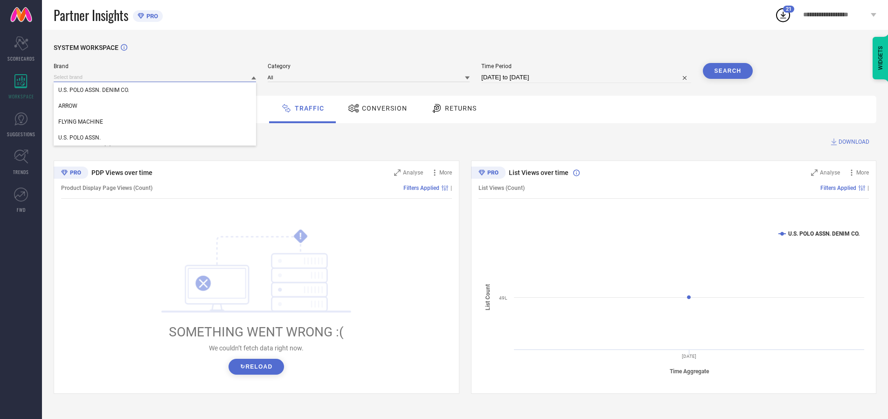
click at [155, 77] on input at bounding box center [155, 77] width 202 height 10
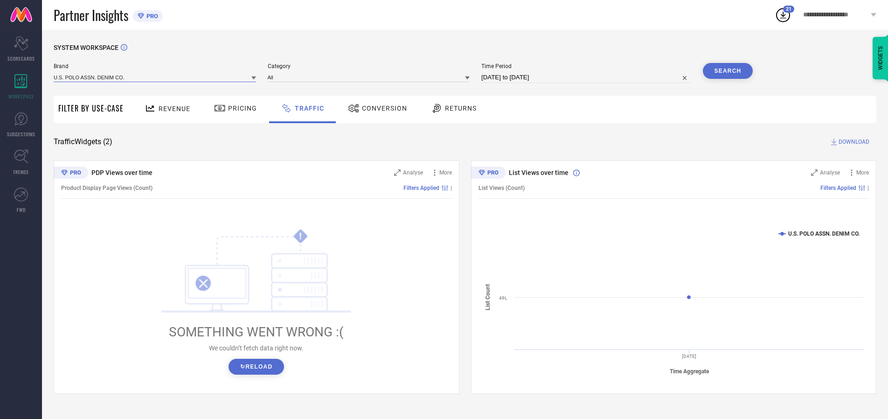
click at [155, 77] on input at bounding box center [155, 77] width 202 height 10
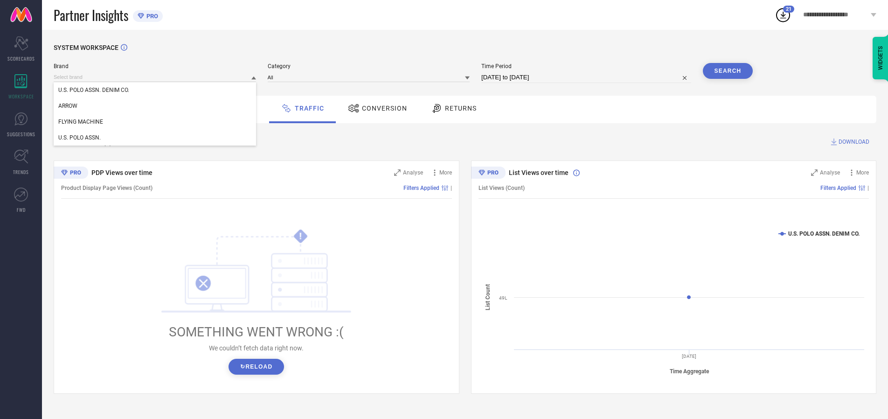
click at [155, 90] on div "U.S. POLO ASSN. DENIM CO." at bounding box center [155, 90] width 202 height 16
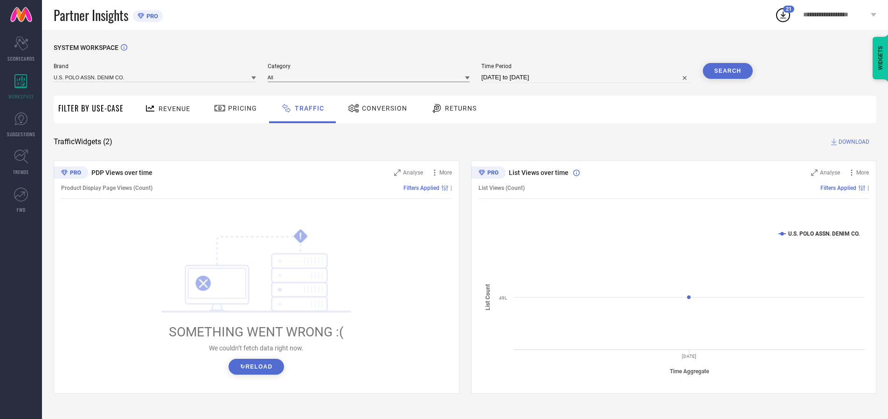
click at [371, 77] on input at bounding box center [369, 77] width 202 height 10
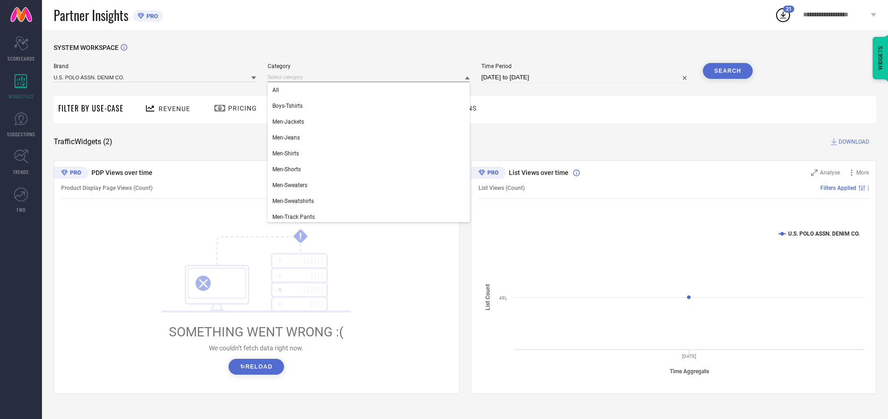
click at [371, 90] on div "All" at bounding box center [369, 90] width 202 height 16
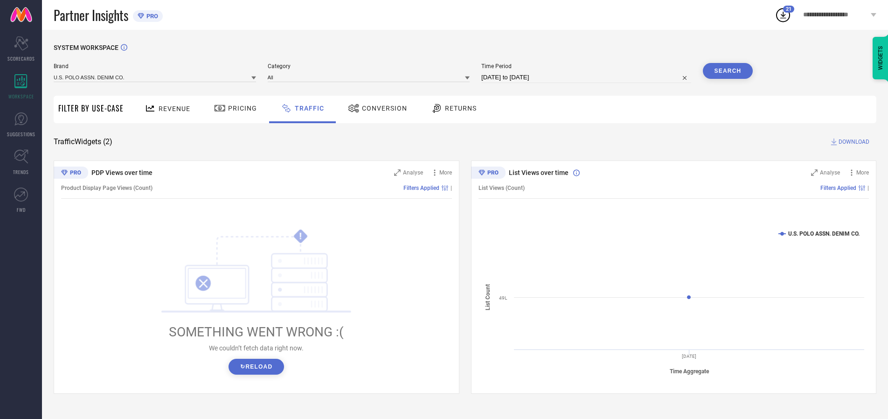
click at [728, 71] on button "Search" at bounding box center [728, 71] width 50 height 16
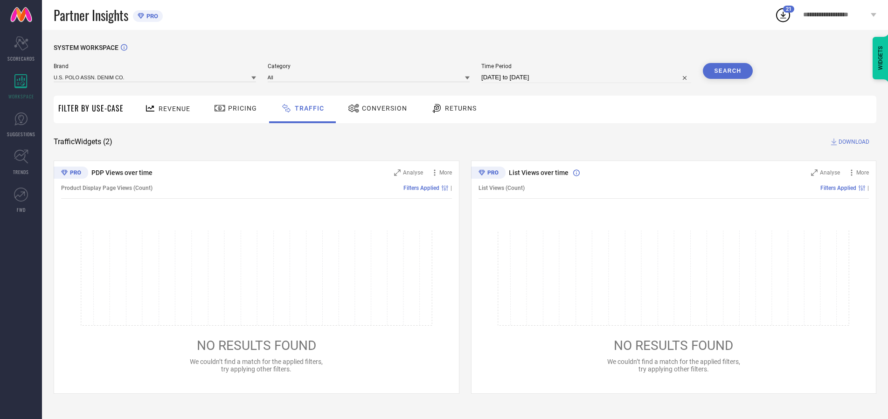
click at [853, 142] on span "DOWNLOAD" at bounding box center [854, 141] width 31 height 9
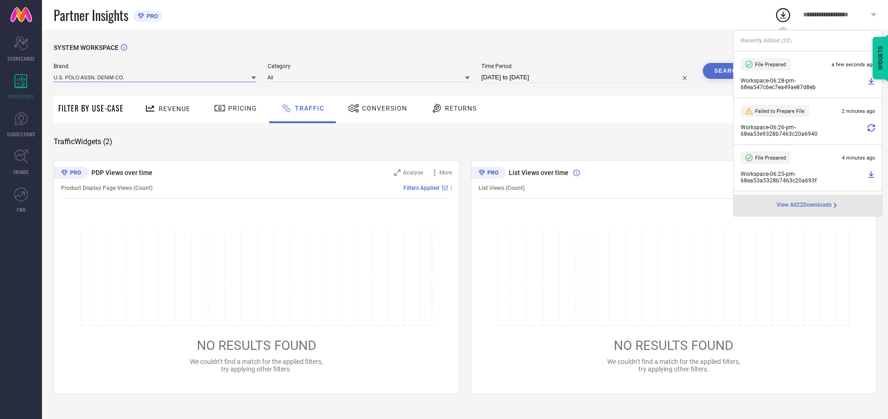
click at [155, 77] on input at bounding box center [155, 77] width 202 height 10
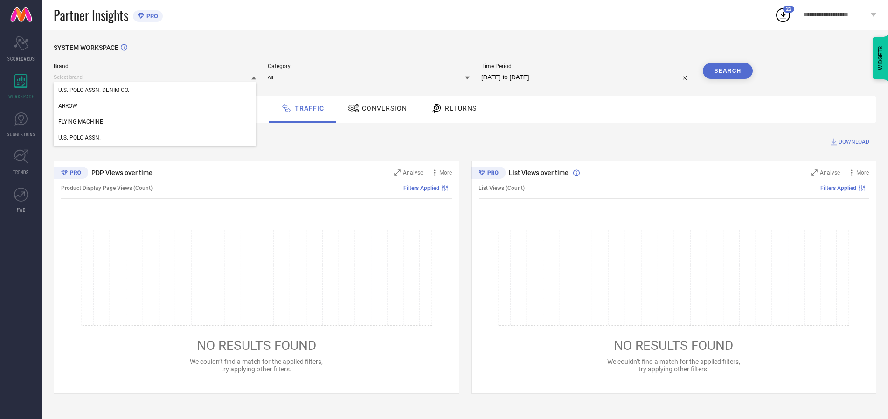
click at [155, 138] on div "U.S. POLO ASSN." at bounding box center [155, 138] width 202 height 16
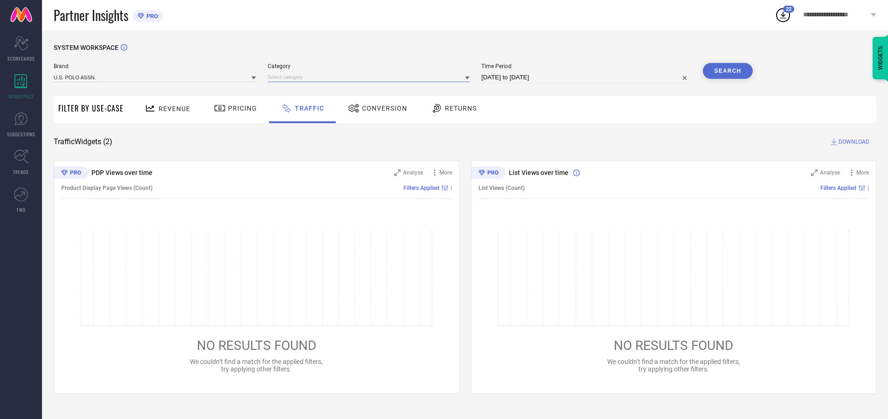
click at [371, 77] on input at bounding box center [369, 77] width 202 height 10
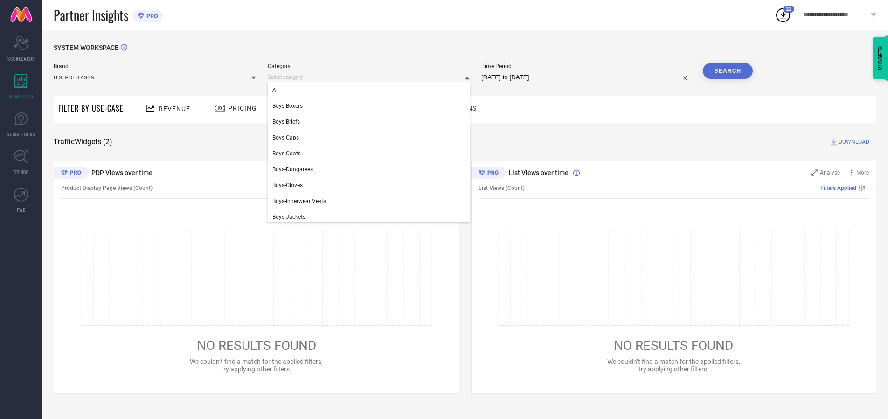
click at [371, 90] on div "All" at bounding box center [369, 90] width 202 height 16
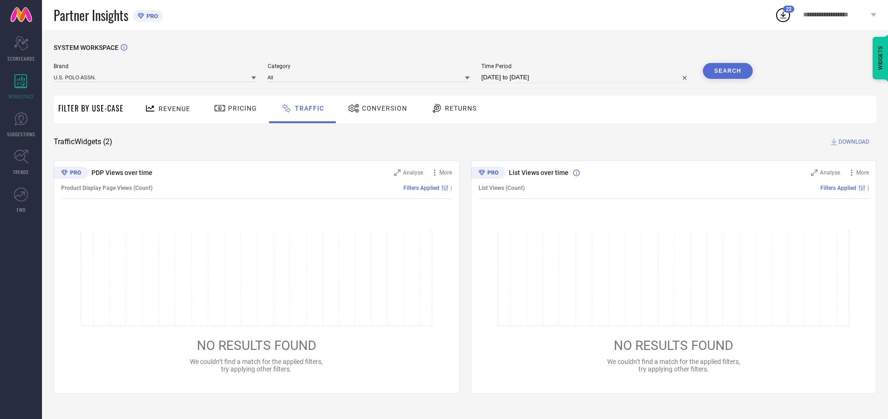
click at [728, 71] on button "Search" at bounding box center [728, 71] width 50 height 16
click at [853, 142] on span "DOWNLOAD" at bounding box center [854, 141] width 31 height 9
